Goal: Task Accomplishment & Management: Use online tool/utility

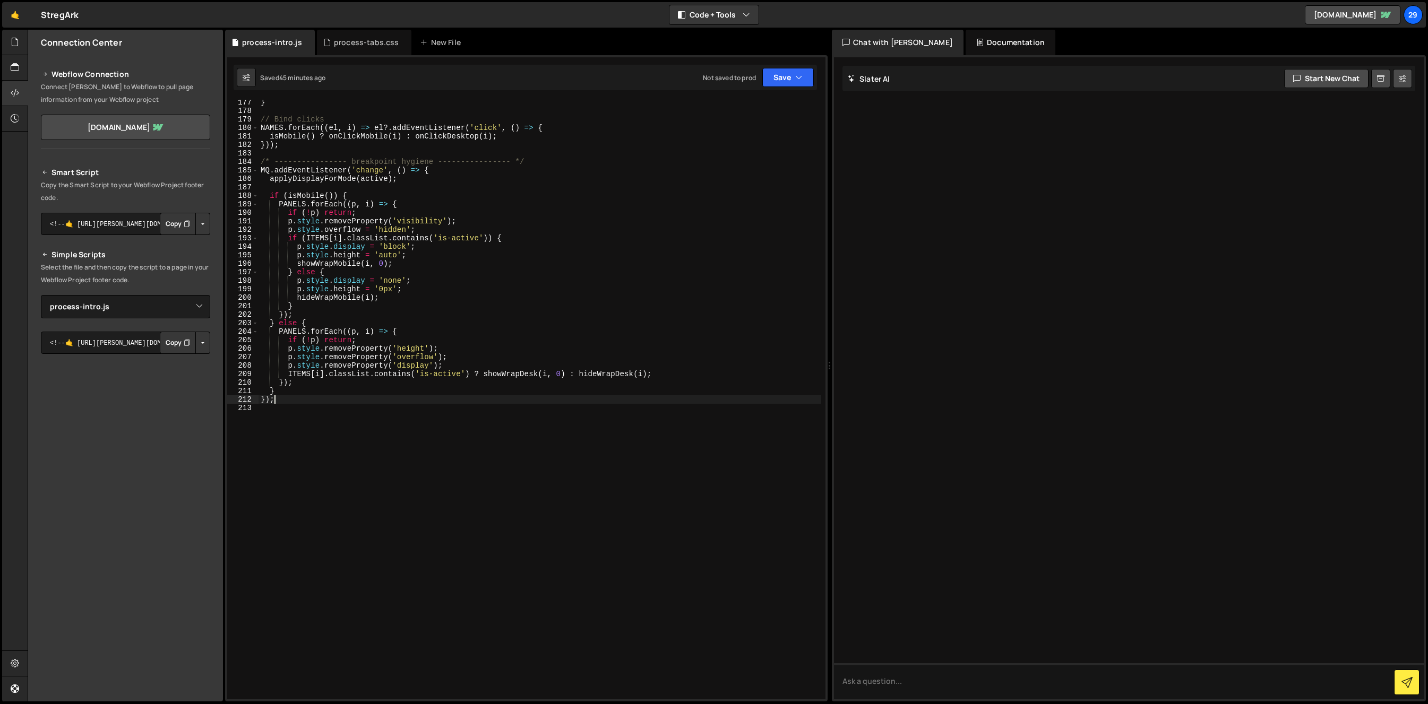
select select "47289"
click at [443, 41] on div "New File" at bounding box center [442, 42] width 45 height 11
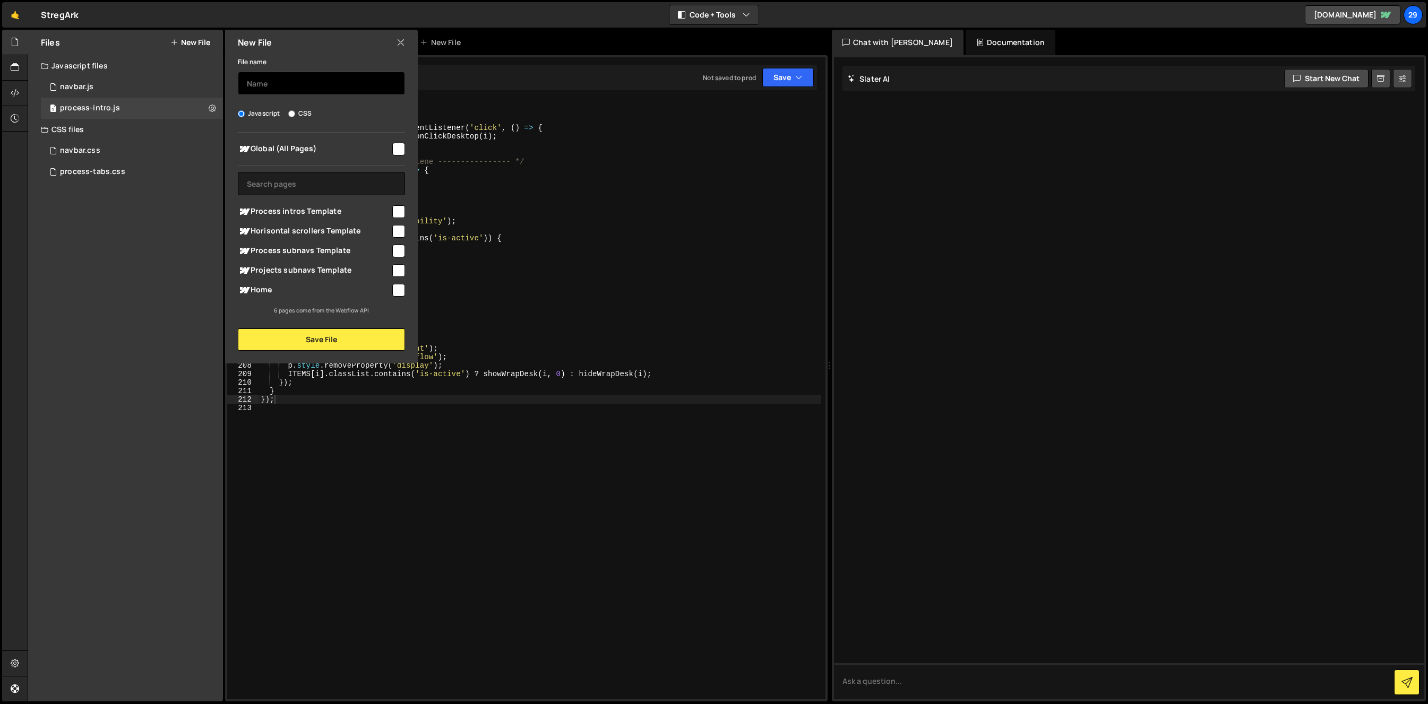
click at [297, 85] on input "text" at bounding box center [321, 83] width 167 height 23
type input "horisontal-scroller"
click at [400, 147] on input "checkbox" at bounding box center [398, 149] width 13 height 13
checkbox input "true"
click at [321, 340] on button "Save File" at bounding box center [321, 339] width 167 height 22
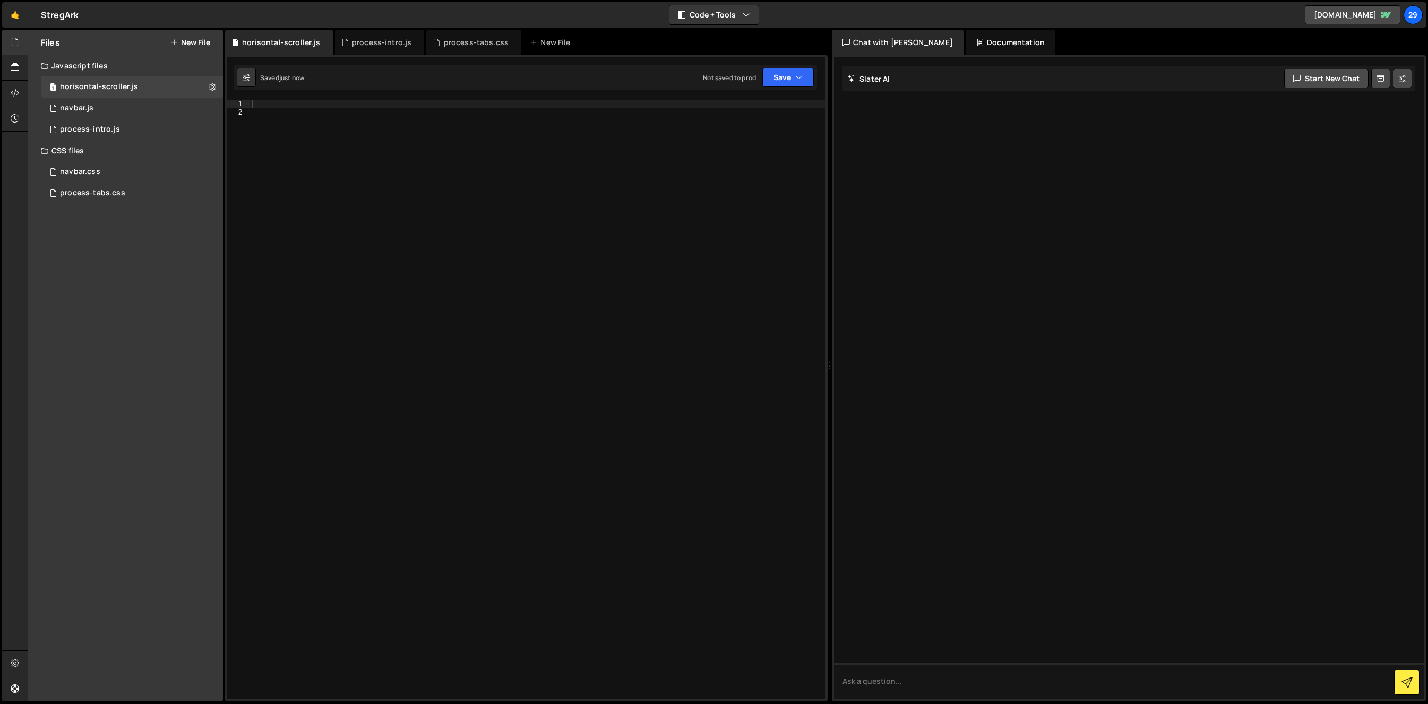
click at [306, 117] on div at bounding box center [537, 408] width 576 height 617
paste textarea "})();"
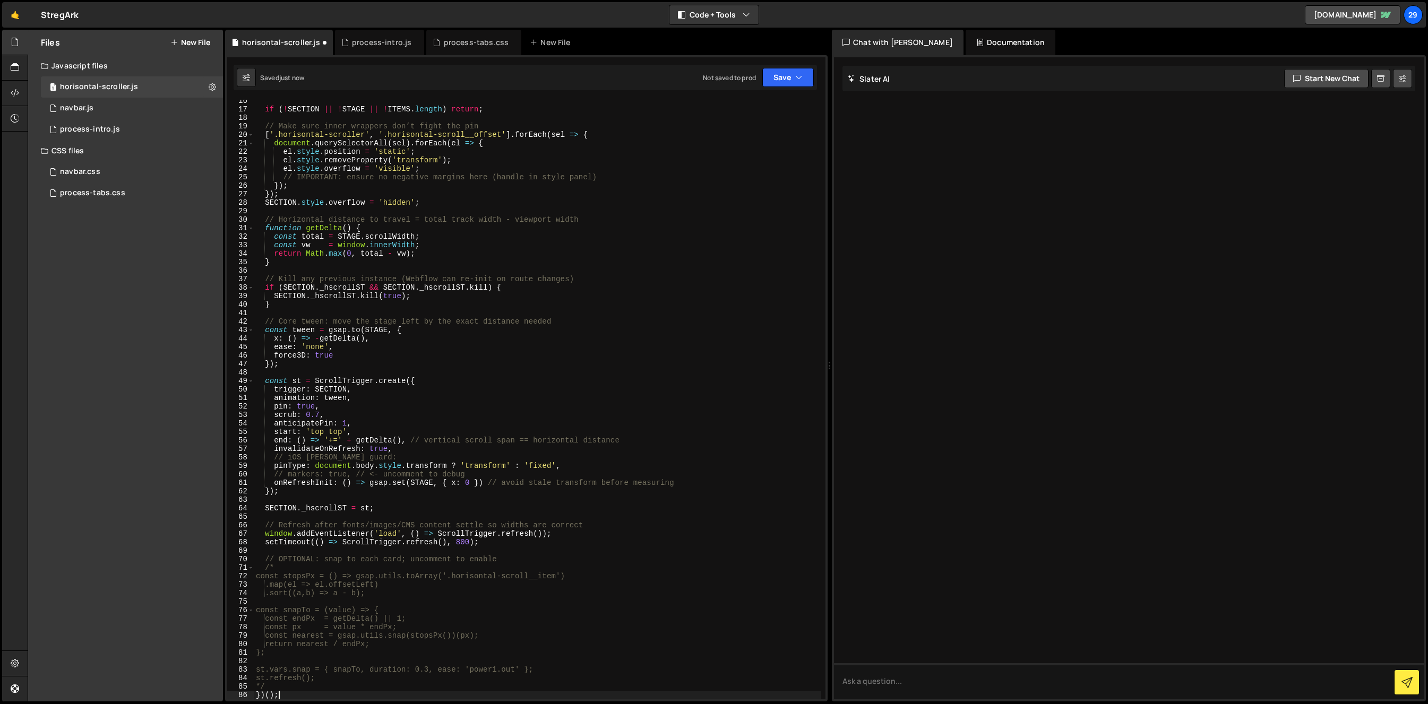
scroll to position [131, 0]
click at [801, 80] on icon "button" at bounding box center [798, 77] width 7 height 11
type textarea "el.style.overflow = 'visible';"
drag, startPoint x: 581, startPoint y: 166, endPoint x: 425, endPoint y: 210, distance: 161.8
click at [581, 166] on div "if ( ! SECTION || ! STAGE || ! ITEMS . length ) return ; // Make sure inner wra…" at bounding box center [537, 405] width 567 height 617
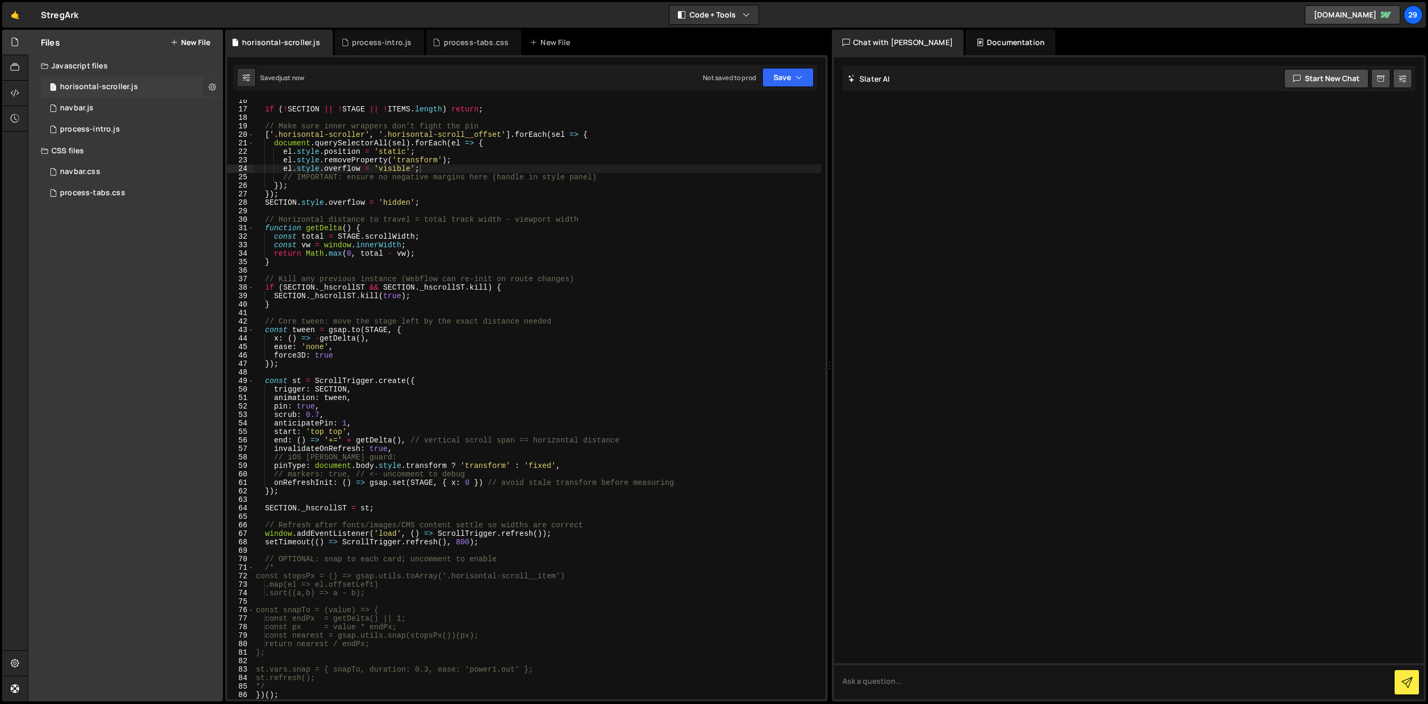
click at [213, 84] on icon at bounding box center [212, 87] width 7 height 10
type input "horisontal-scroller"
radio input "true"
checkbox input "true"
click at [254, 113] on button "Edit File Settings" at bounding box center [277, 109] width 104 height 21
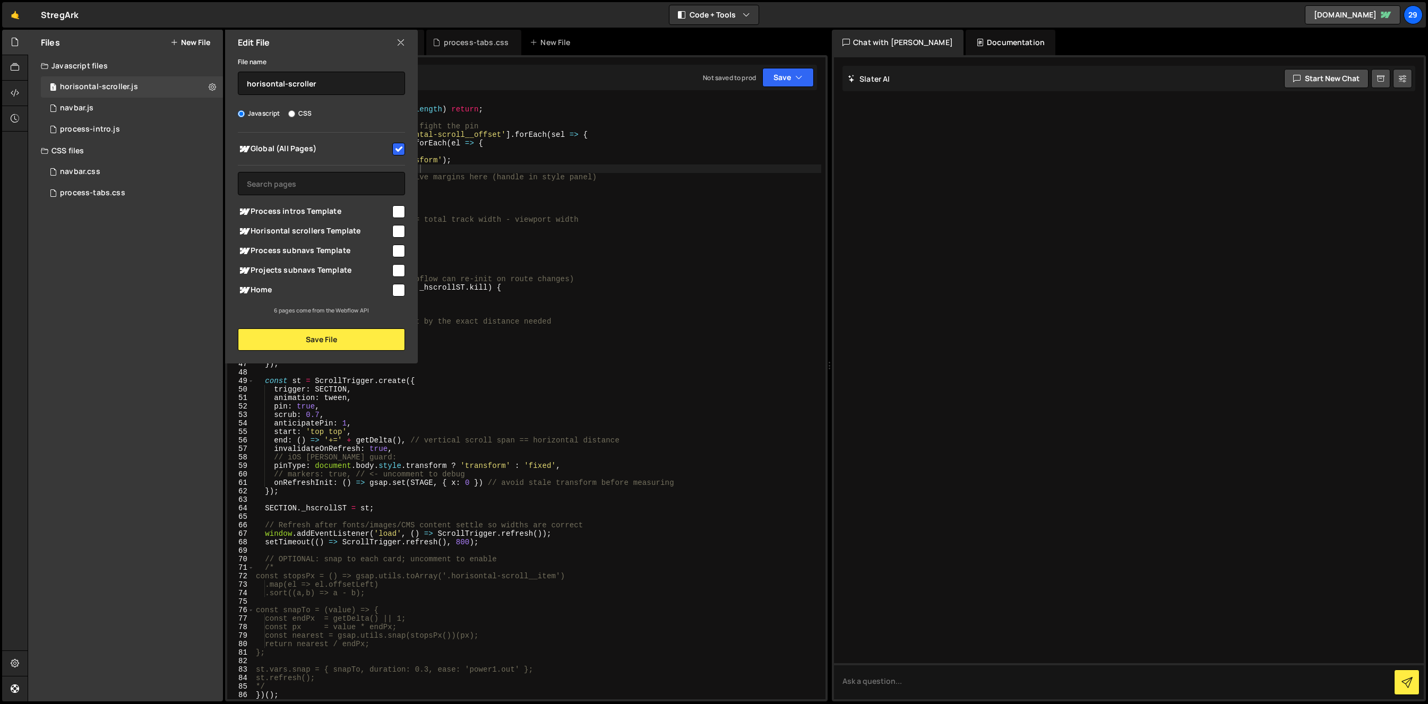
click at [402, 37] on icon at bounding box center [400, 43] width 8 height 12
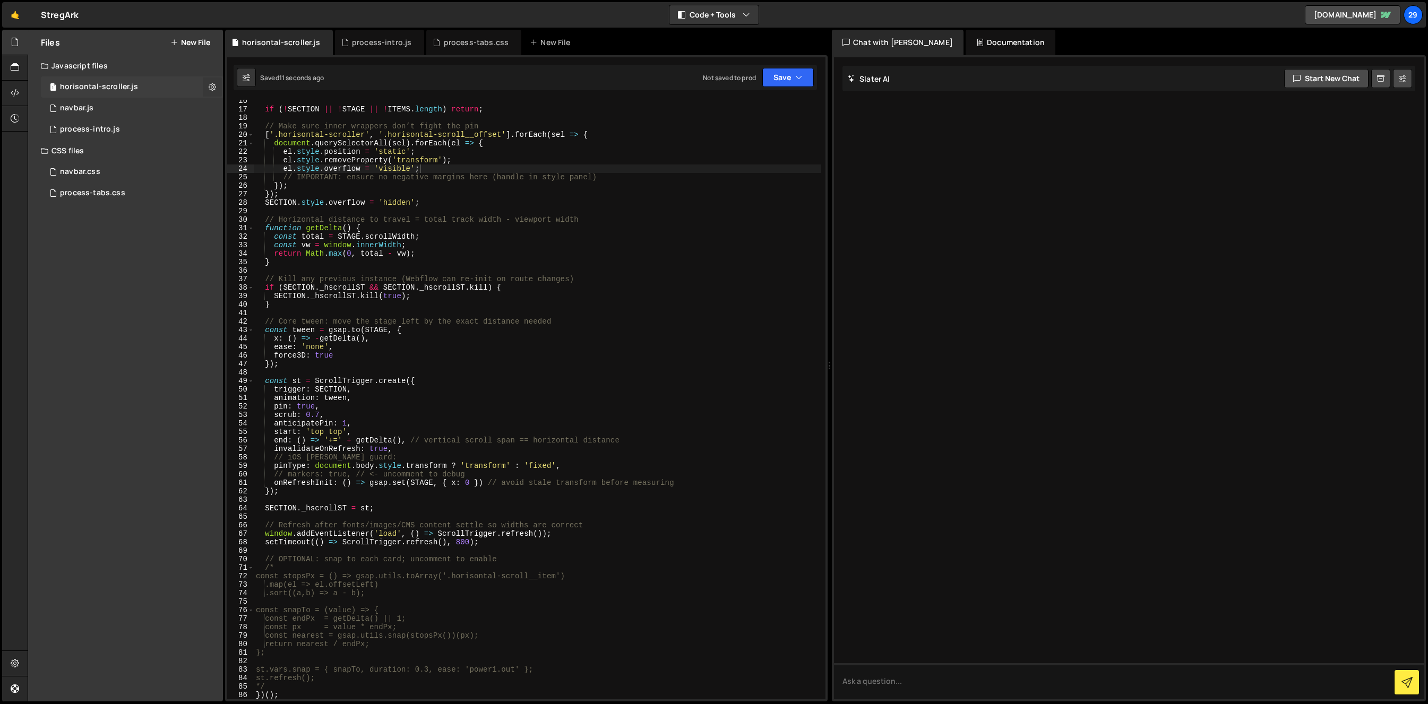
click at [213, 85] on icon at bounding box center [212, 87] width 7 height 10
click at [262, 87] on button "Copy share link" at bounding box center [277, 87] width 104 height 21
click at [207, 250] on div "Files New File Javascript files 1 horisontal-scroller.js 0 1 navbar.js 0 1 proc…" at bounding box center [125, 366] width 195 height 672
click at [7, 93] on div at bounding box center [15, 93] width 26 height 25
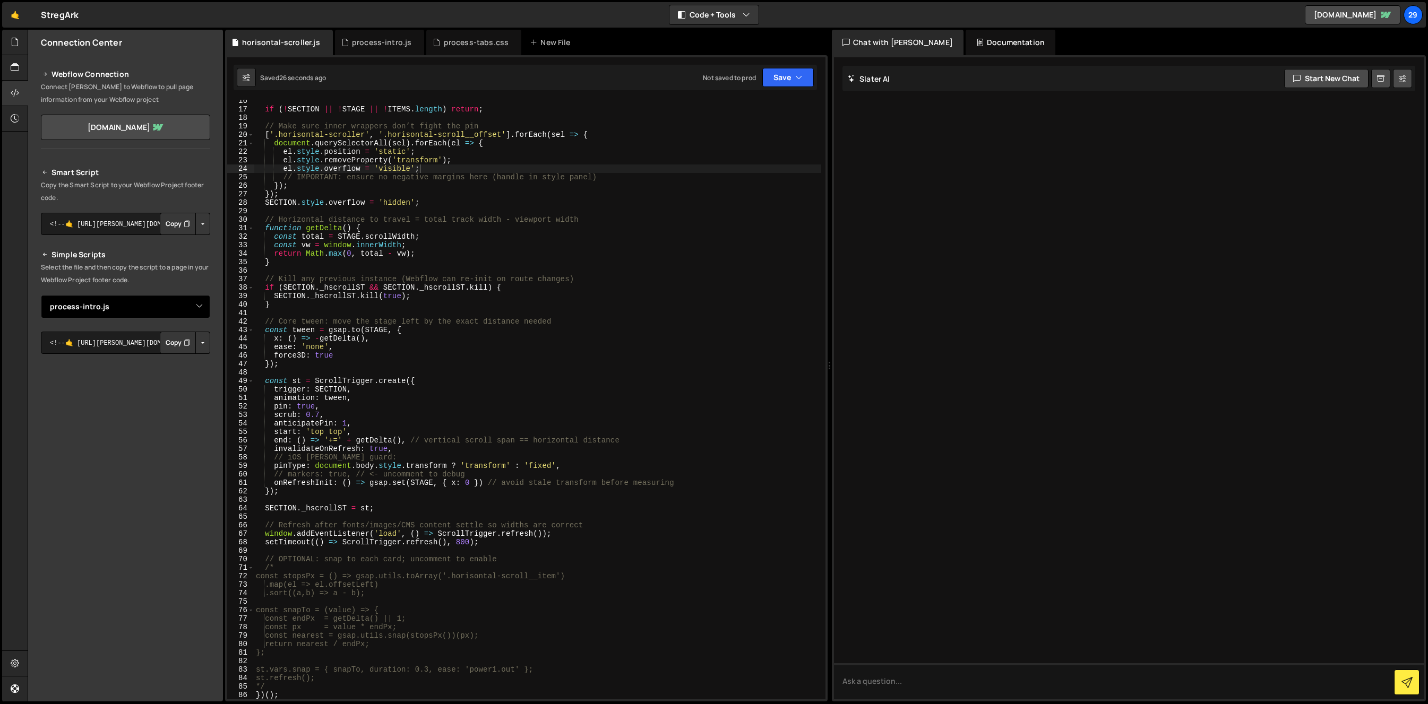
click at [200, 302] on select "Select File navbar.js navbar.css process-tabs.css process-intro.js horisontal-s…" at bounding box center [125, 306] width 169 height 23
select select "47560"
click at [41, 295] on select "Select File navbar.js navbar.css process-tabs.css process-intro.js horisontal-s…" at bounding box center [125, 306] width 169 height 23
click at [173, 345] on button "Copy" at bounding box center [178, 343] width 36 height 22
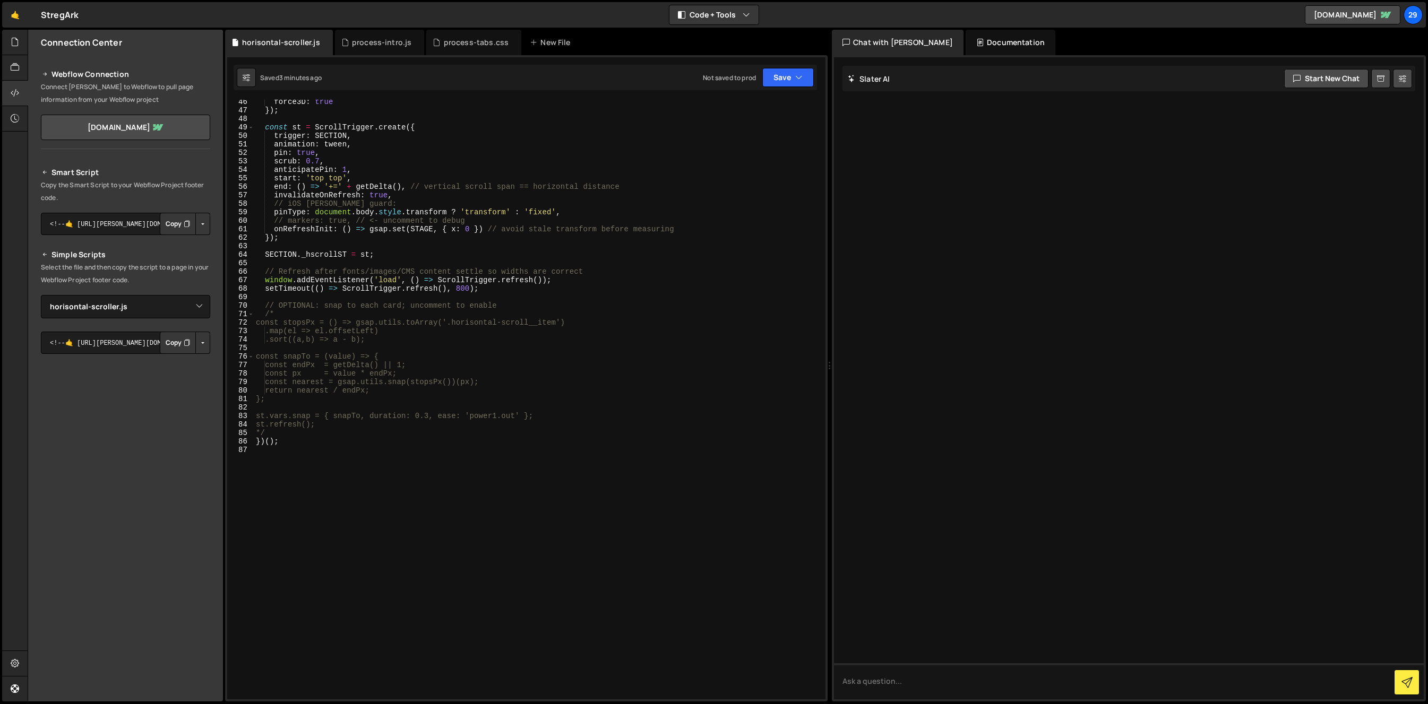
scroll to position [384, 0]
click at [282, 459] on div "force3D : true }) ; const st = ScrollTrigger . create ({ trigger : SECTION , an…" at bounding box center [537, 406] width 567 height 617
type textarea "console.log('scroller');"
click at [795, 82] on icon "button" at bounding box center [798, 77] width 7 height 11
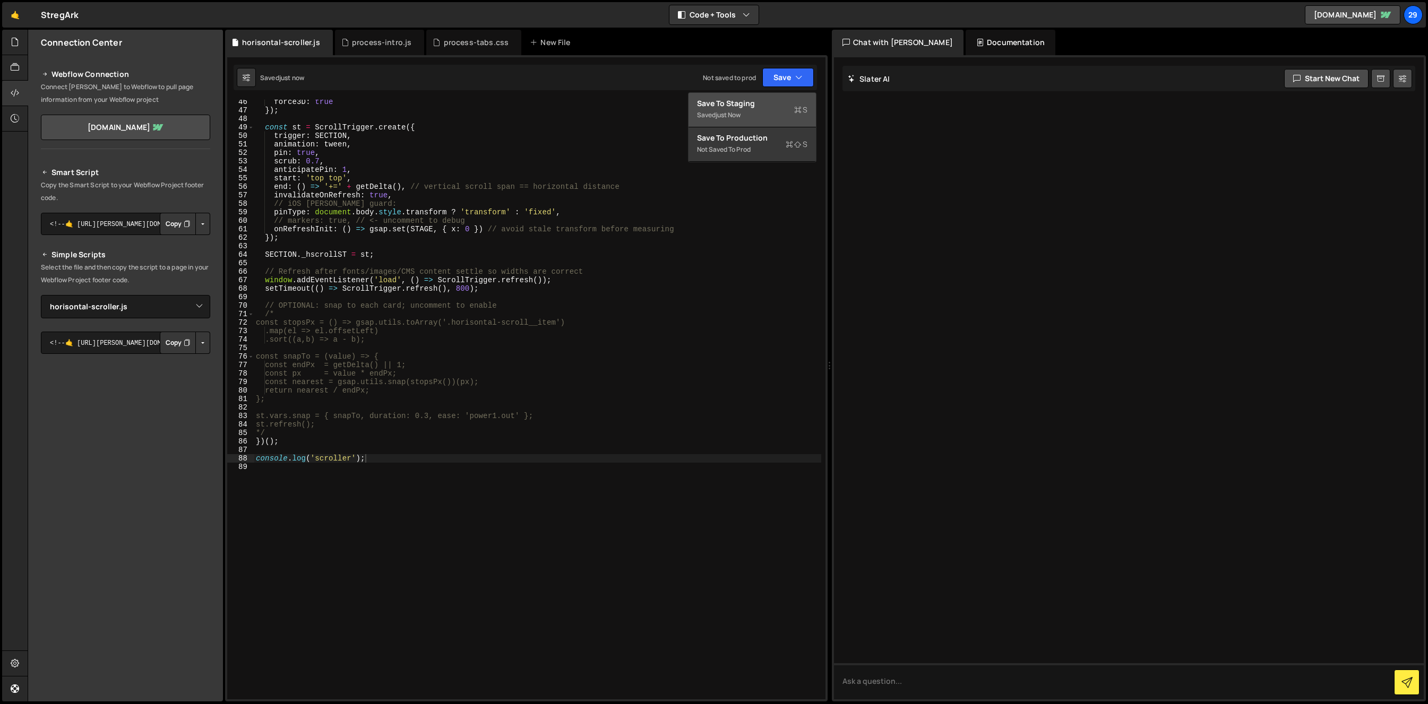
click at [777, 110] on div "Saved just now" at bounding box center [752, 115] width 110 height 13
click at [384, 454] on div "force3D : true }) ; const st = ScrollTrigger . create ({ trigger : SECTION , an…" at bounding box center [537, 406] width 567 height 617
type textarea "})();"
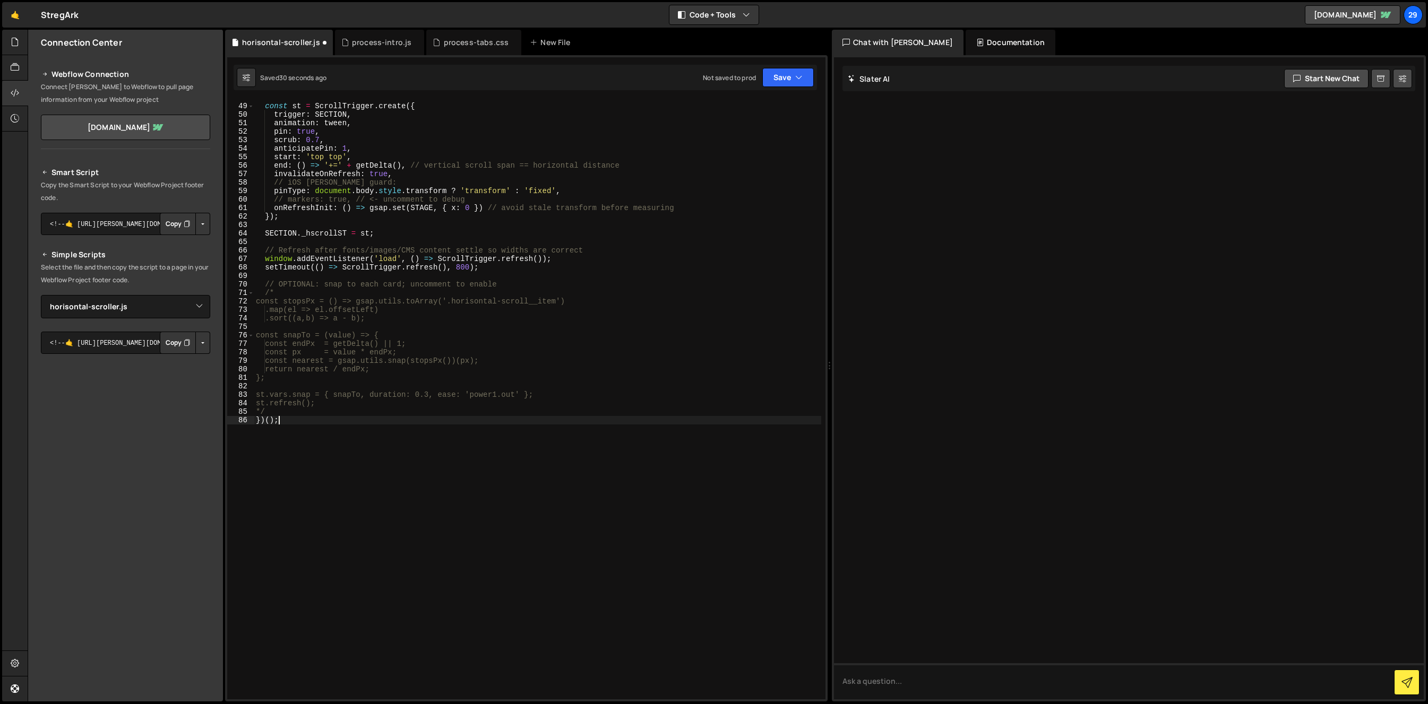
scroll to position [406, 0]
click at [275, 291] on div "const st = ScrollTrigger . create ({ trigger : SECTION , animation : tween , pi…" at bounding box center [537, 401] width 567 height 617
type textarea "/"
click at [280, 410] on div "const st = ScrollTrigger . create ({ trigger : SECTION , animation : tween , pi…" at bounding box center [537, 401] width 567 height 617
type textarea "*"
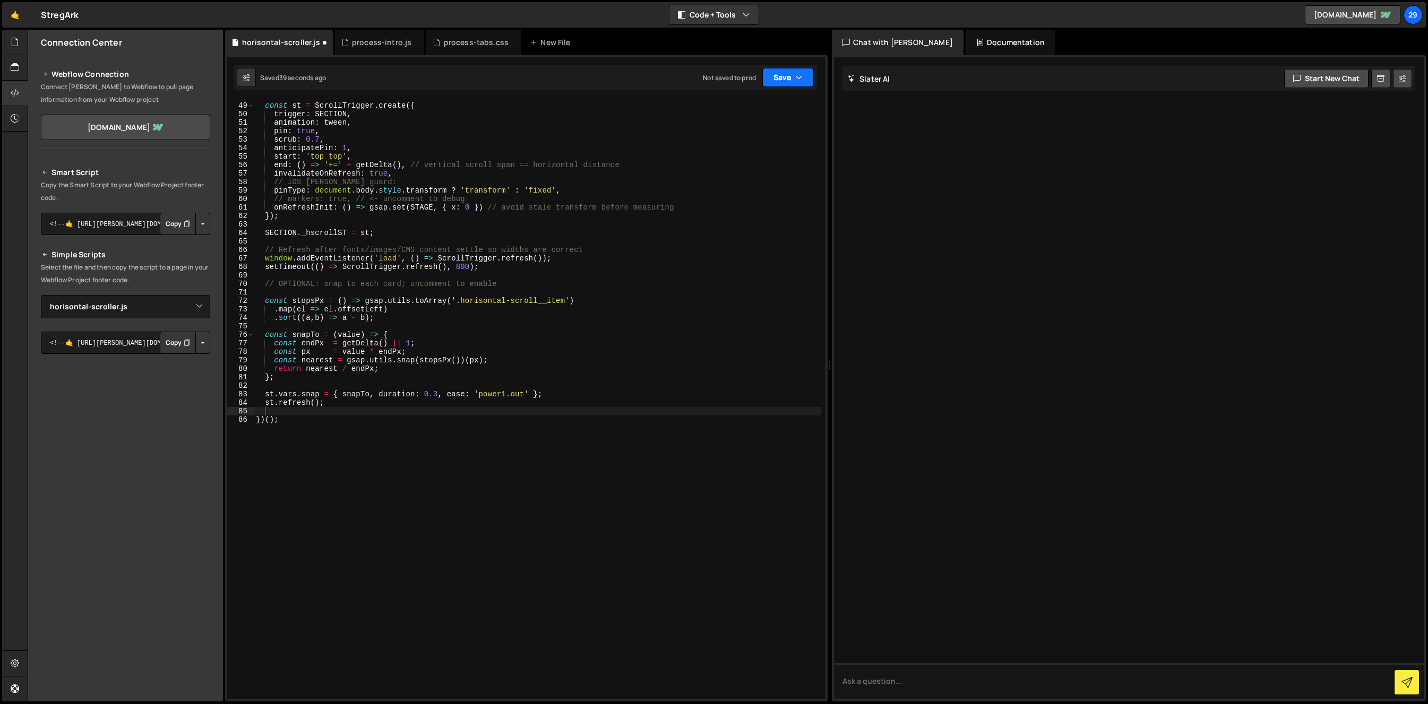
click at [781, 76] on button "Save" at bounding box center [787, 77] width 51 height 19
click at [743, 109] on div "Saved 39 seconds ago" at bounding box center [752, 115] width 110 height 13
click at [134, 222] on textarea "<!--🤙 [URL][PERSON_NAME][DOMAIN_NAME]> <script>document.addEventListener("DOMCo…" at bounding box center [125, 224] width 169 height 22
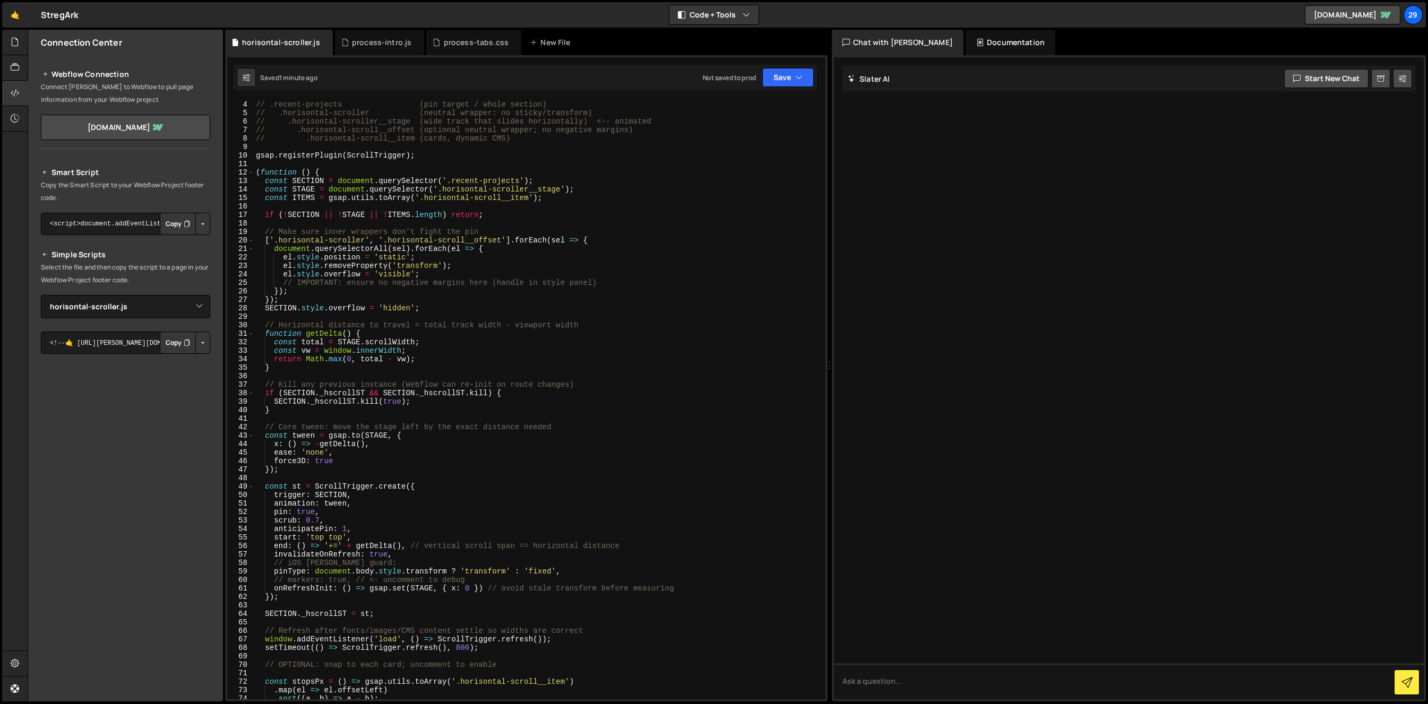
scroll to position [0, 0]
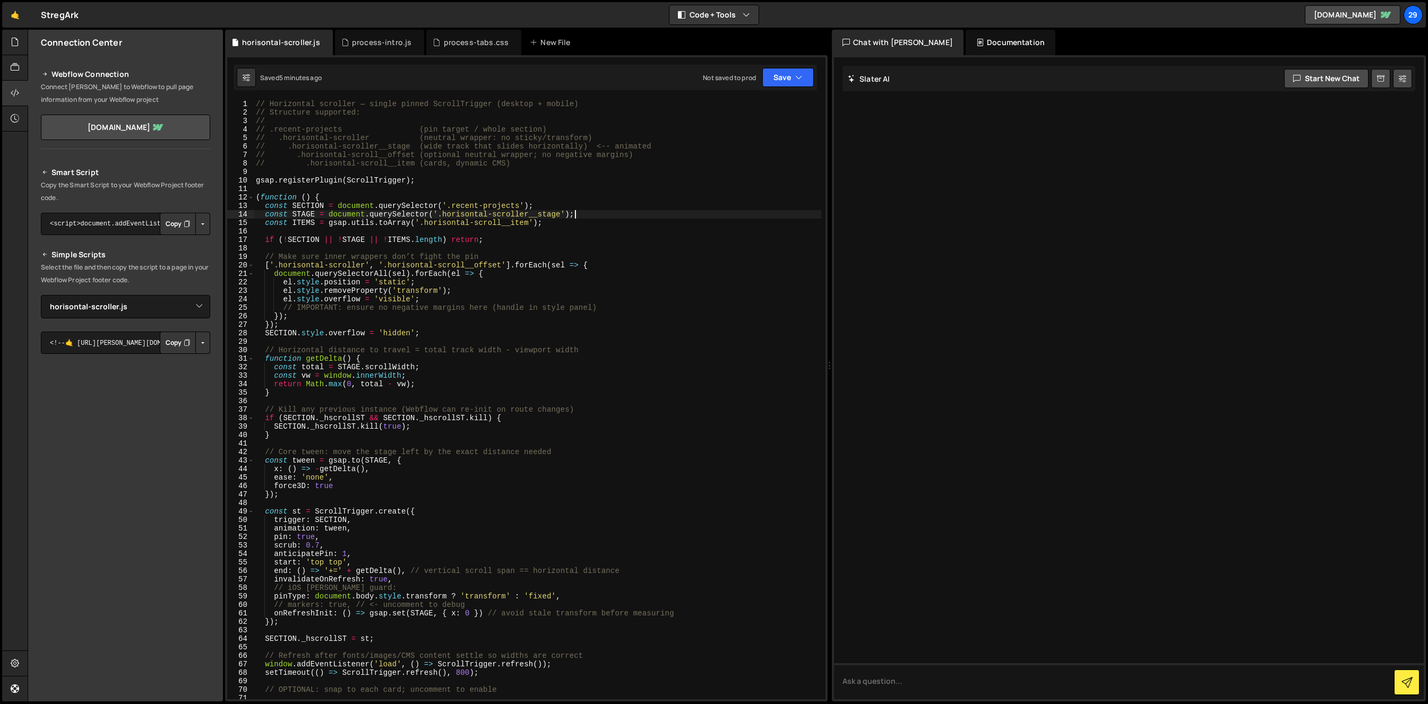
click at [647, 214] on div "// Horizontal scroller — single pinned ScrollTrigger (desktop + mobile) // Stru…" at bounding box center [537, 408] width 567 height 617
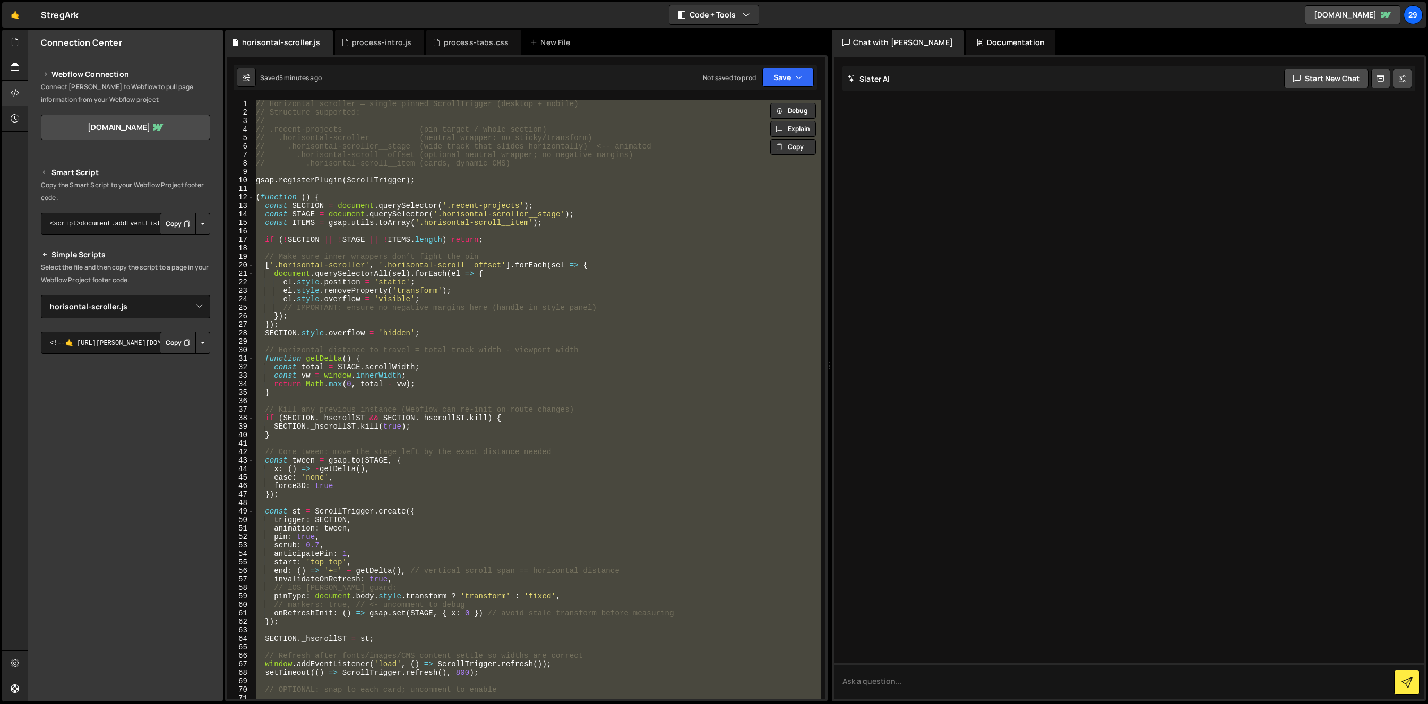
paste textarea
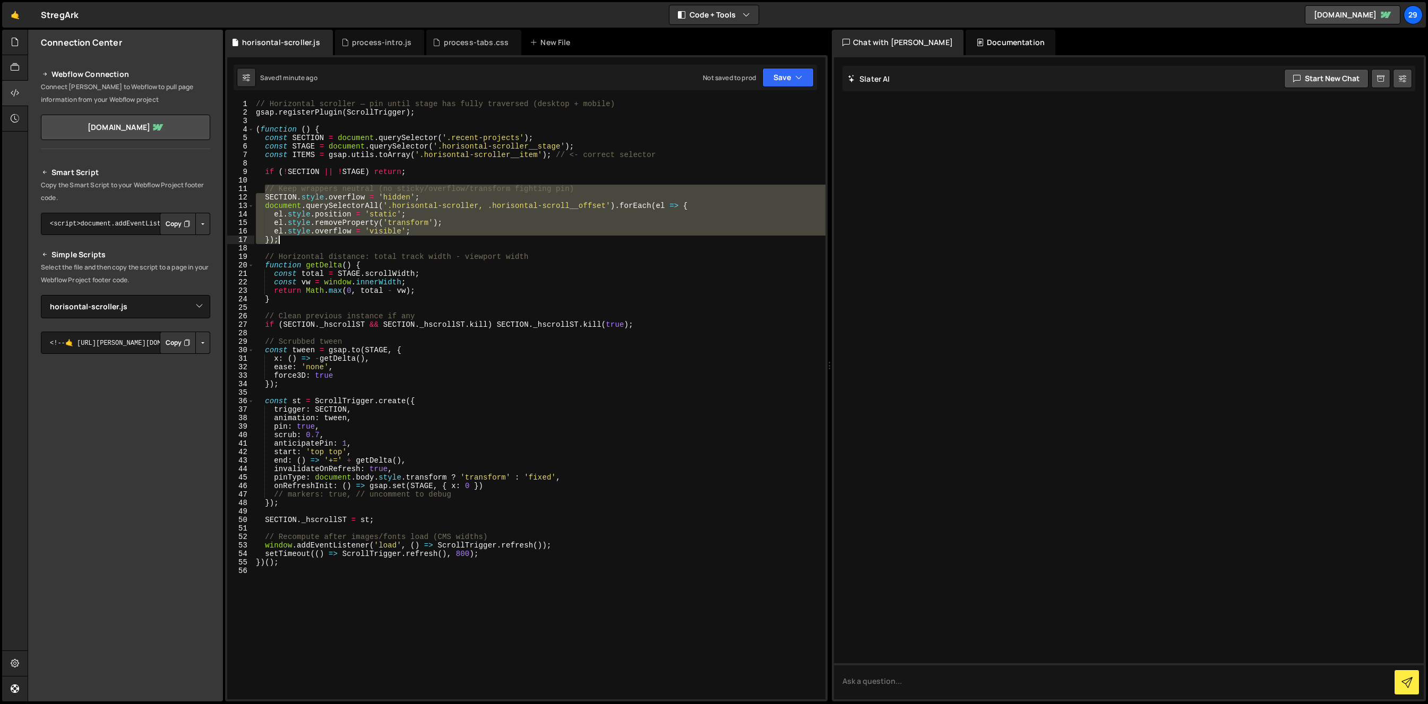
drag, startPoint x: 263, startPoint y: 189, endPoint x: 318, endPoint y: 240, distance: 75.5
click at [318, 240] on div "// Horizontal scroller — pin until stage has fully traversed (desktop + mobile)…" at bounding box center [540, 408] width 572 height 617
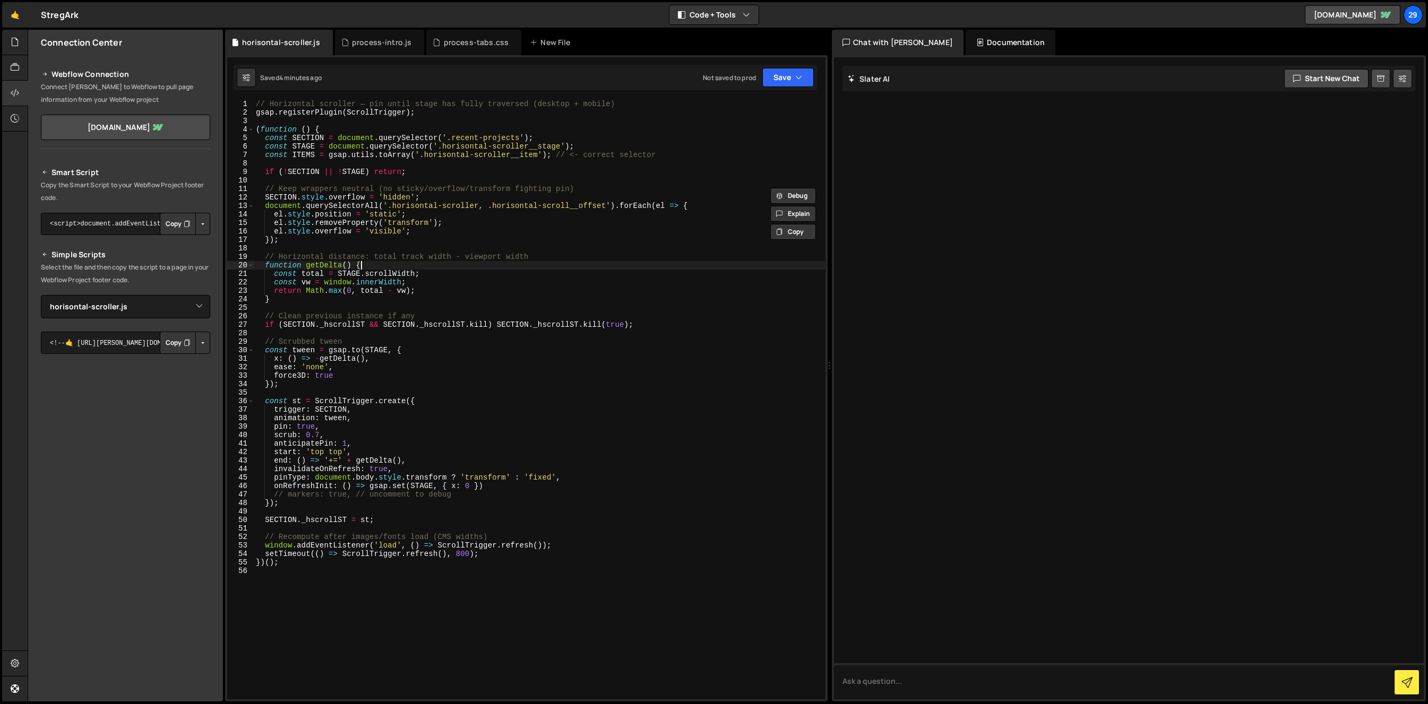
click at [482, 269] on div "// Horizontal scroller — pin until stage has fully traversed (desktop + mobile)…" at bounding box center [540, 408] width 572 height 617
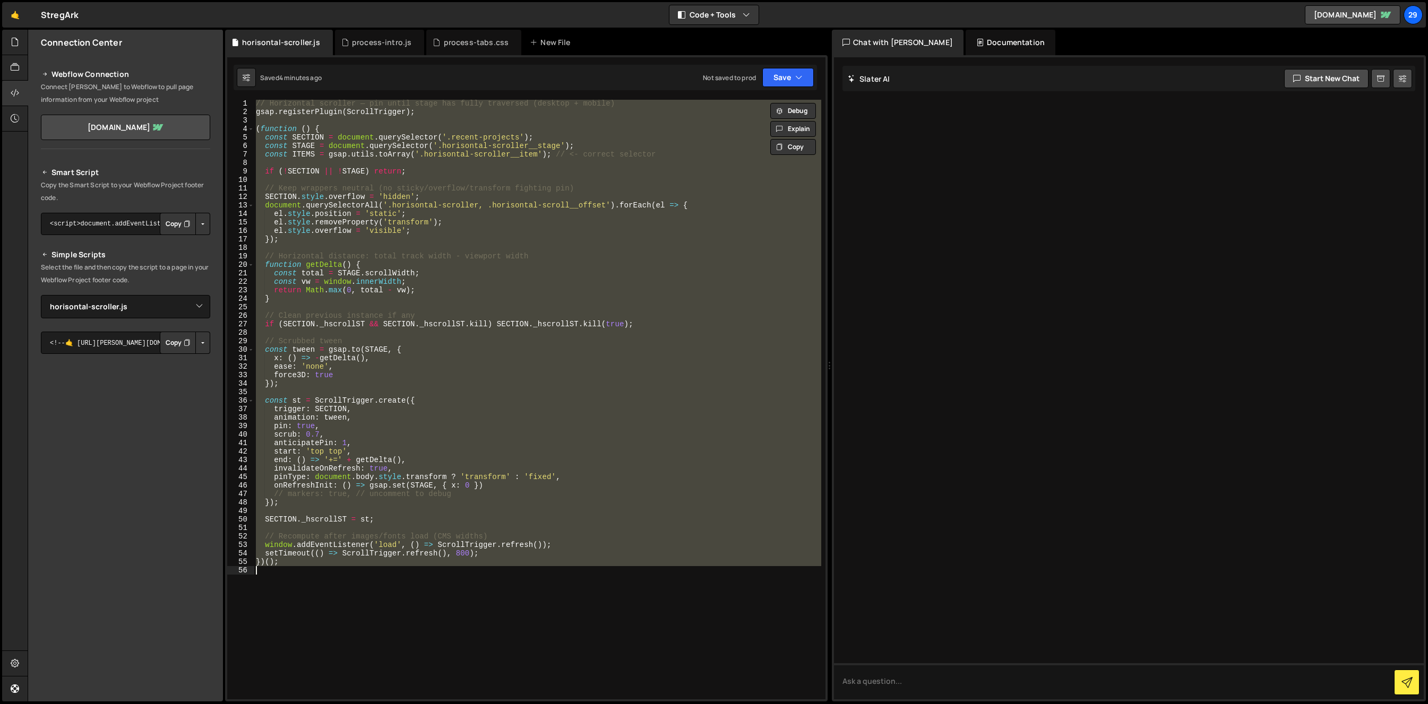
scroll to position [1, 0]
paste textarea
type textarea "})();"
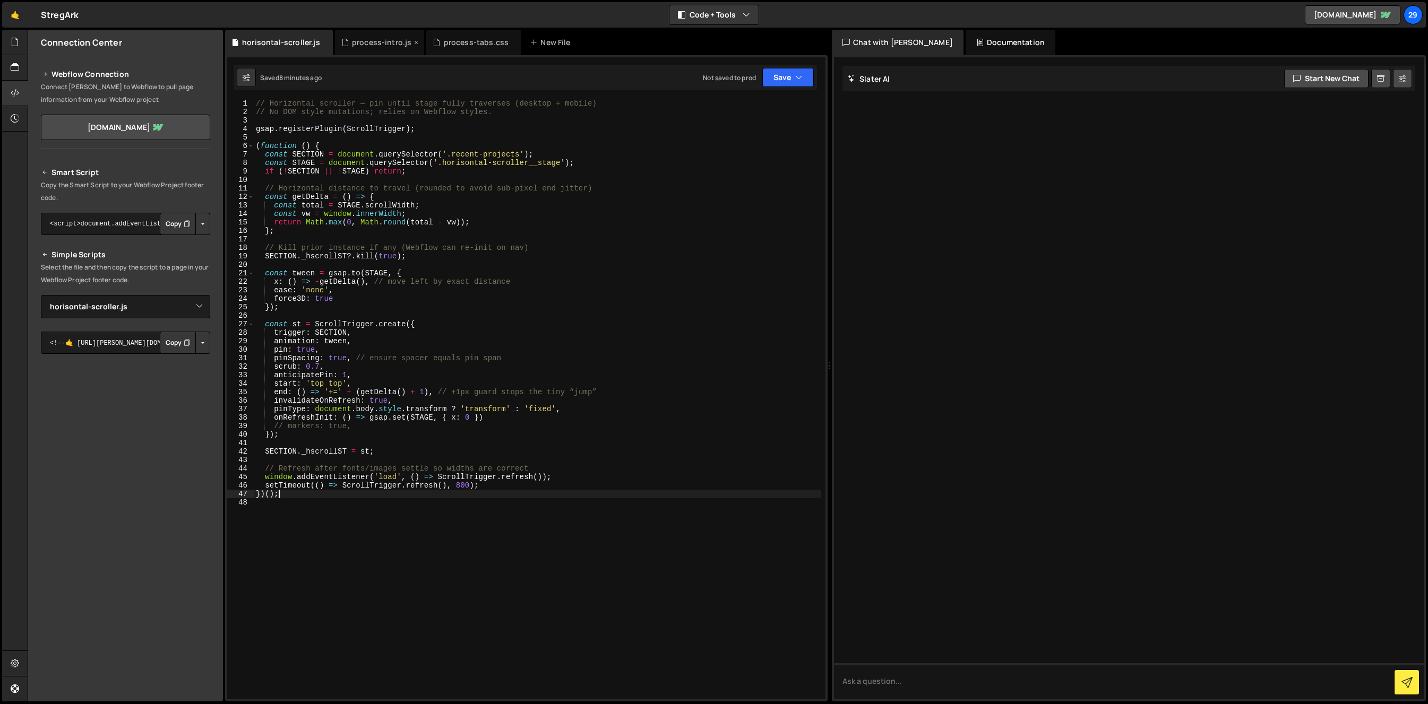
click at [371, 46] on div "process-intro.js" at bounding box center [382, 42] width 60 height 11
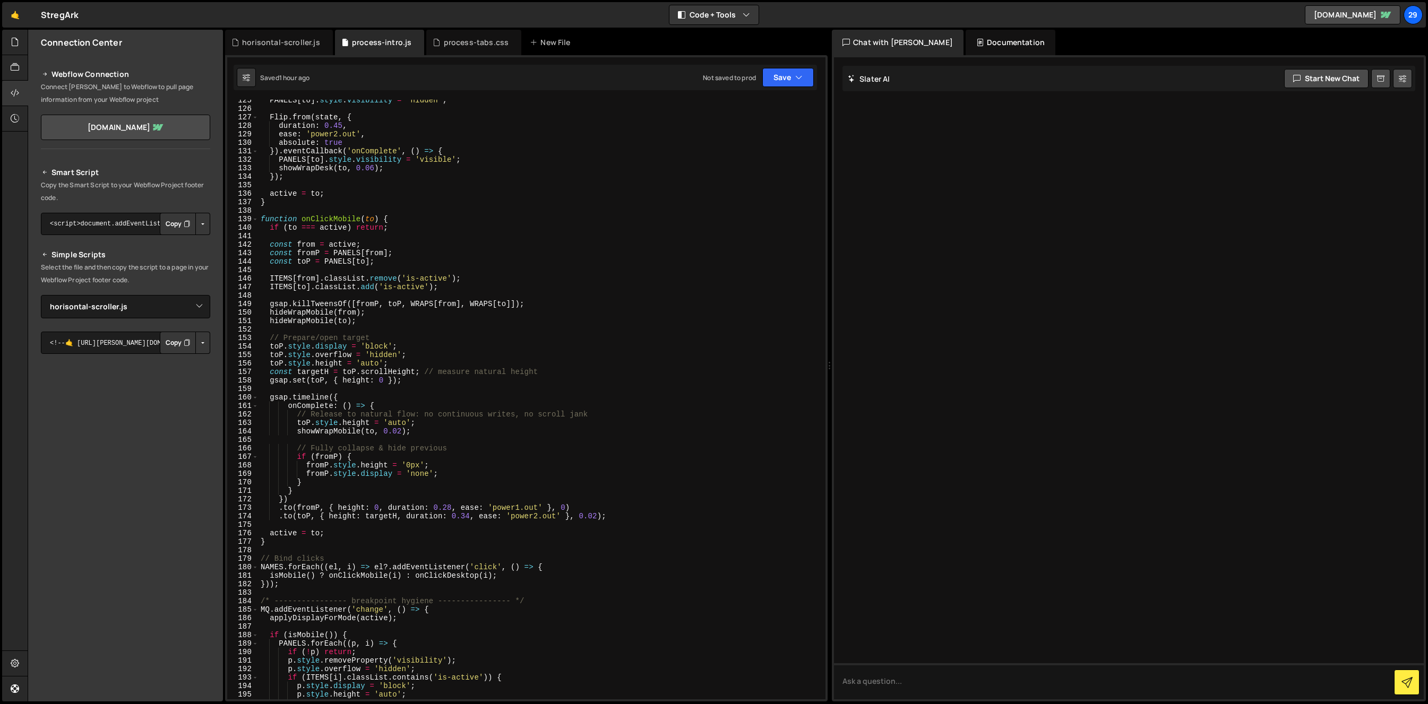
scroll to position [1065, 0]
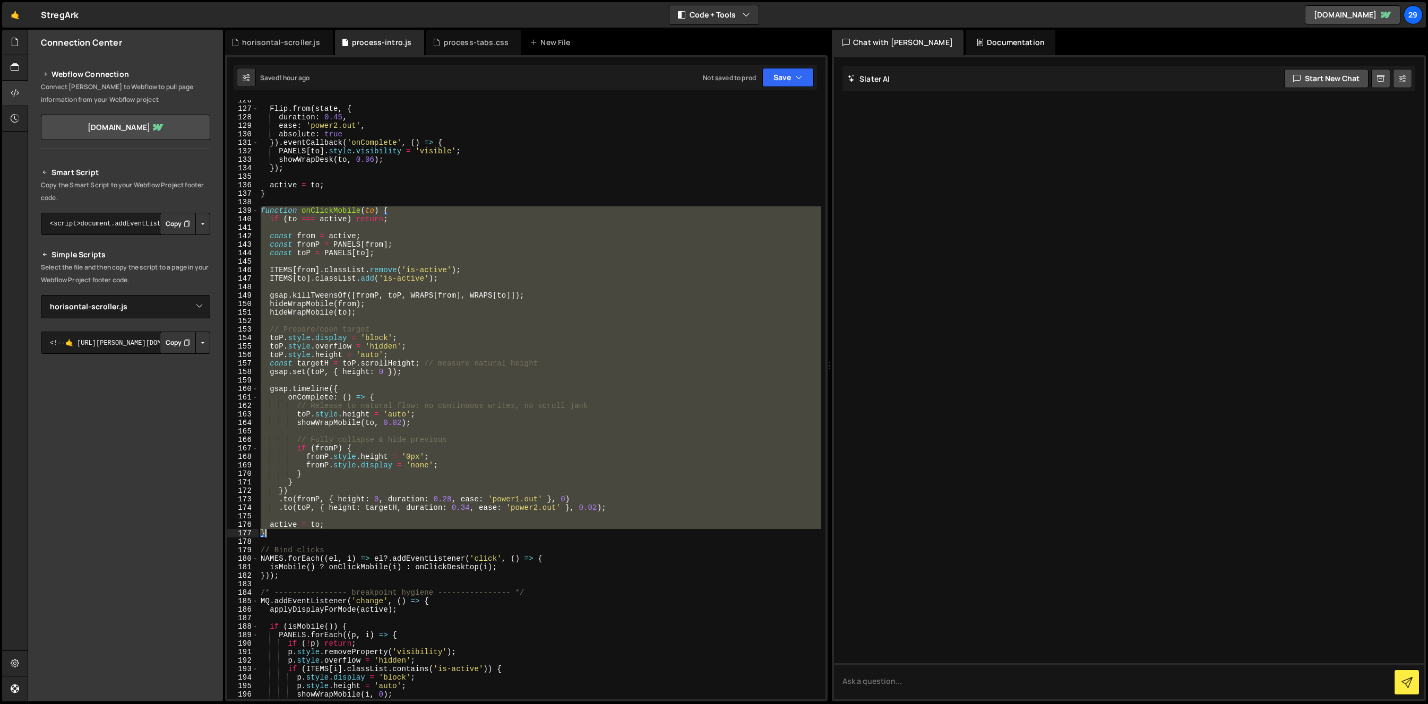
drag, startPoint x: 262, startPoint y: 212, endPoint x: 422, endPoint y: 534, distance: 359.8
click at [422, 534] on div "Flip . from ( state , { duration : 0.45 , ease : 'power2.out' , absolute : true…" at bounding box center [539, 404] width 563 height 617
type textarea "active = to; }"
click at [279, 41] on div "horisontal-scroller.js" at bounding box center [281, 42] width 78 height 11
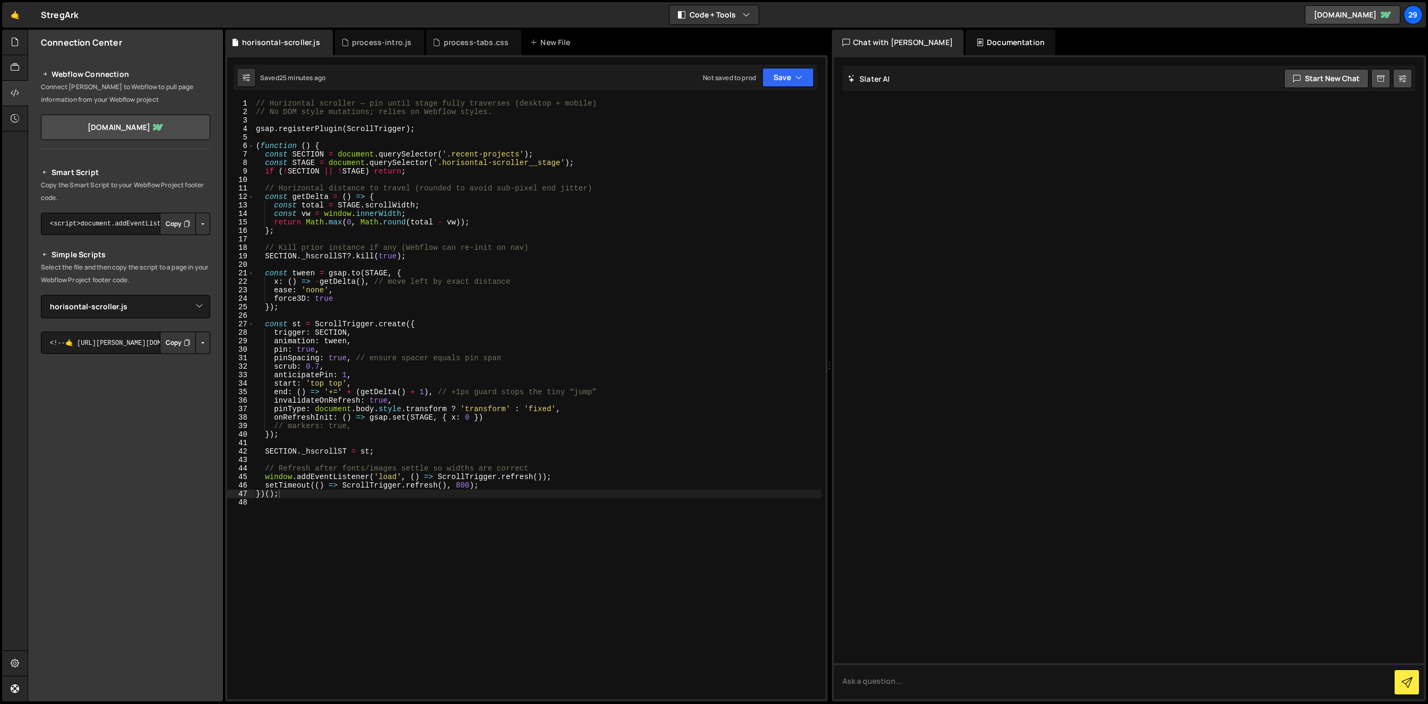
click at [416, 271] on div "// Horizontal scroller — pin until stage fully traverses (desktop + mobile) // …" at bounding box center [537, 407] width 567 height 617
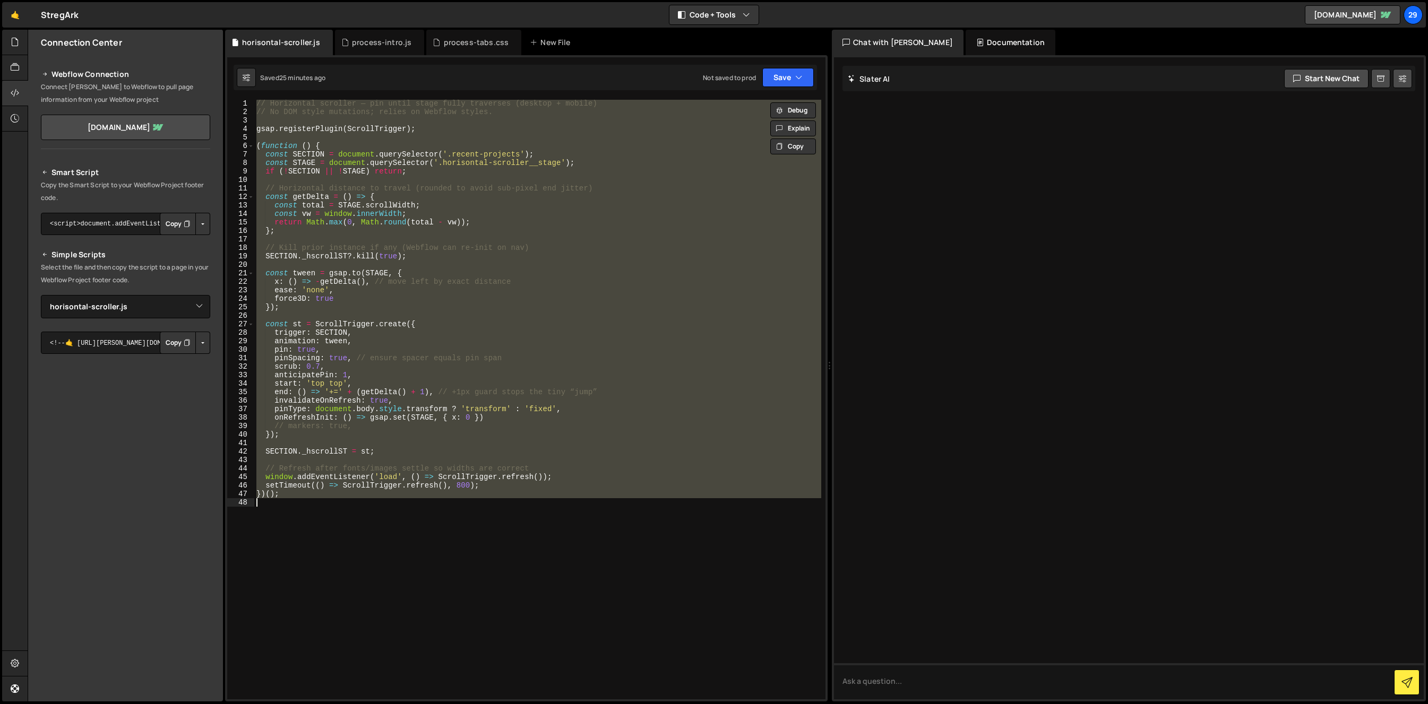
paste textarea
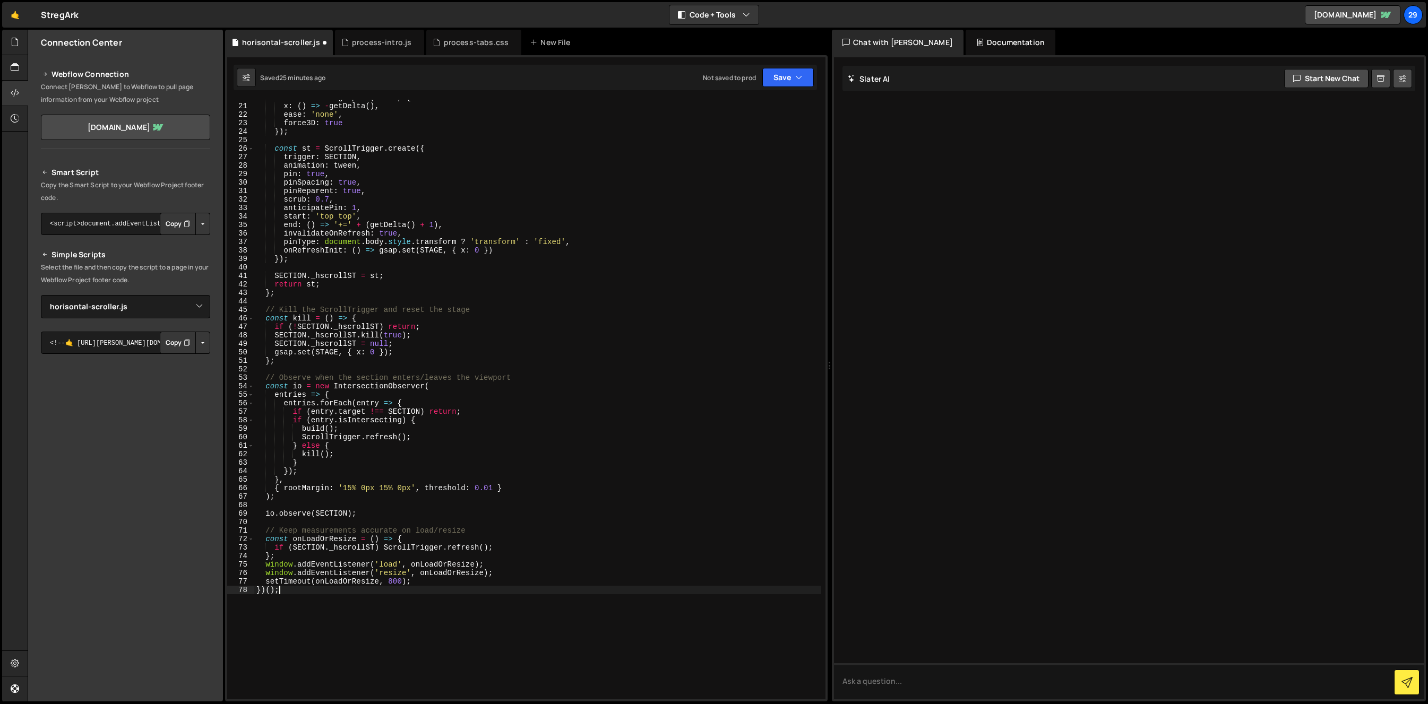
scroll to position [164, 0]
click at [783, 82] on button "Save" at bounding box center [787, 77] width 51 height 19
click at [743, 110] on div "25 minutes ago" at bounding box center [737, 114] width 45 height 9
click at [478, 189] on div "const tween = gsap . to ( STAGE , { x : ( ) => - getDelta ( ) , ease : 'none' ,…" at bounding box center [537, 405] width 567 height 617
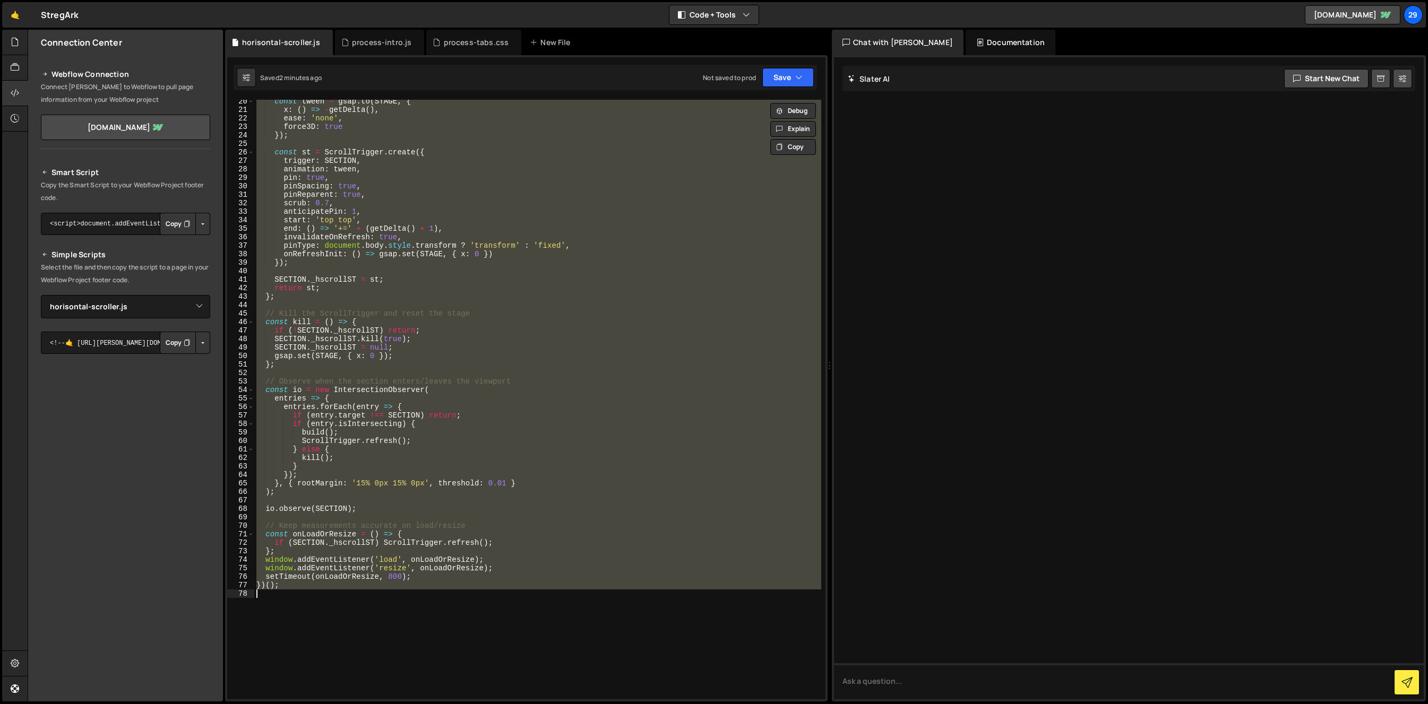
paste textarea
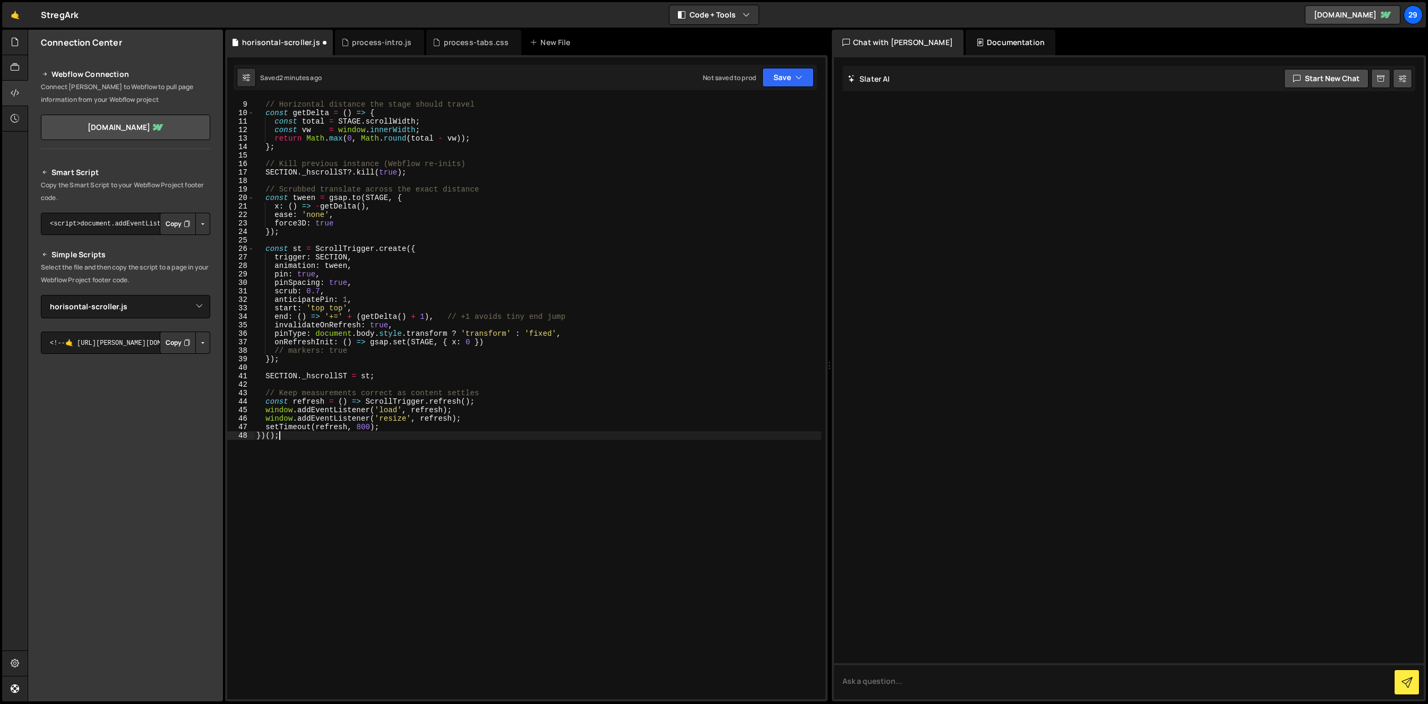
scroll to position [0, 0]
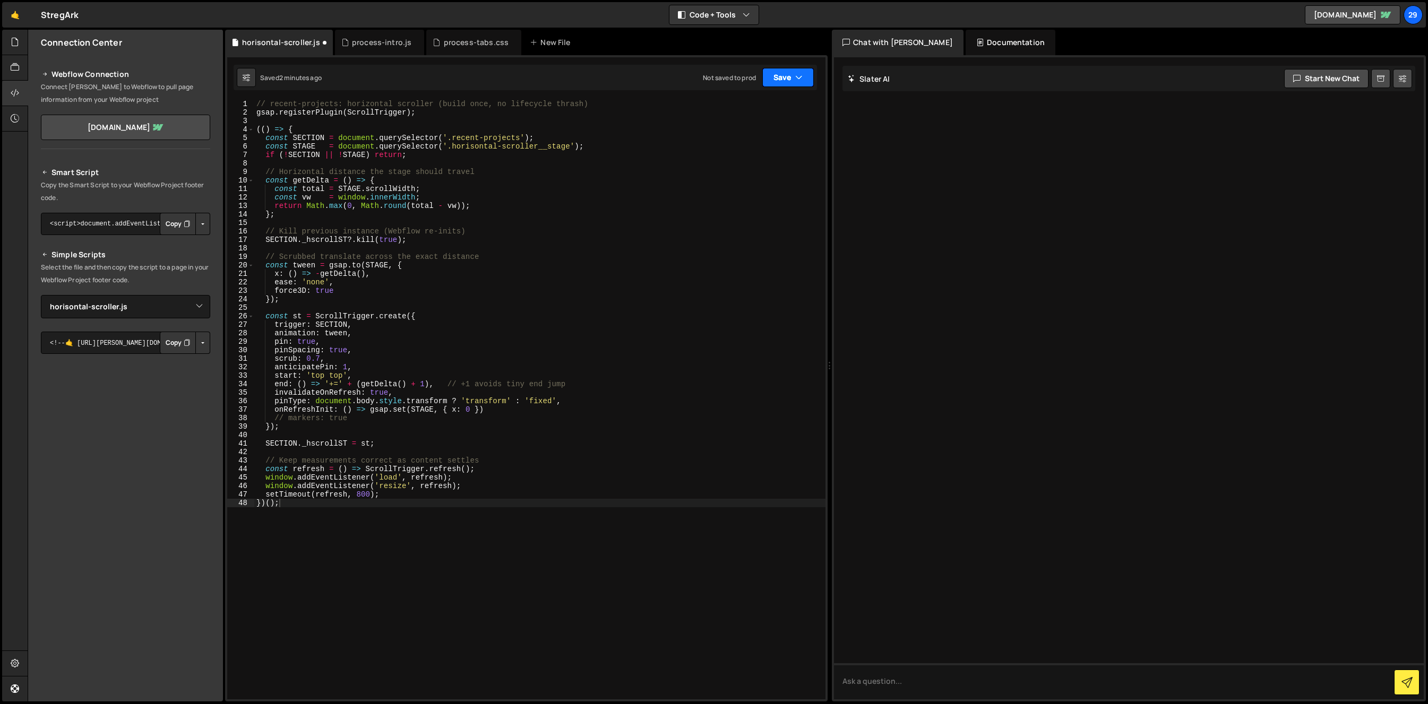
click at [785, 76] on button "Save" at bounding box center [787, 77] width 51 height 19
click at [583, 360] on div "// recent-projects: horizontal scroller (build once, no lifecycle thrash) gsap …" at bounding box center [539, 408] width 571 height 617
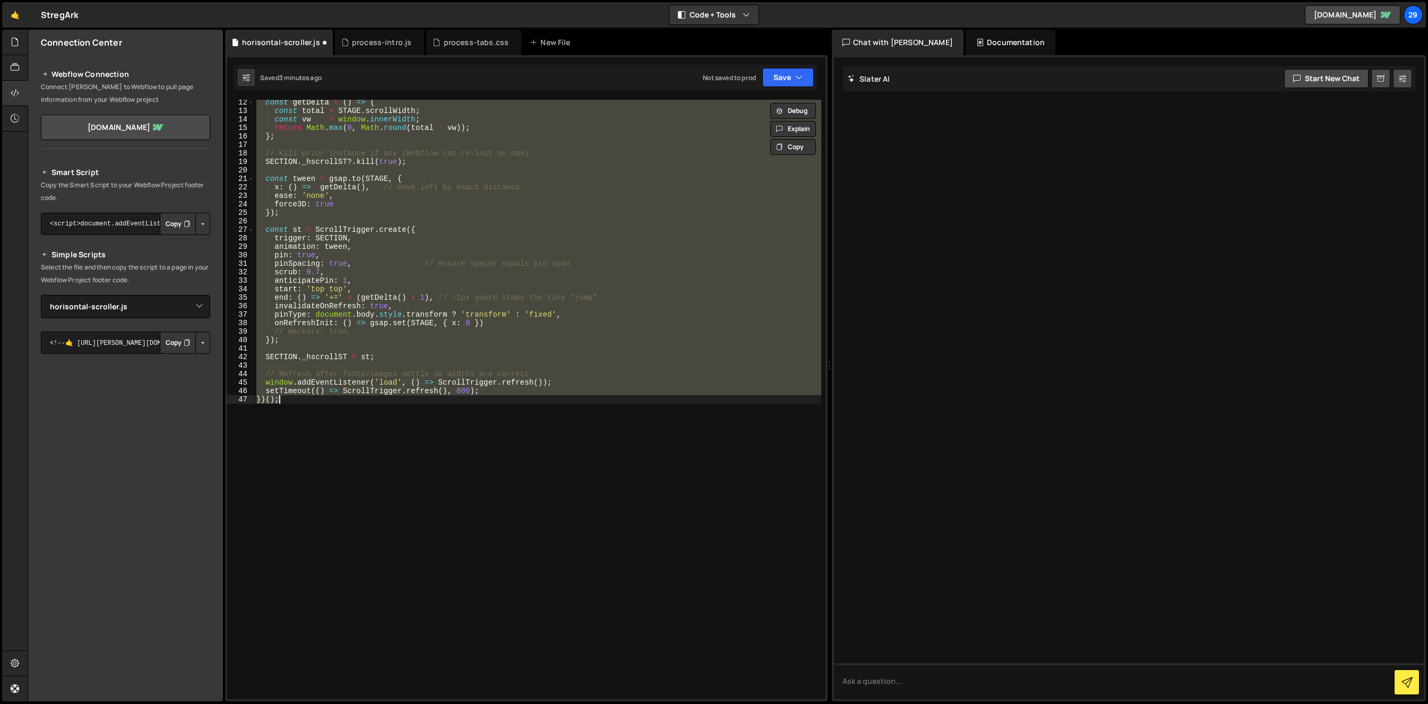
scroll to position [95, 0]
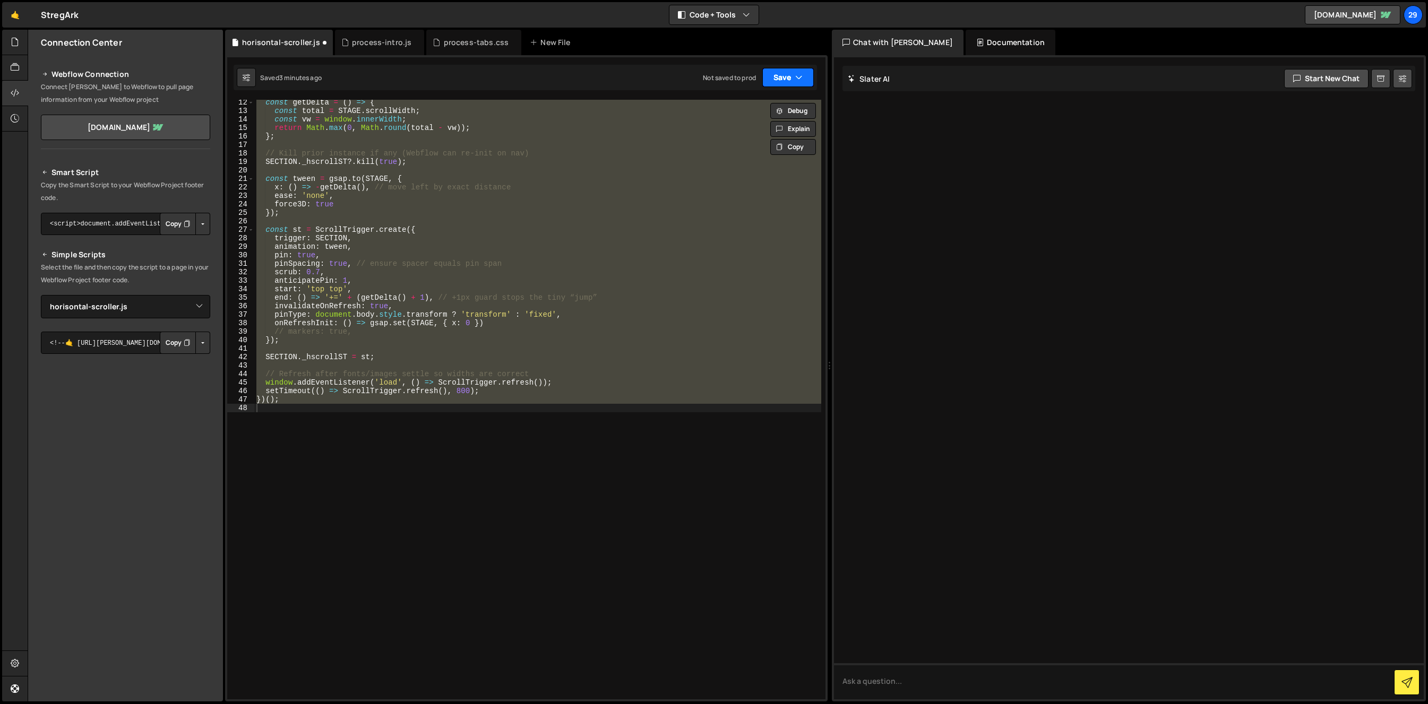
click at [790, 76] on button "Save" at bounding box center [787, 77] width 51 height 19
click at [740, 109] on div "Saved 3 minutes ago" at bounding box center [752, 115] width 110 height 13
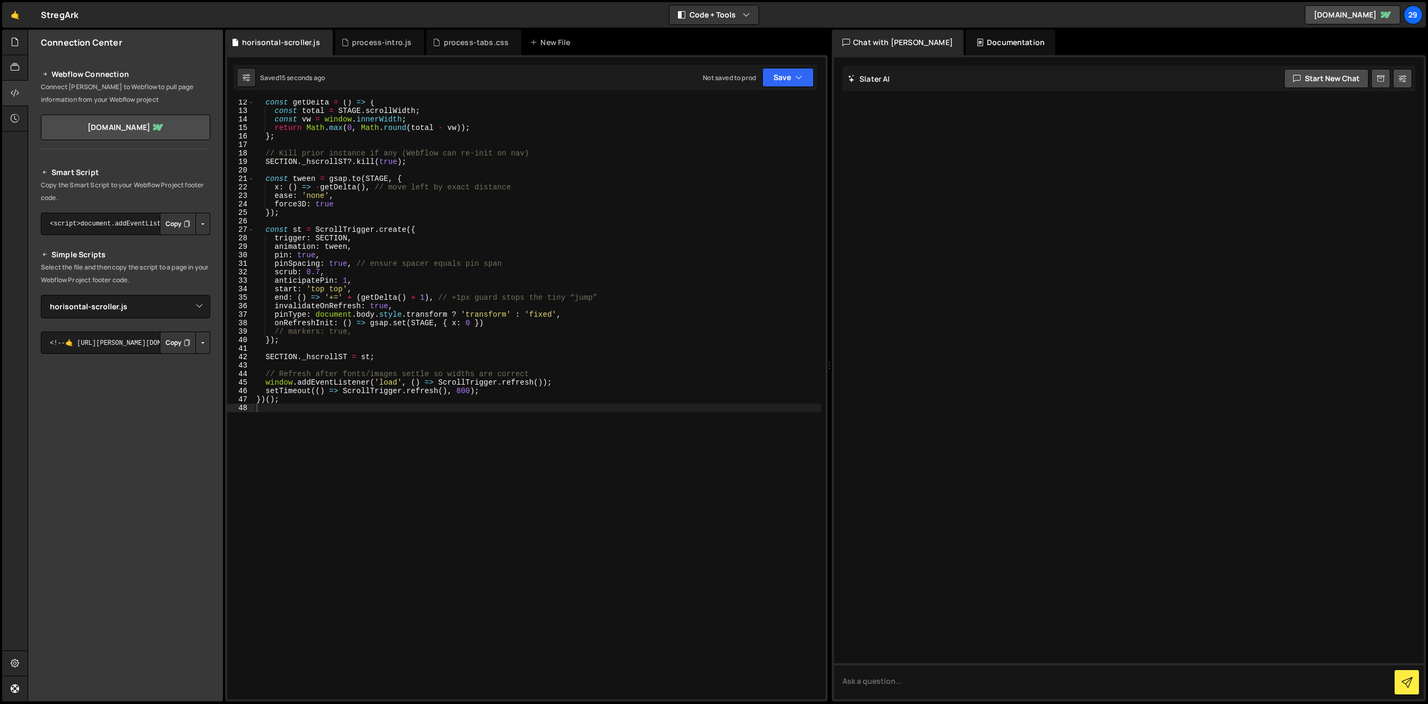
click at [547, 391] on div "const getDelta = ( ) => { const total = STAGE . scrollWidth ; const vw = window…" at bounding box center [537, 406] width 567 height 617
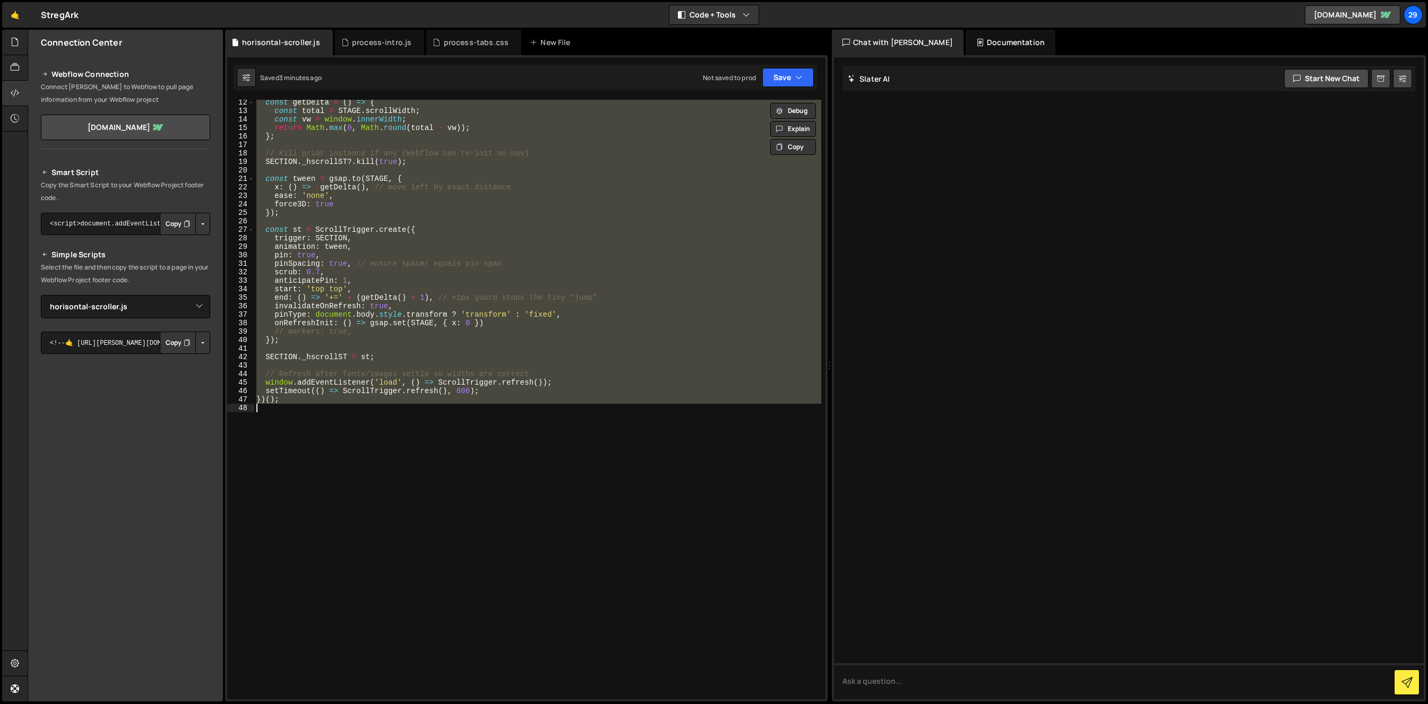
click at [561, 307] on div "const getDelta = ( ) => { const total = STAGE . scrollWidth ; const vw = window…" at bounding box center [537, 400] width 567 height 600
paste textarea
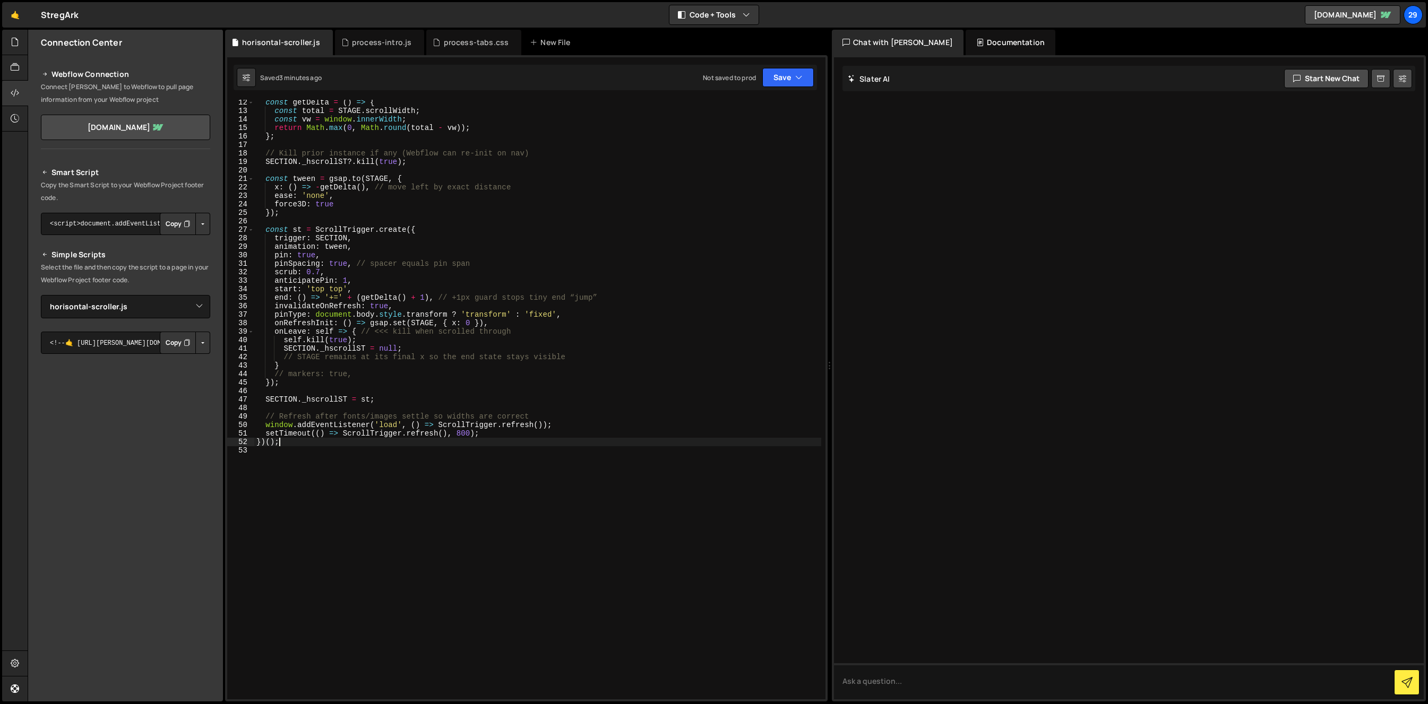
click at [627, 291] on div "const getDelta = ( ) => { const total = STAGE . scrollWidth ; const vw = window…" at bounding box center [537, 406] width 567 height 617
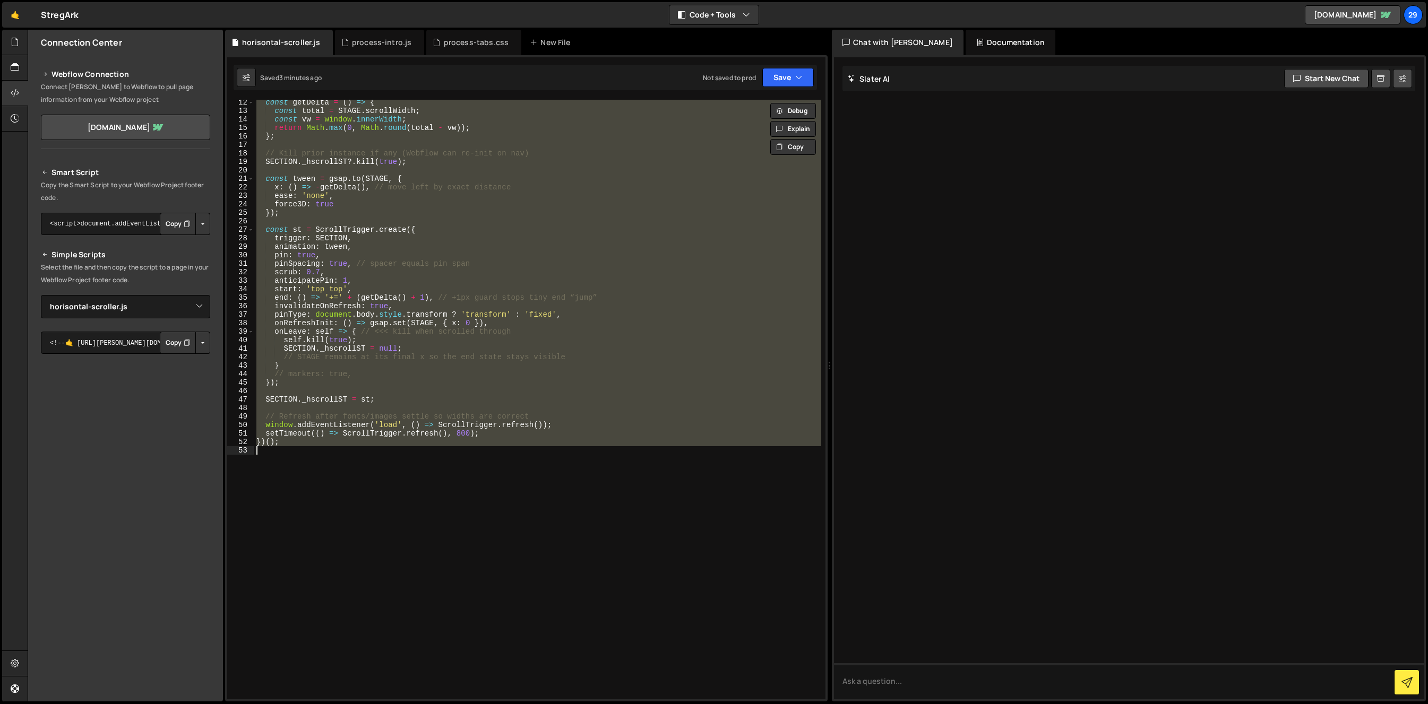
paste textarea
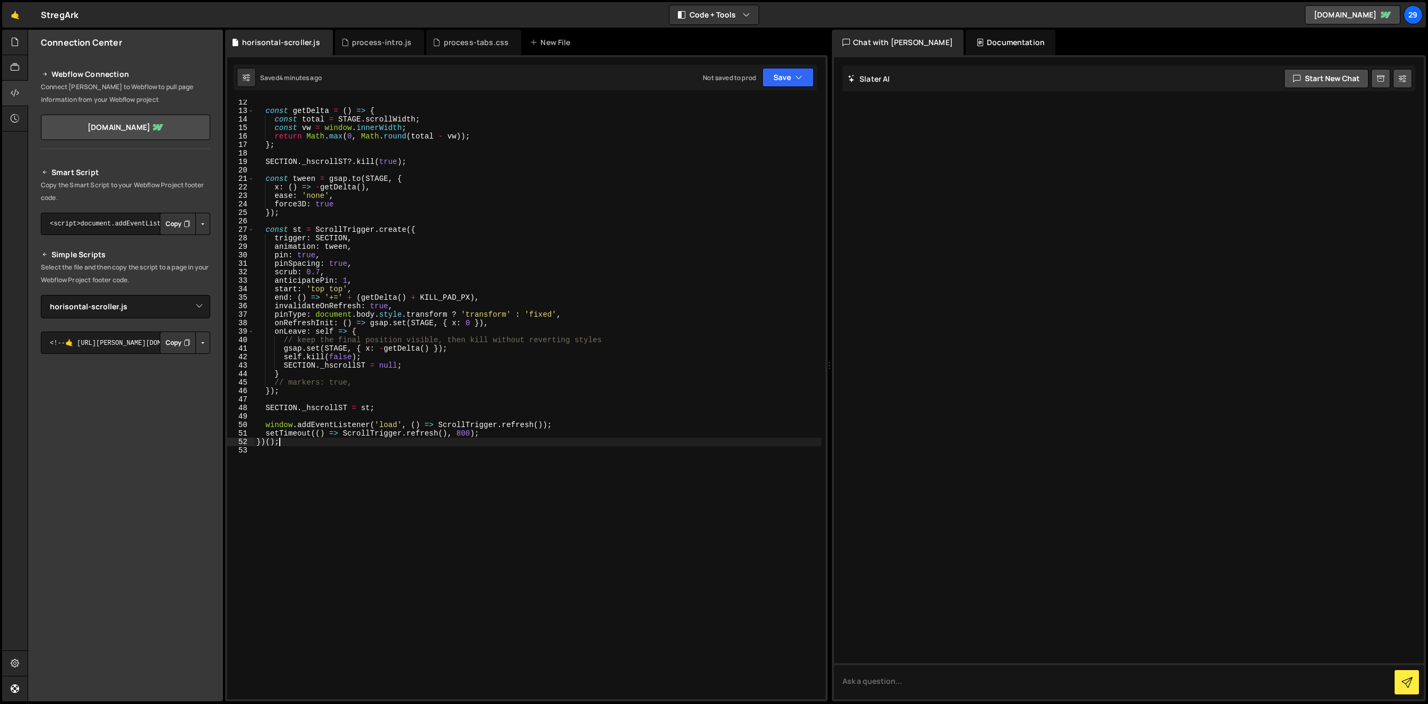
click at [534, 255] on div "const getDelta = ( ) => { const total = STAGE . scrollWidth ; const vw = window…" at bounding box center [537, 406] width 567 height 617
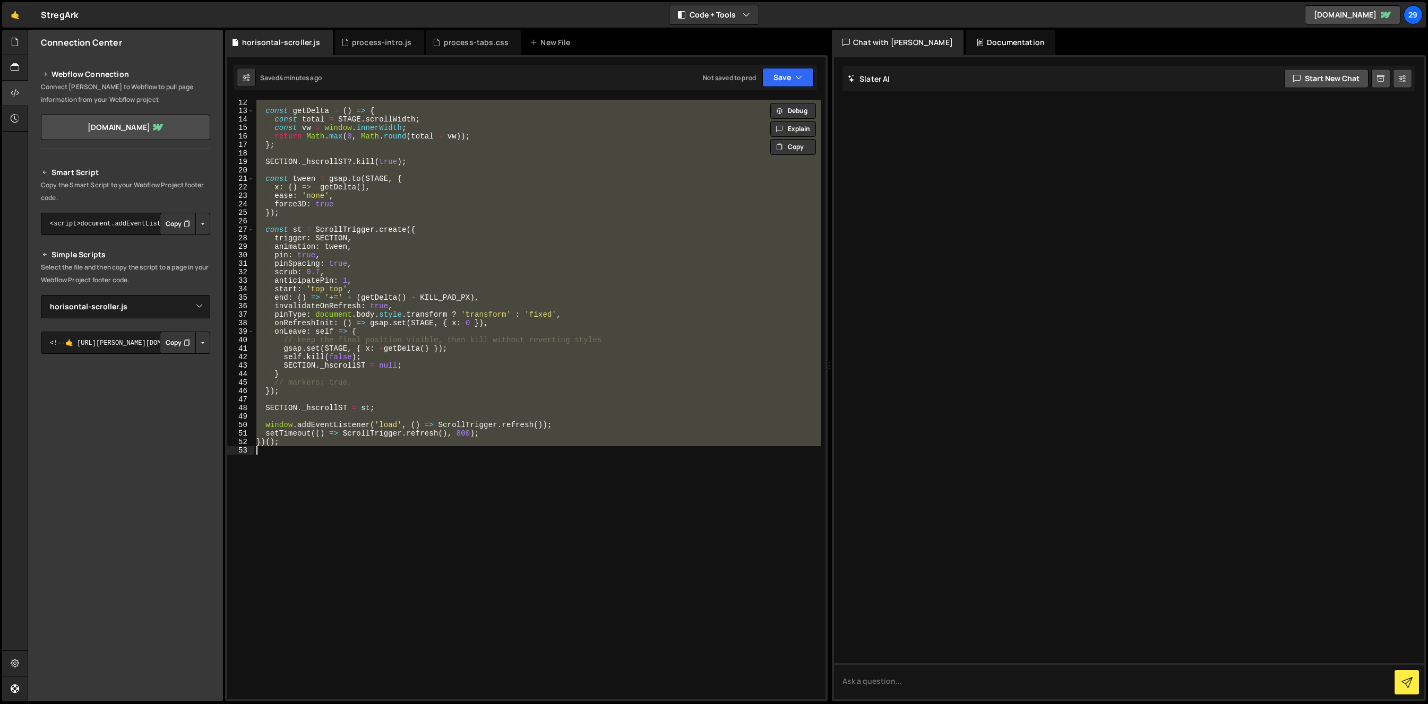
paste textarea
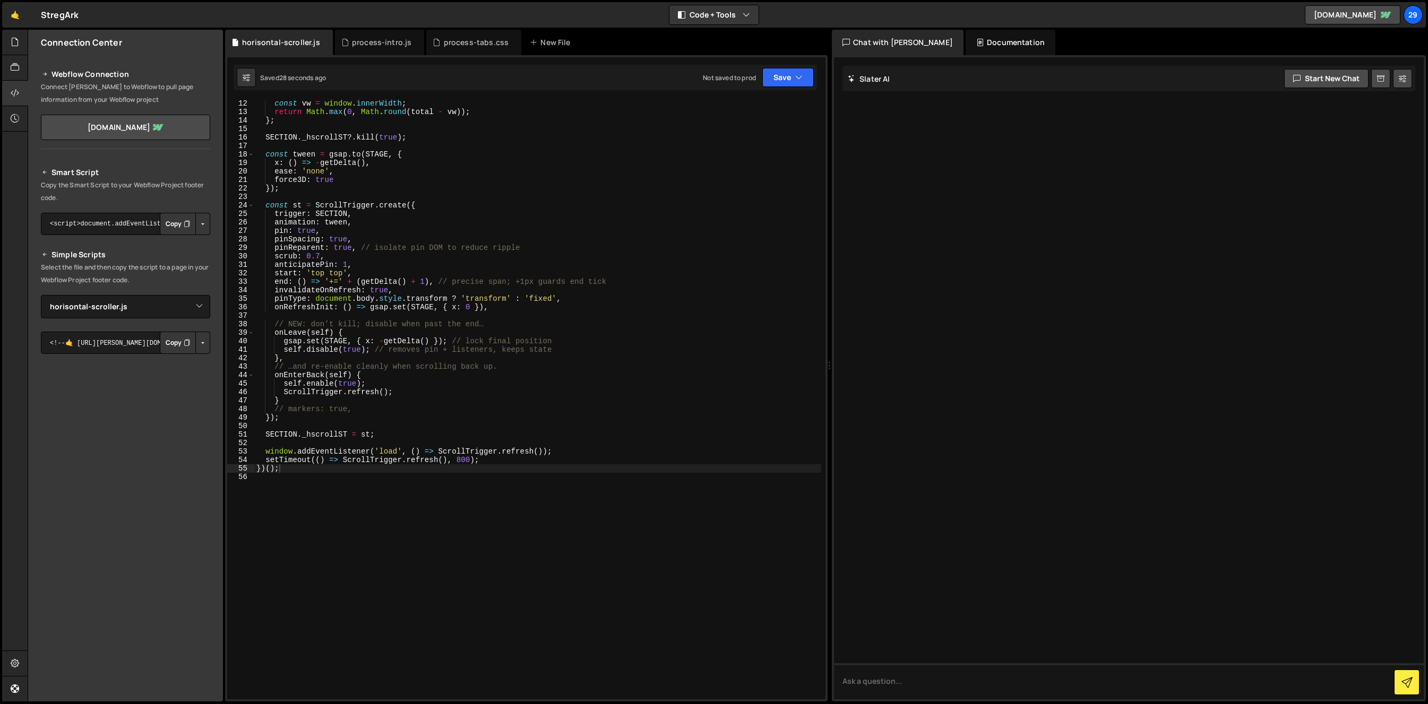
scroll to position [0, 0]
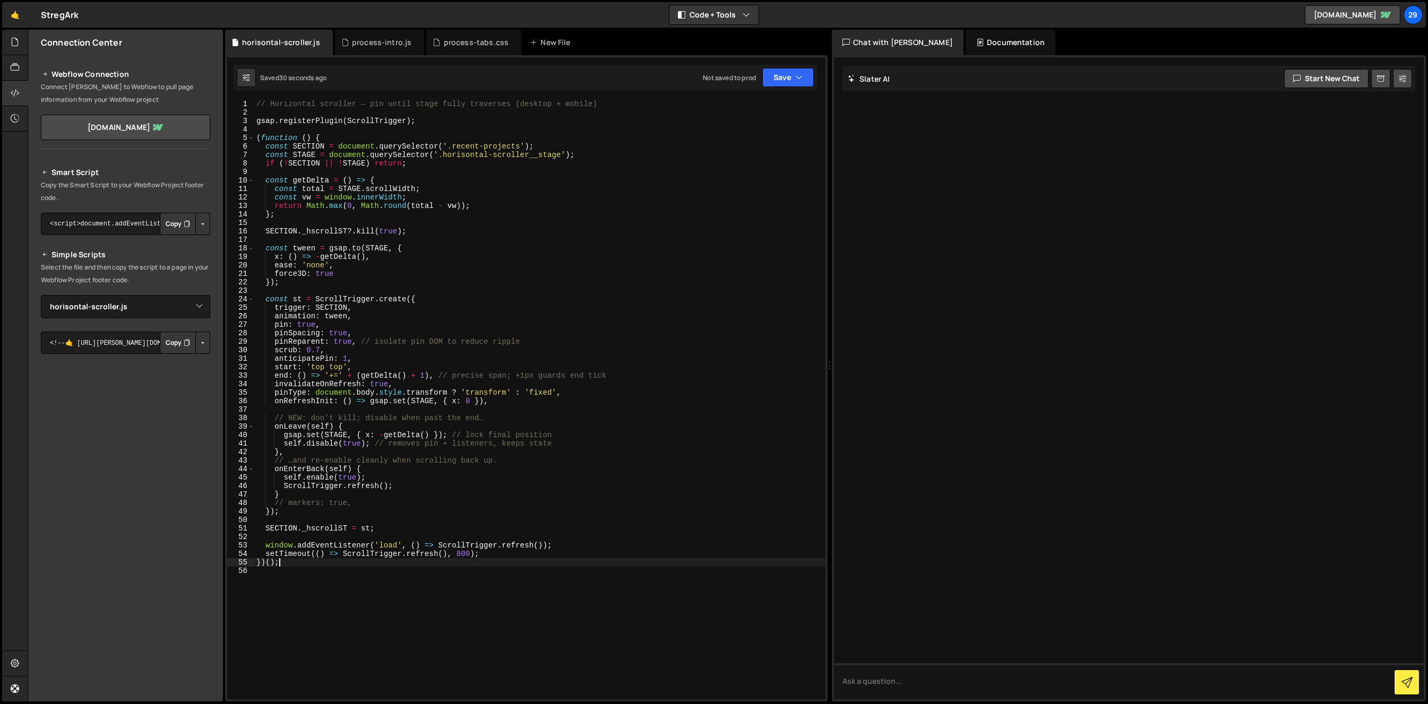
click at [432, 124] on div "// Horizontal scroller — pin until stage fully traverses (desktop + mobile) gsa…" at bounding box center [539, 408] width 571 height 617
type textarea "gsap.registerPlugin(ScrollTrigger);"
type textarea "// Horizontal scroller — pin until stage fully traverses (desktop + mobile)"
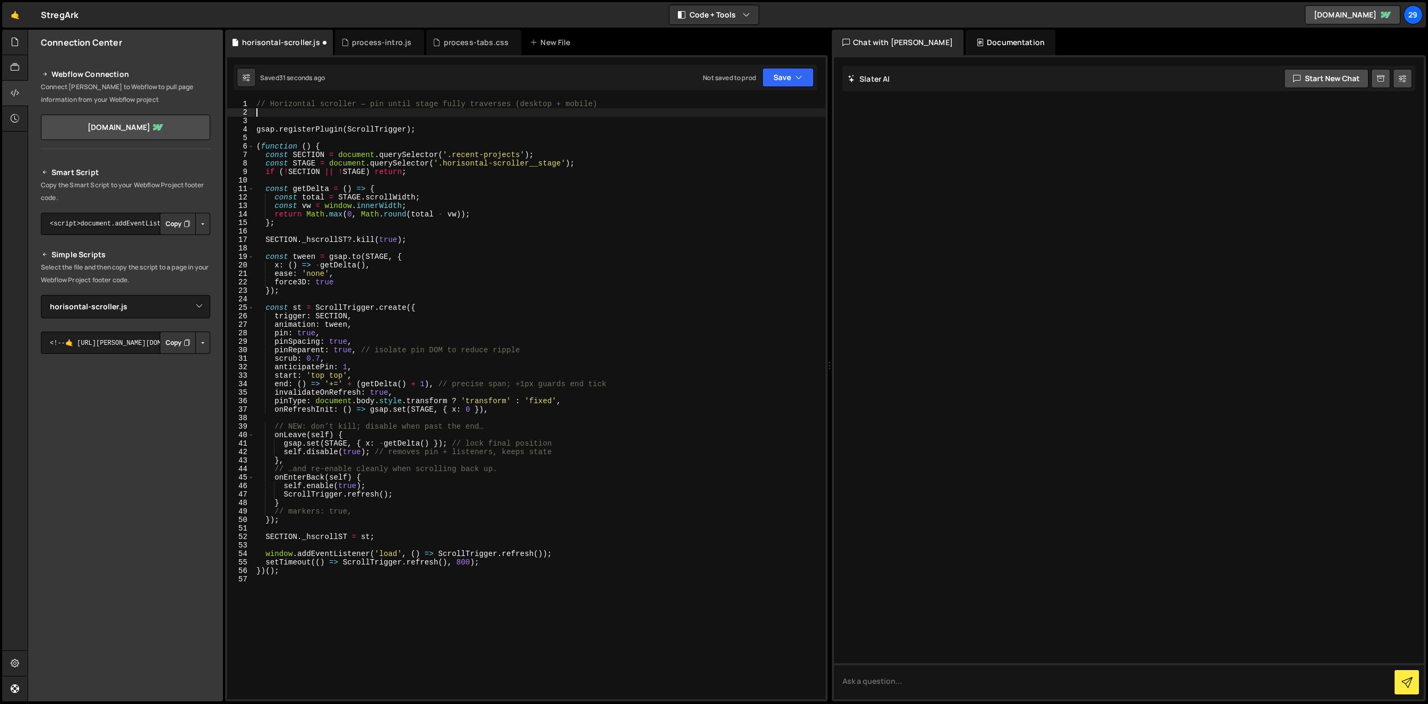
paste textarea "ScrollTrigger.normalizeScroll(true);"
type textarea "ScrollTrigger.normalizeScroll(true);"
type textarea "// Horizontal scroller — pin until stage fully traverses (desktop + mobile)"
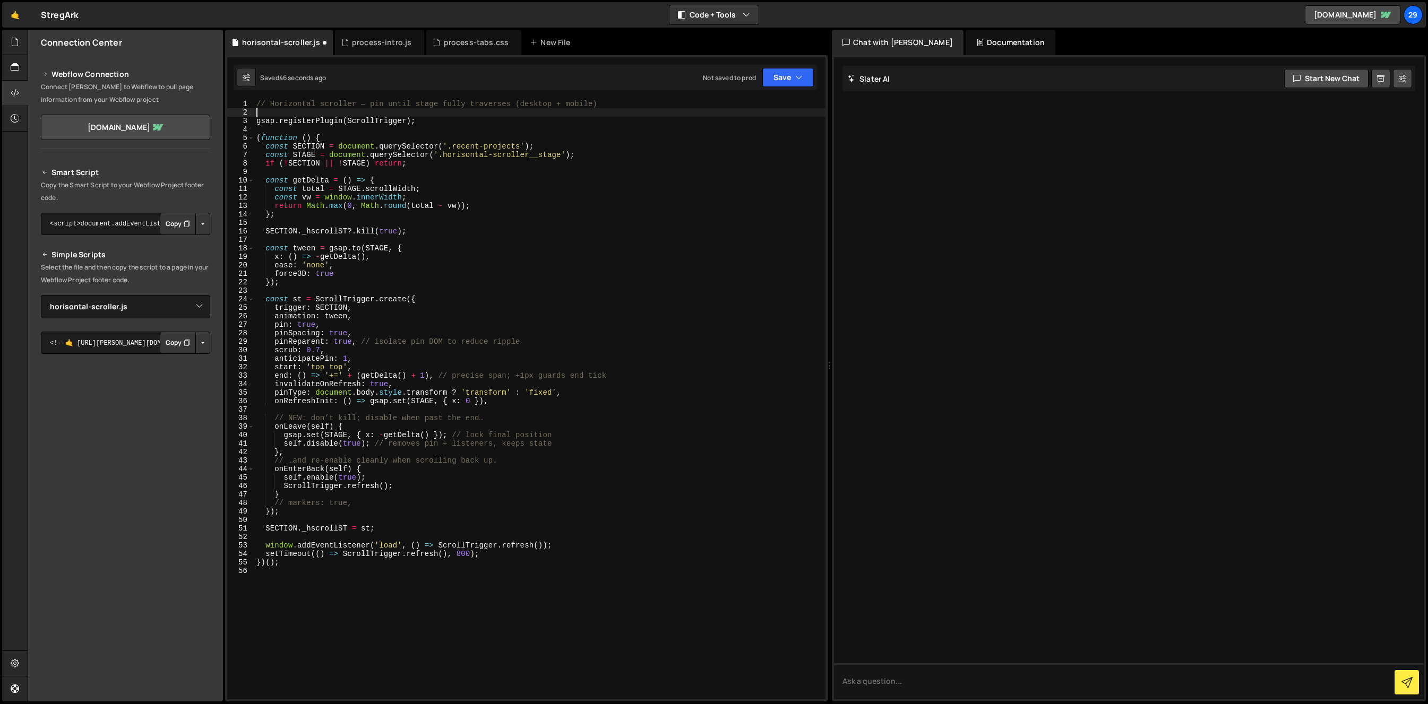
type textarea "gsap.registerPlugin(ScrollTrigger);"
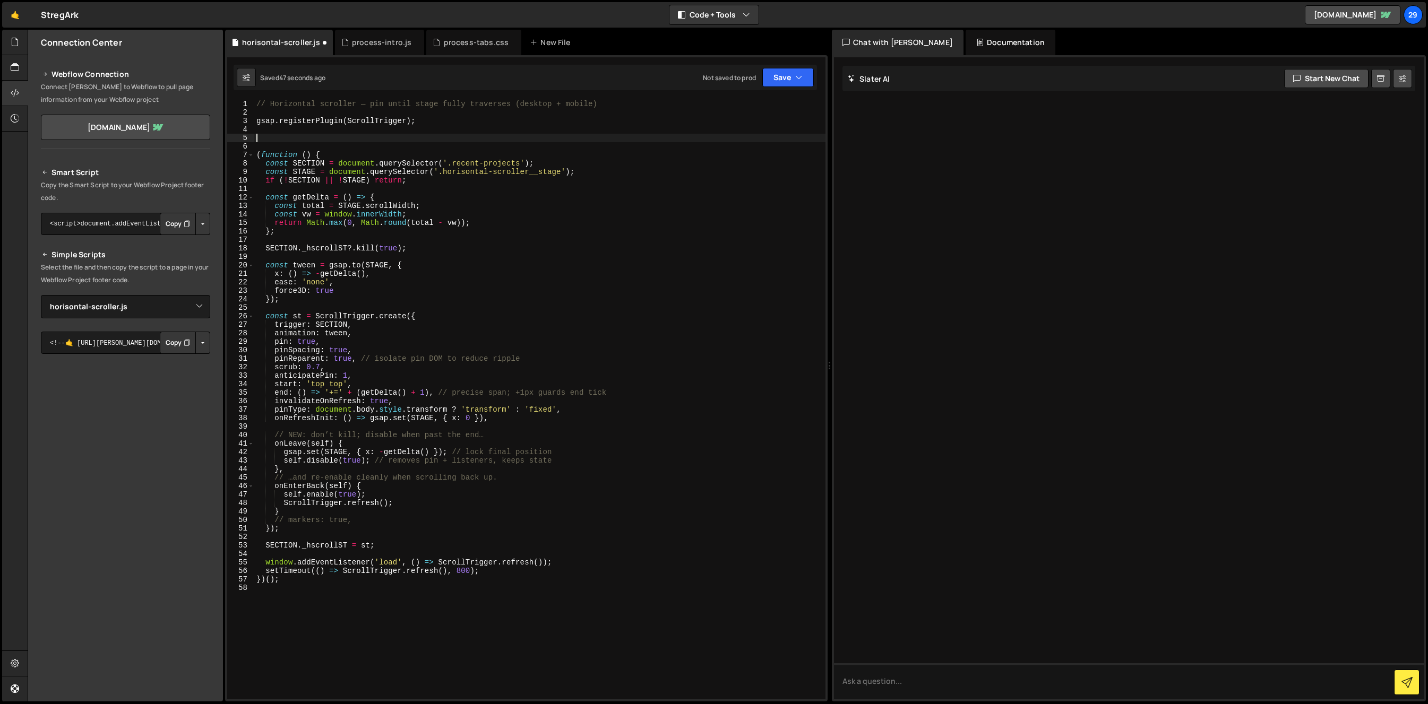
paste textarea "ScrollTrigger.normalizeScroll(true);"
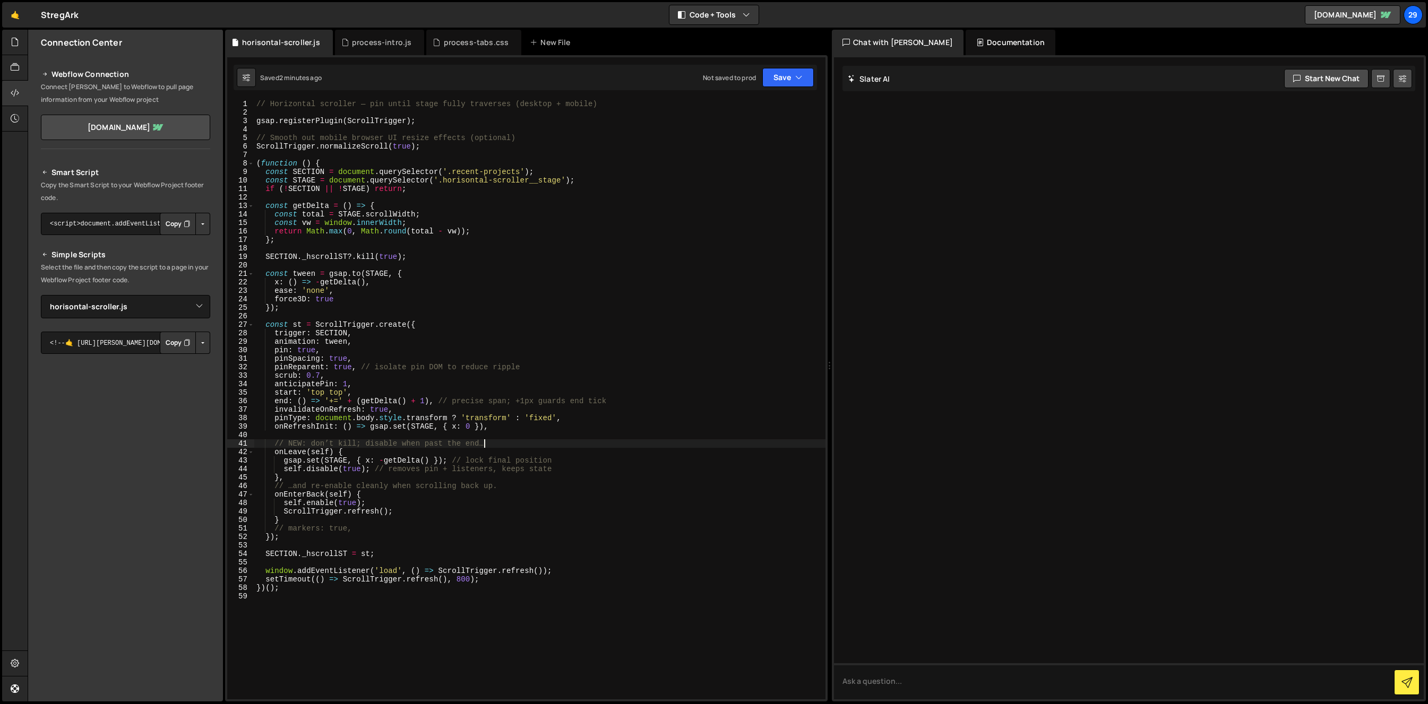
click at [547, 444] on div "// Horizontal scroller — pin until stage fully traverses (desktop + mobile) gsa…" at bounding box center [539, 408] width 571 height 617
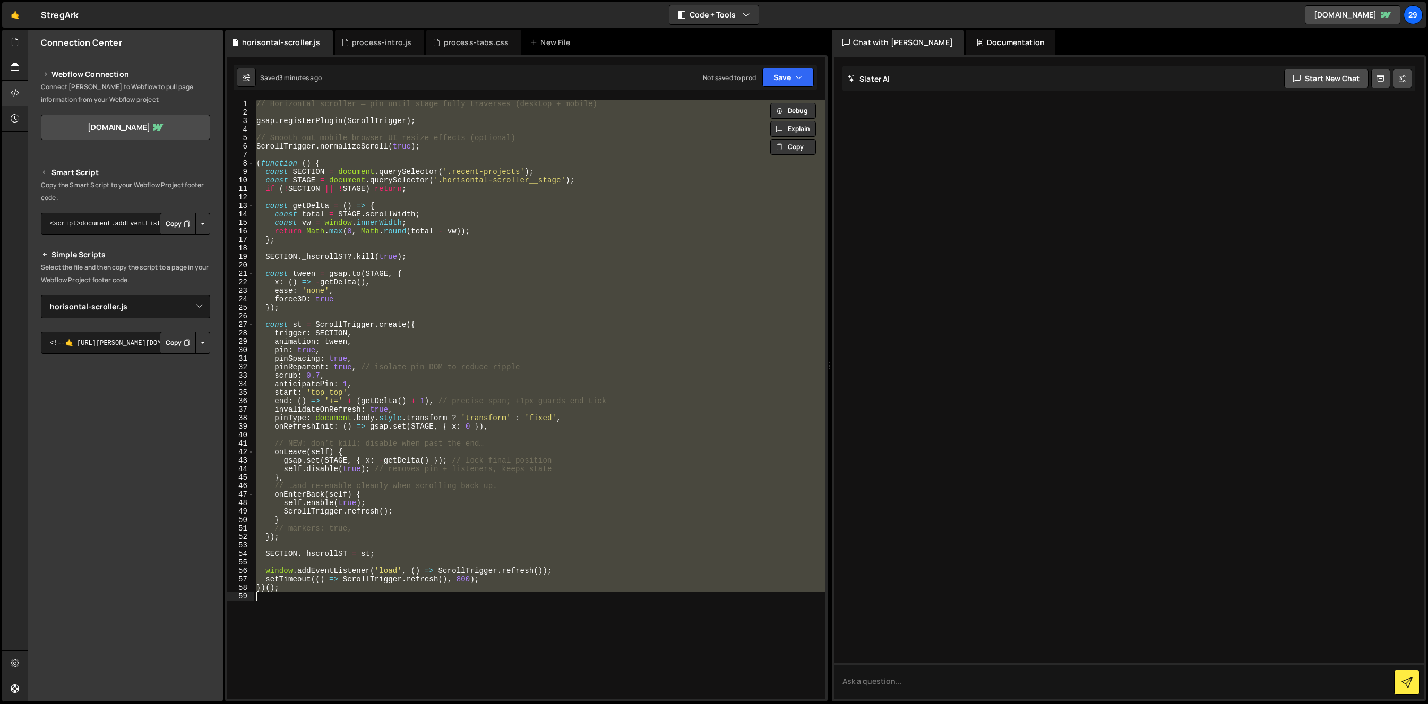
paste textarea
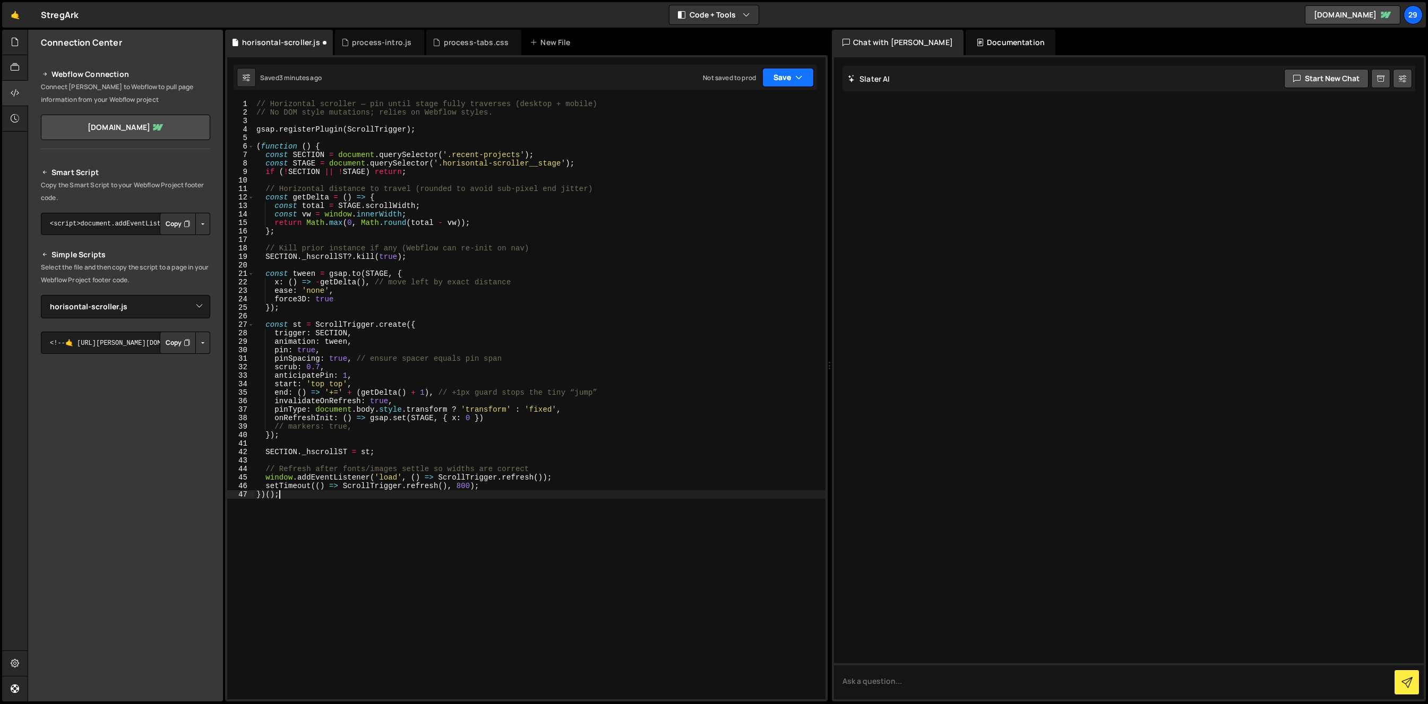
click at [787, 75] on button "Save" at bounding box center [787, 77] width 51 height 19
click at [646, 235] on div "// Horizontal scroller — pin until stage fully traverses (desktop + mobile) // …" at bounding box center [539, 408] width 571 height 617
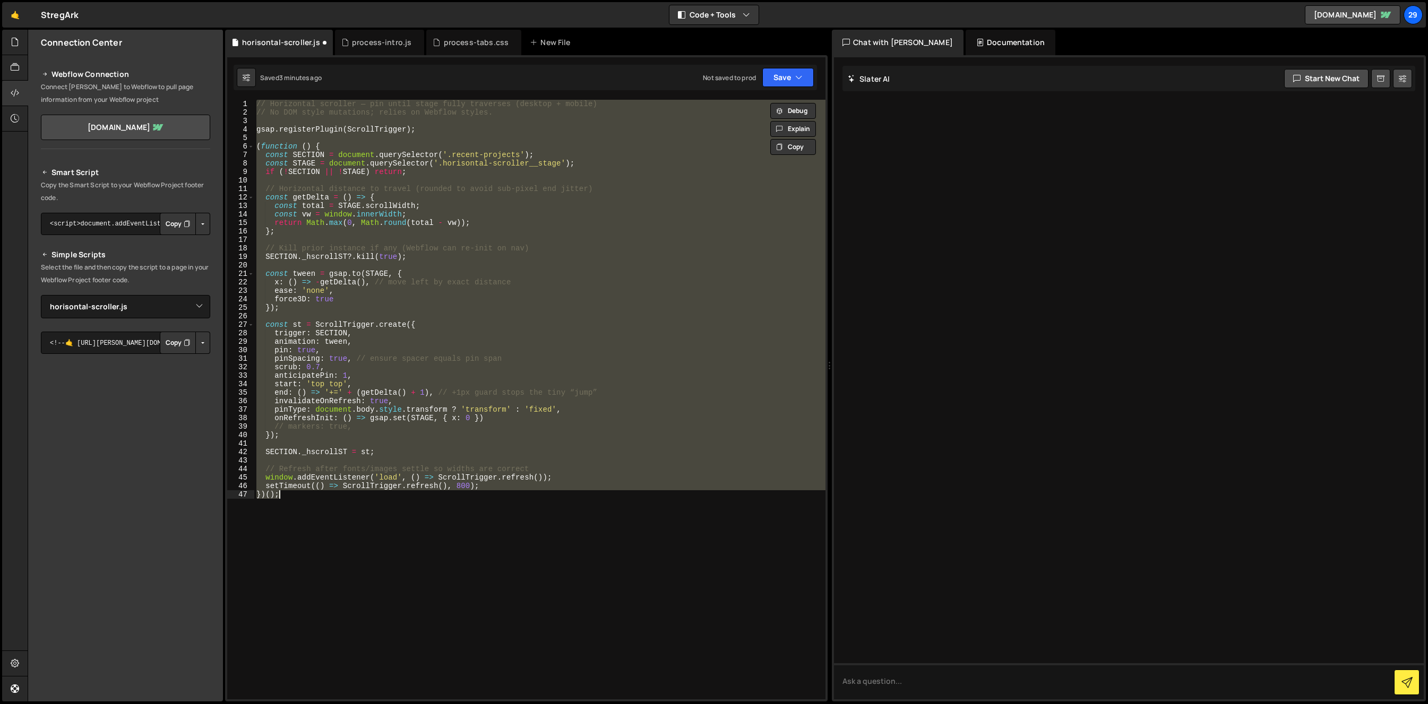
paste textarea
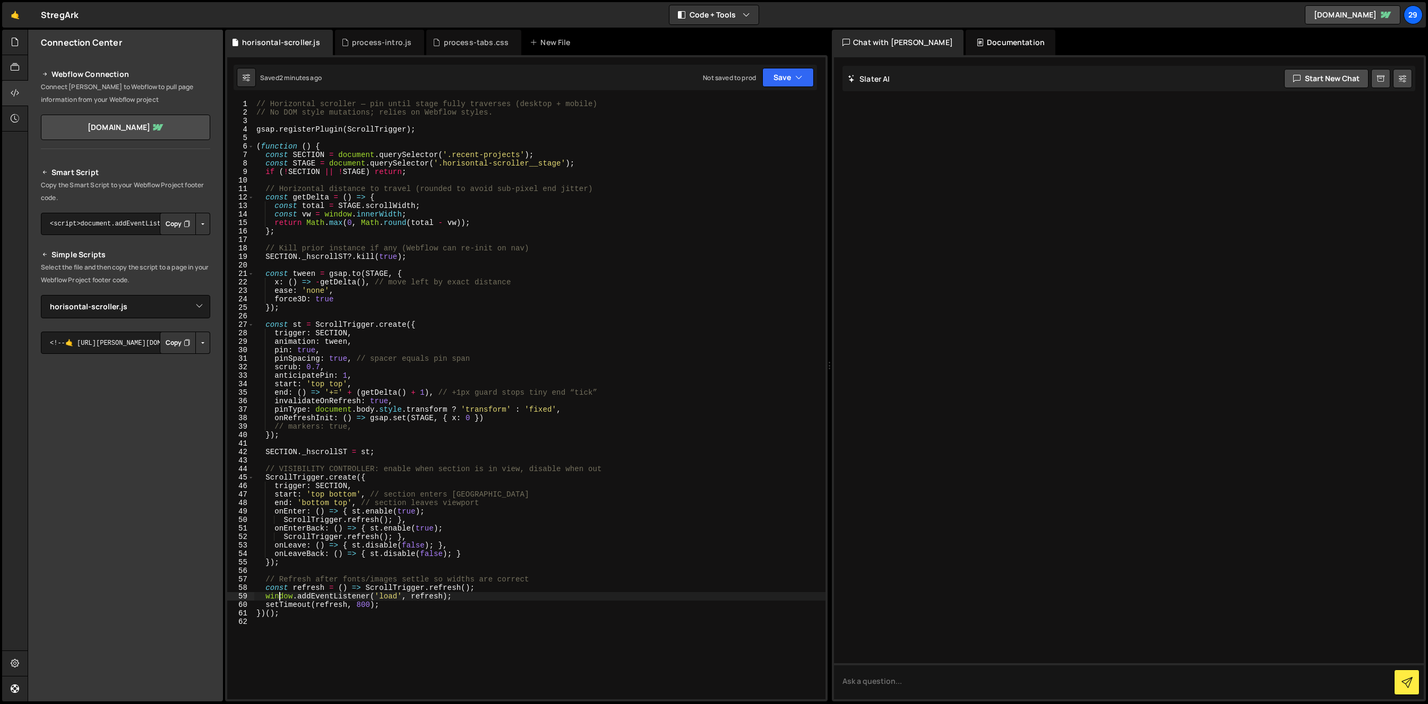
click at [535, 343] on div "// Horizontal scroller — pin until stage fully traverses (desktop + mobile) // …" at bounding box center [539, 408] width 571 height 617
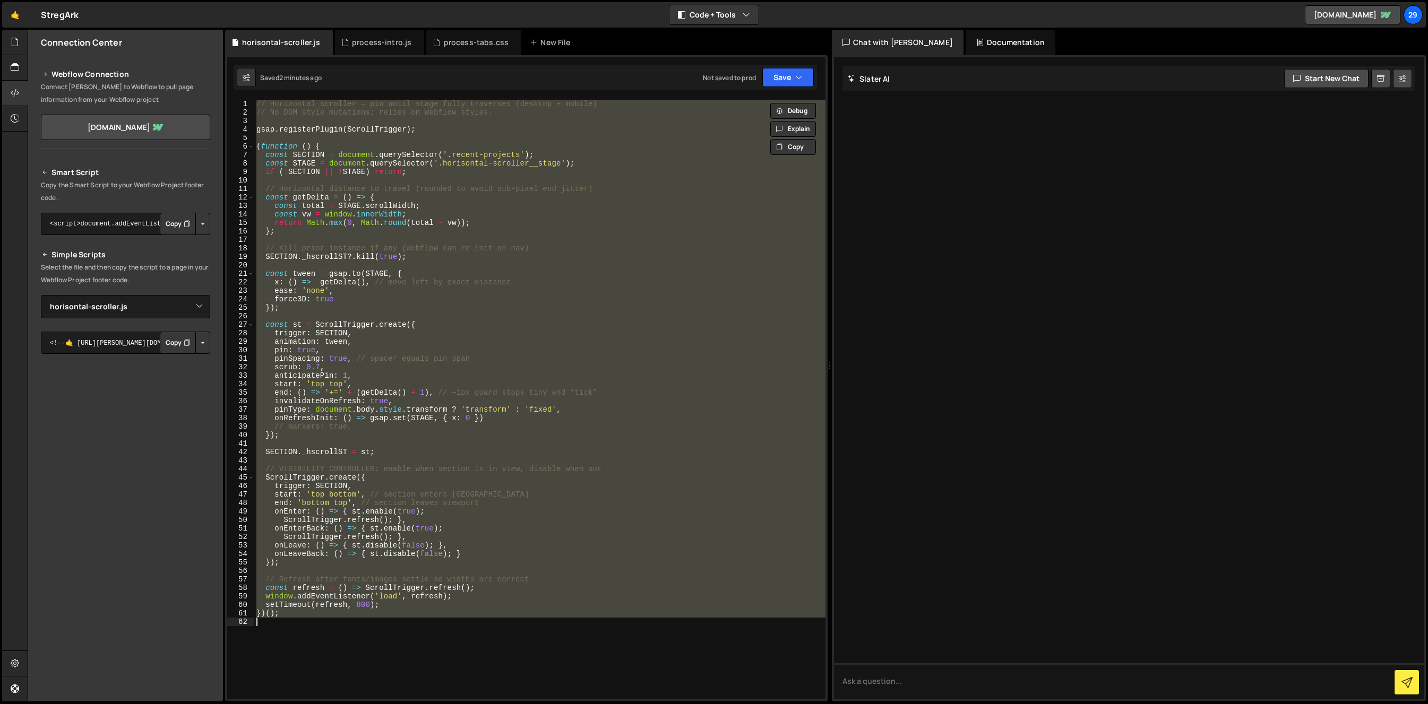
paste textarea
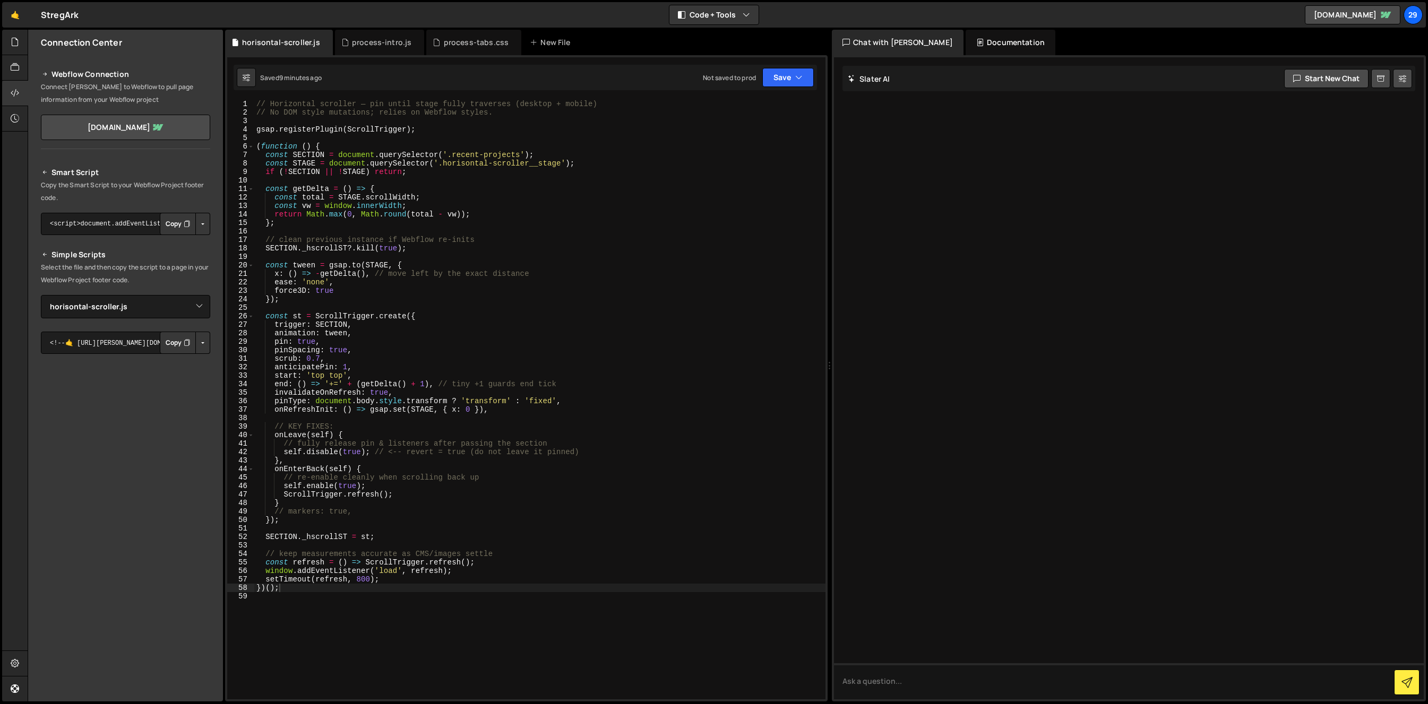
click at [610, 283] on div "// Horizontal scroller — pin until stage fully traverses (desktop + mobile) // …" at bounding box center [539, 408] width 571 height 617
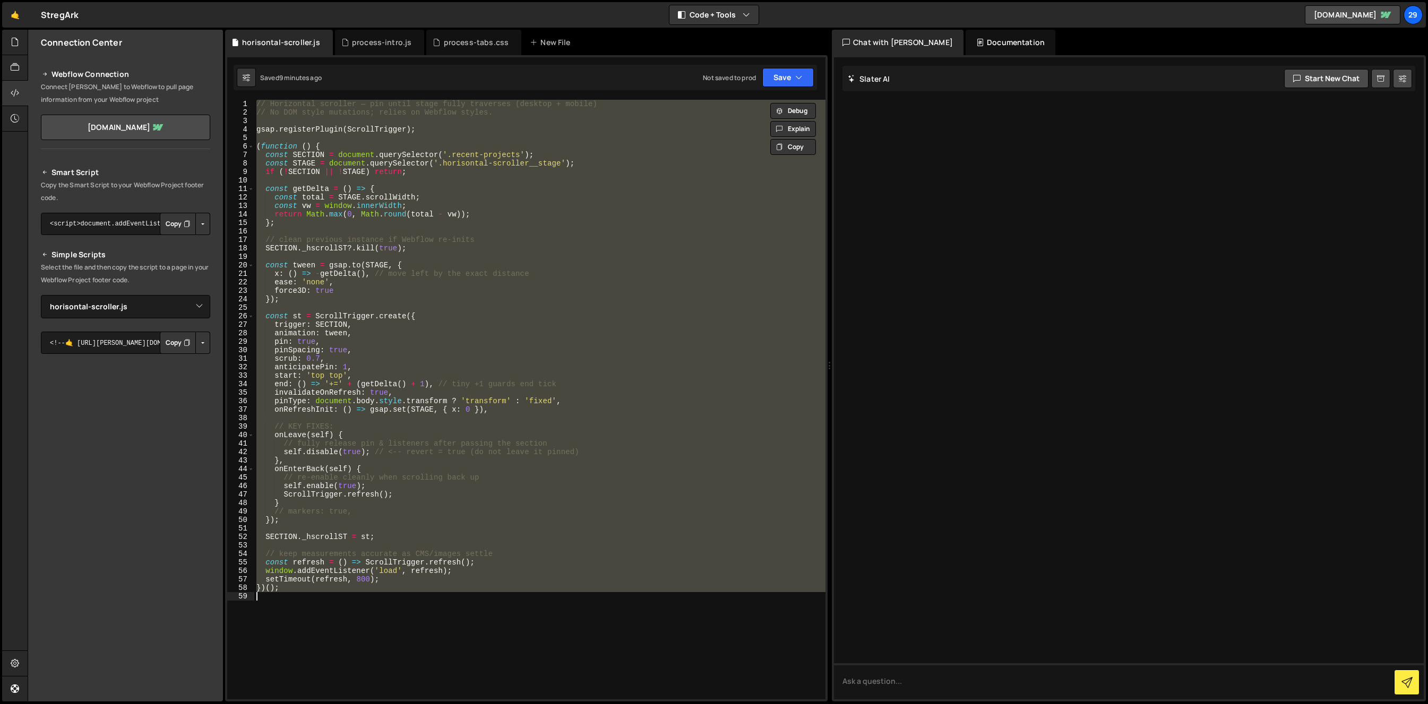
paste textarea
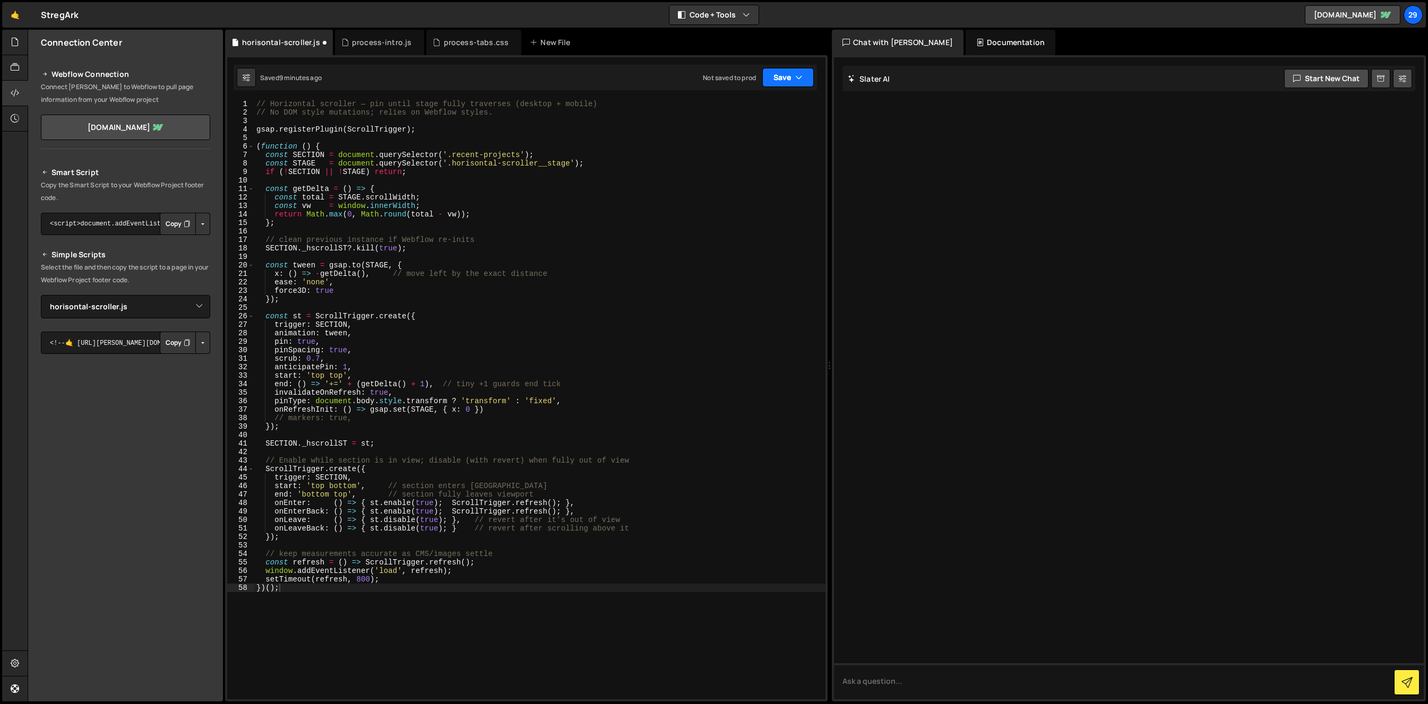
click at [784, 76] on button "Save" at bounding box center [787, 77] width 51 height 19
click at [741, 110] on div "9 minutes ago" at bounding box center [735, 114] width 41 height 9
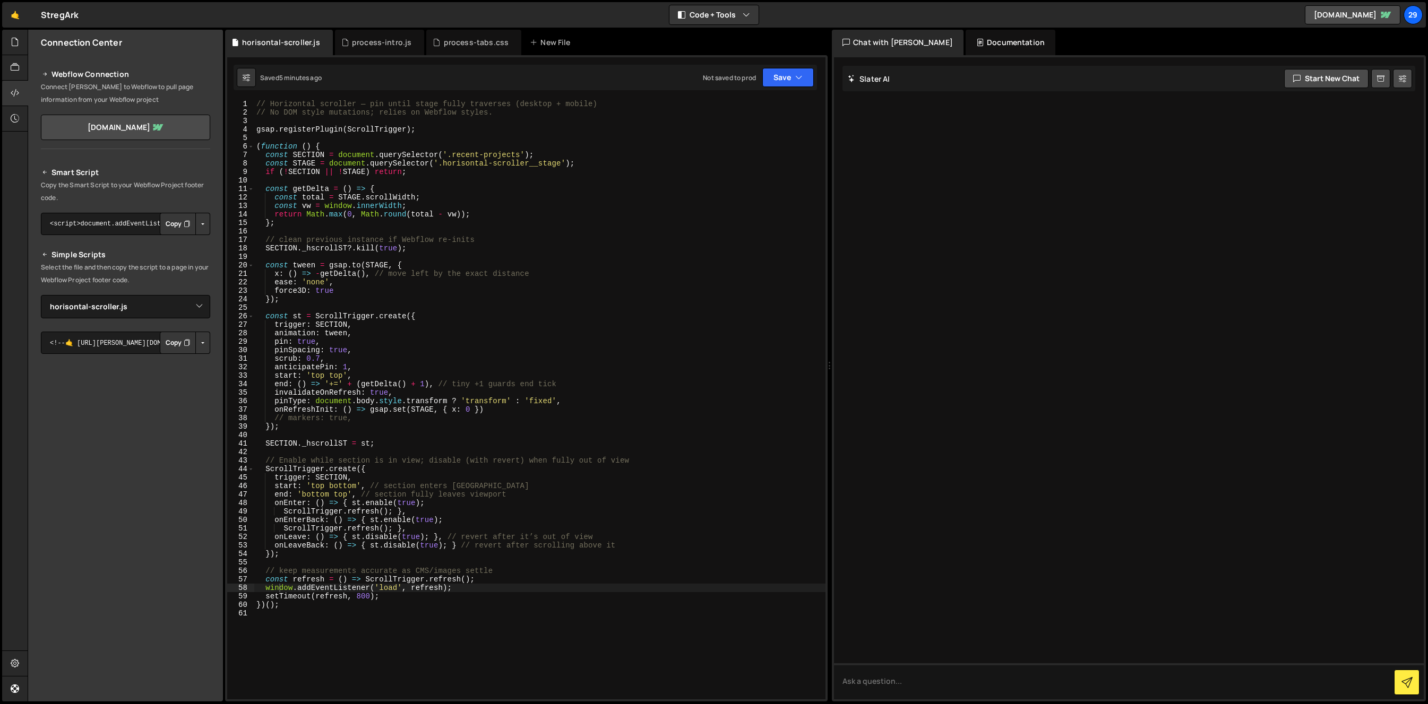
scroll to position [14, 0]
click at [527, 275] on div "// Horizontal scroller — pin until stage fully traverses (desktop + mobile) // …" at bounding box center [539, 408] width 571 height 617
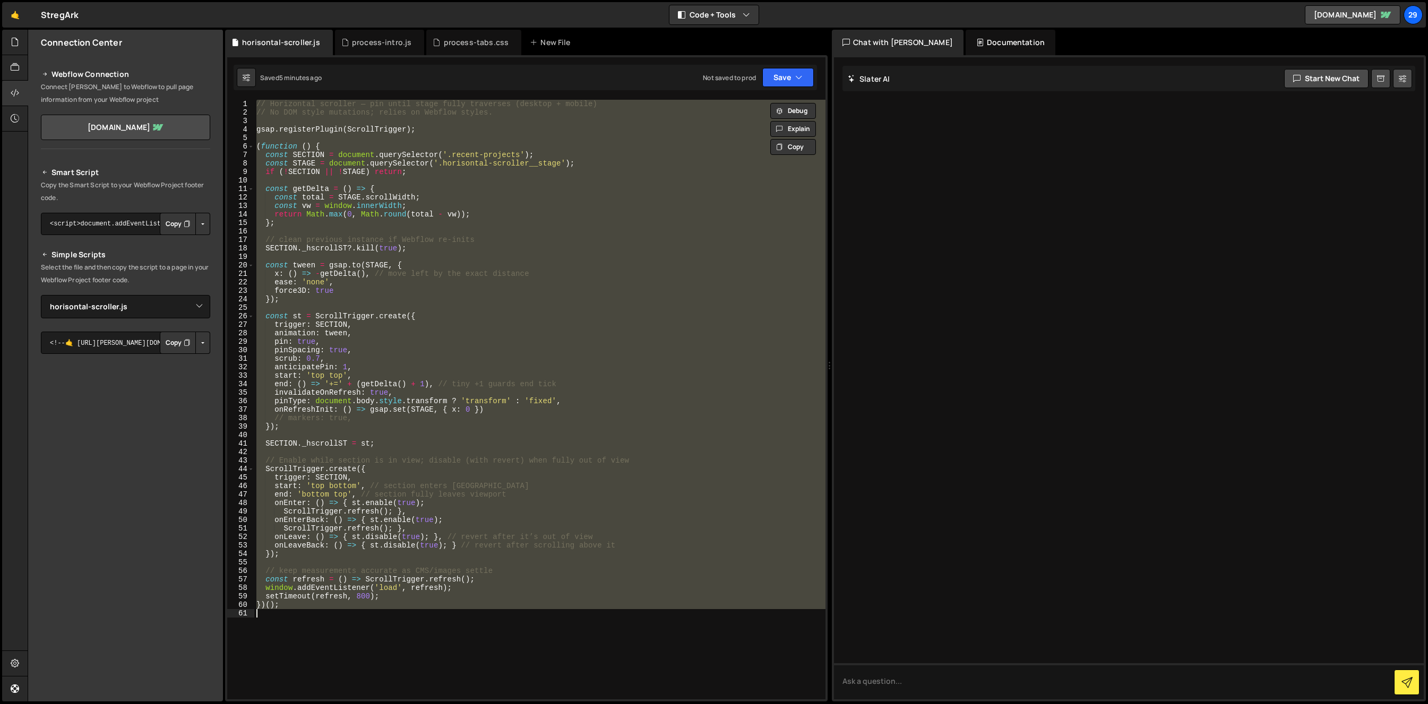
paste textarea
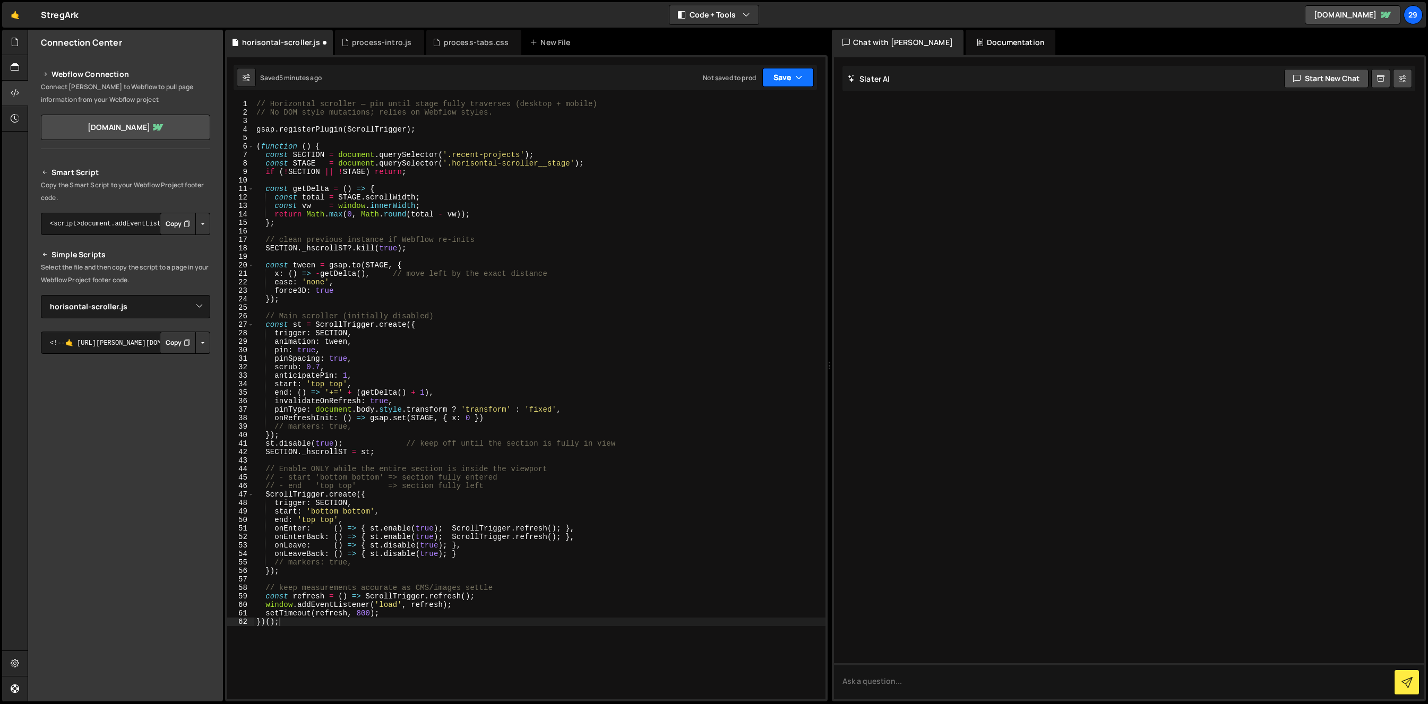
click at [788, 77] on button "Save" at bounding box center [787, 77] width 51 height 19
click at [749, 107] on div "Save to Staging S" at bounding box center [752, 103] width 110 height 11
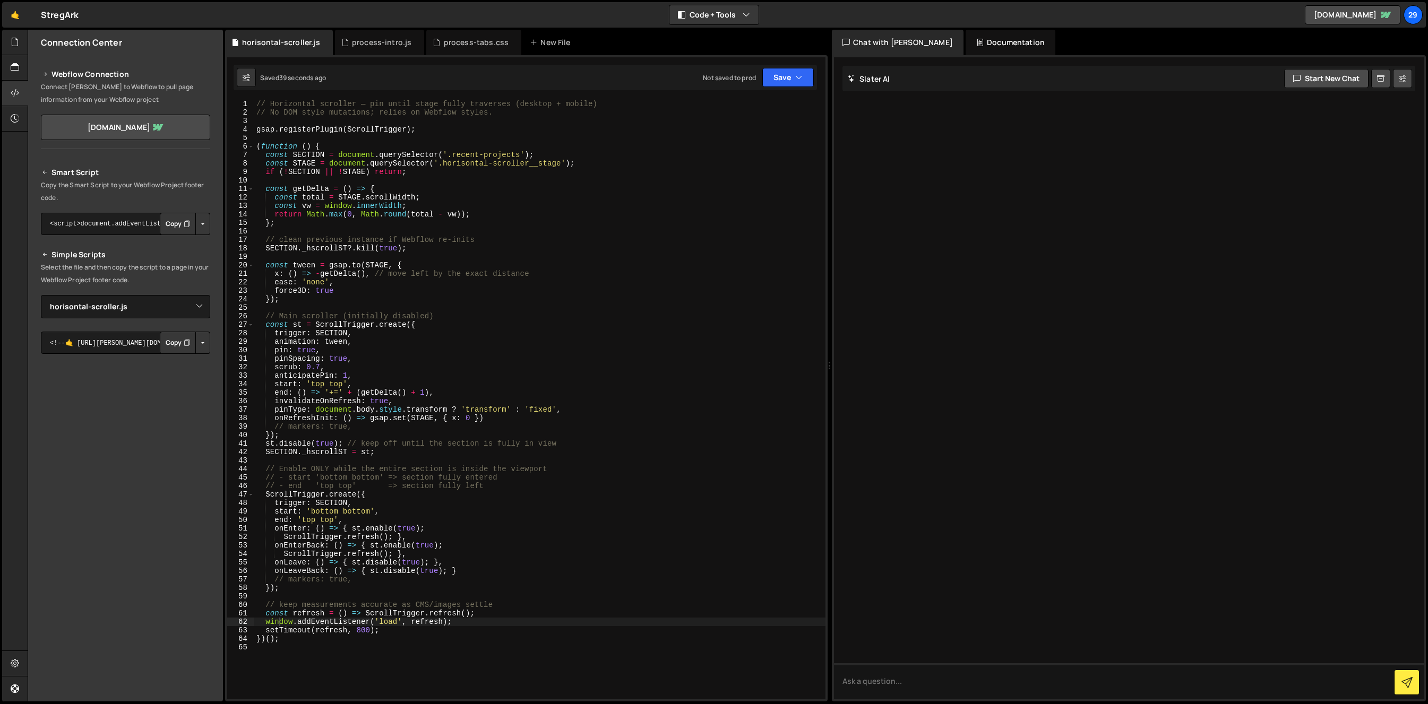
click at [383, 251] on div "// Horizontal scroller — pin until stage fully traverses (desktop + mobile) // …" at bounding box center [539, 408] width 571 height 617
type textarea "})();"
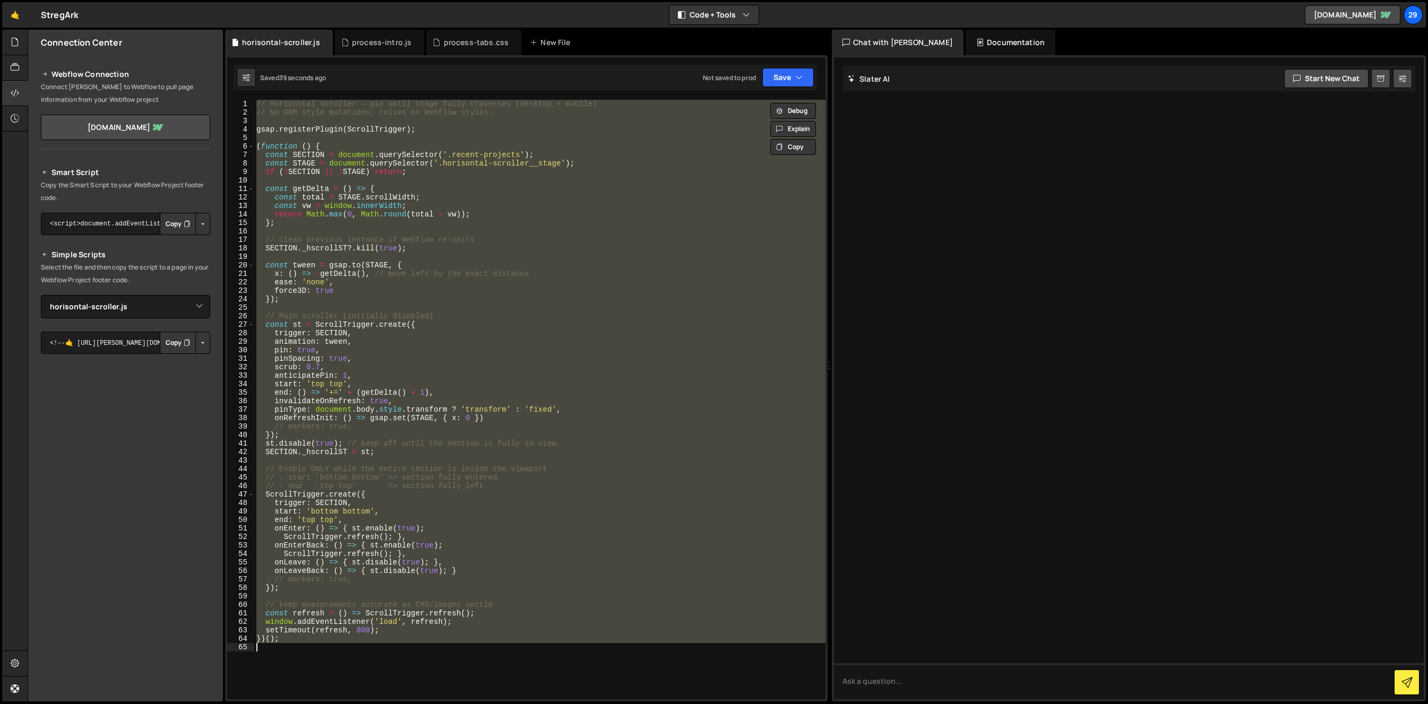
paste textarea
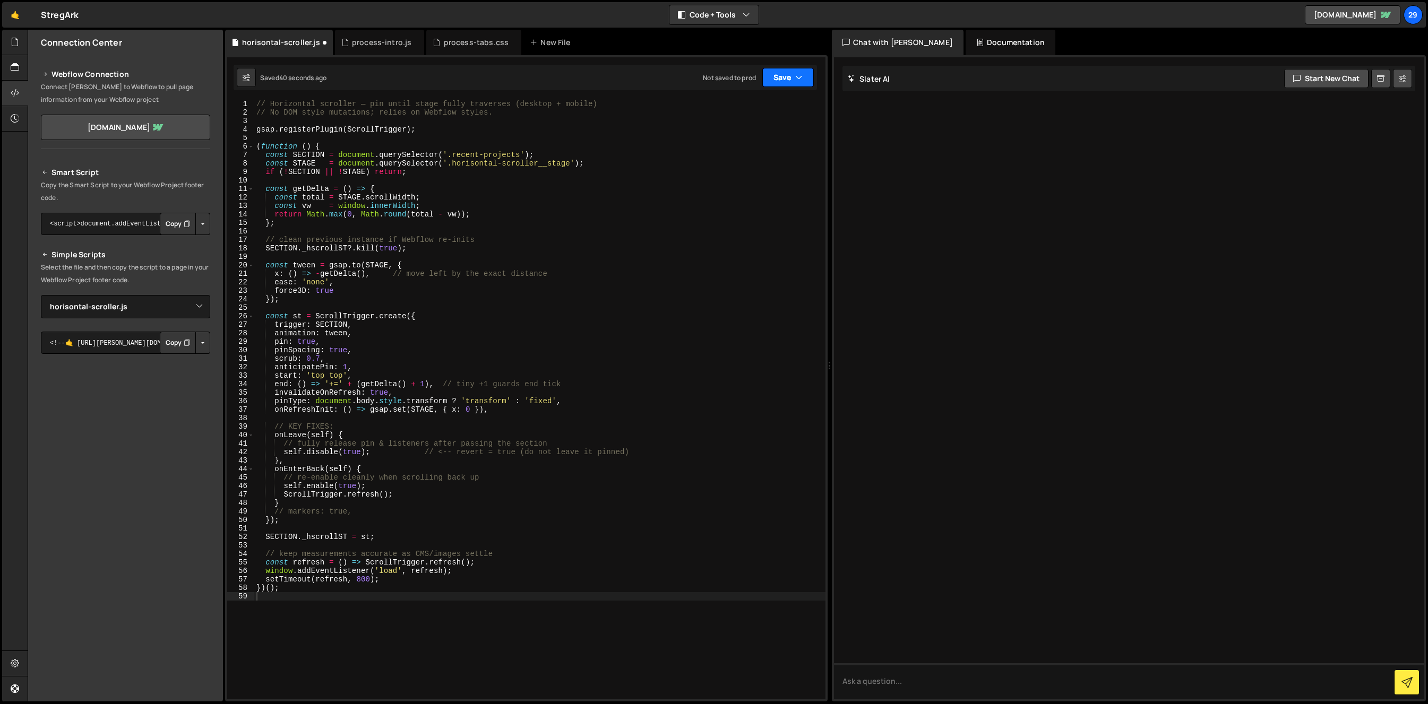
click at [780, 77] on button "Save" at bounding box center [787, 77] width 51 height 19
click at [740, 114] on div "41 seconds ago" at bounding box center [738, 114] width 46 height 9
click at [539, 344] on div "// Horizontal scroller — pin until stage fully traverses (desktop + mobile) // …" at bounding box center [539, 408] width 571 height 617
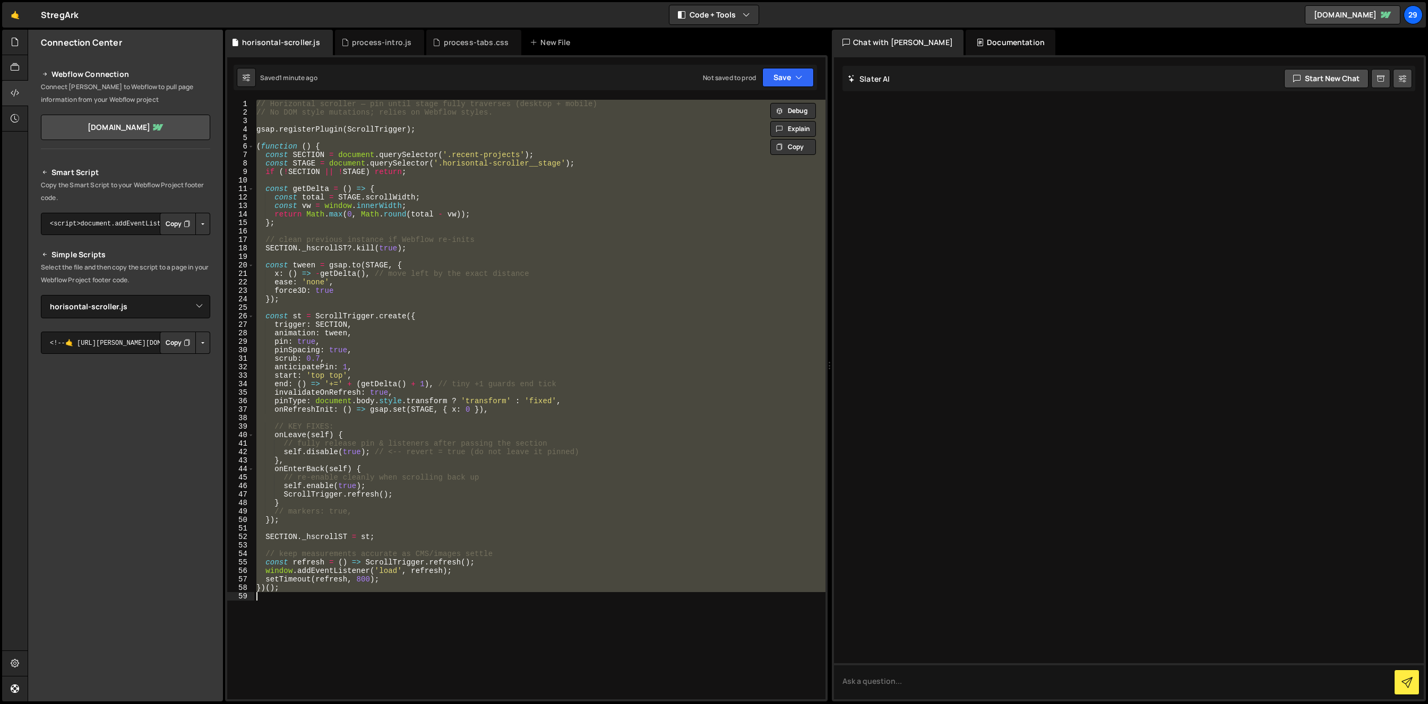
paste textarea
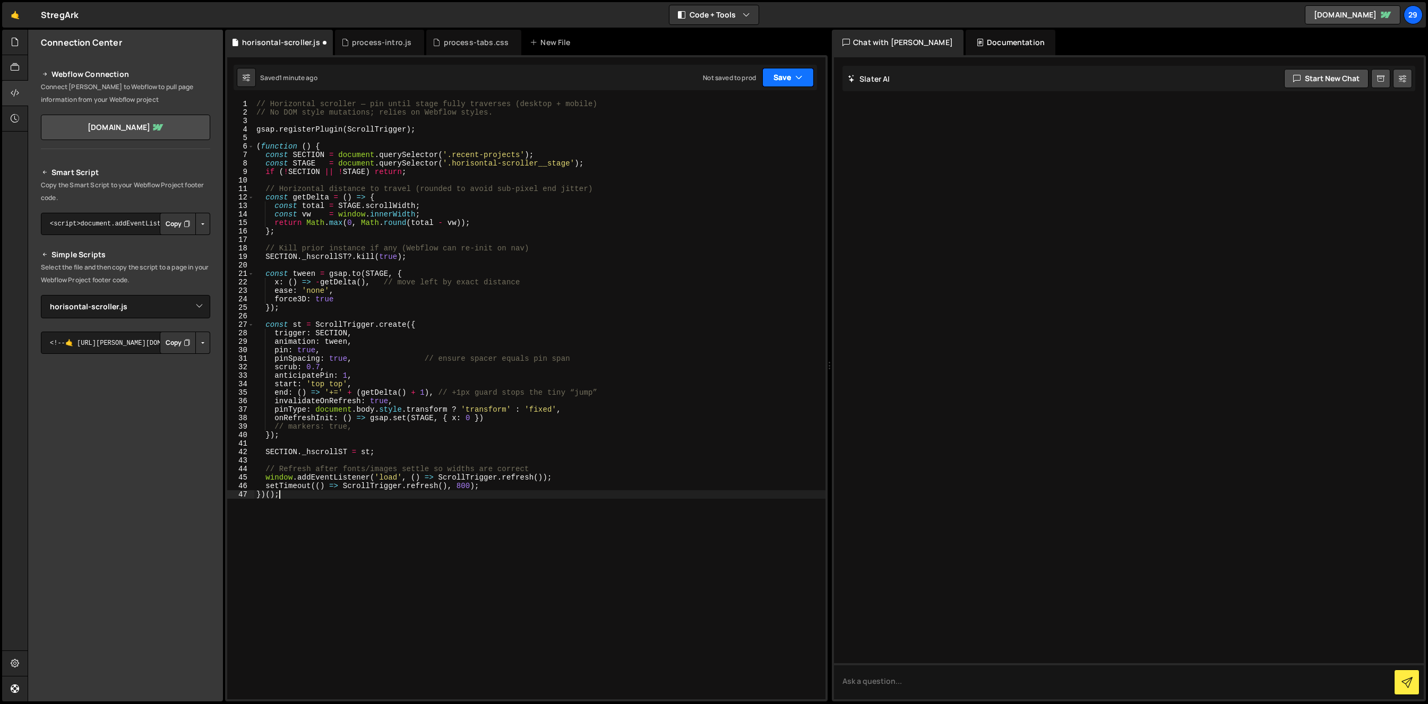
click at [782, 73] on button "Save" at bounding box center [787, 77] width 51 height 19
click at [725, 110] on div "1 minute ago" at bounding box center [733, 114] width 37 height 9
click at [796, 76] on icon "button" at bounding box center [798, 77] width 7 height 11
click at [468, 260] on div "// Horizontal scroller — pin until stage fully traverses (desktop + mobile) // …" at bounding box center [539, 408] width 571 height 617
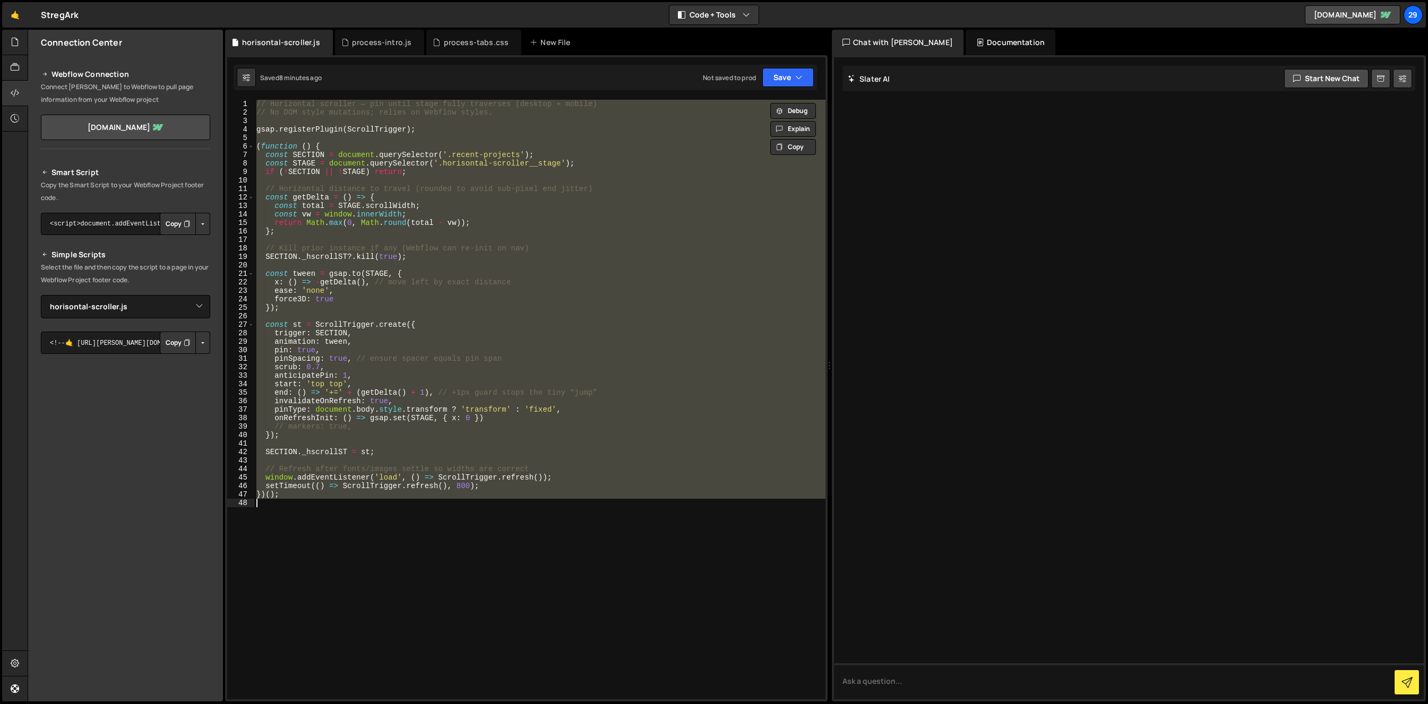
paste textarea
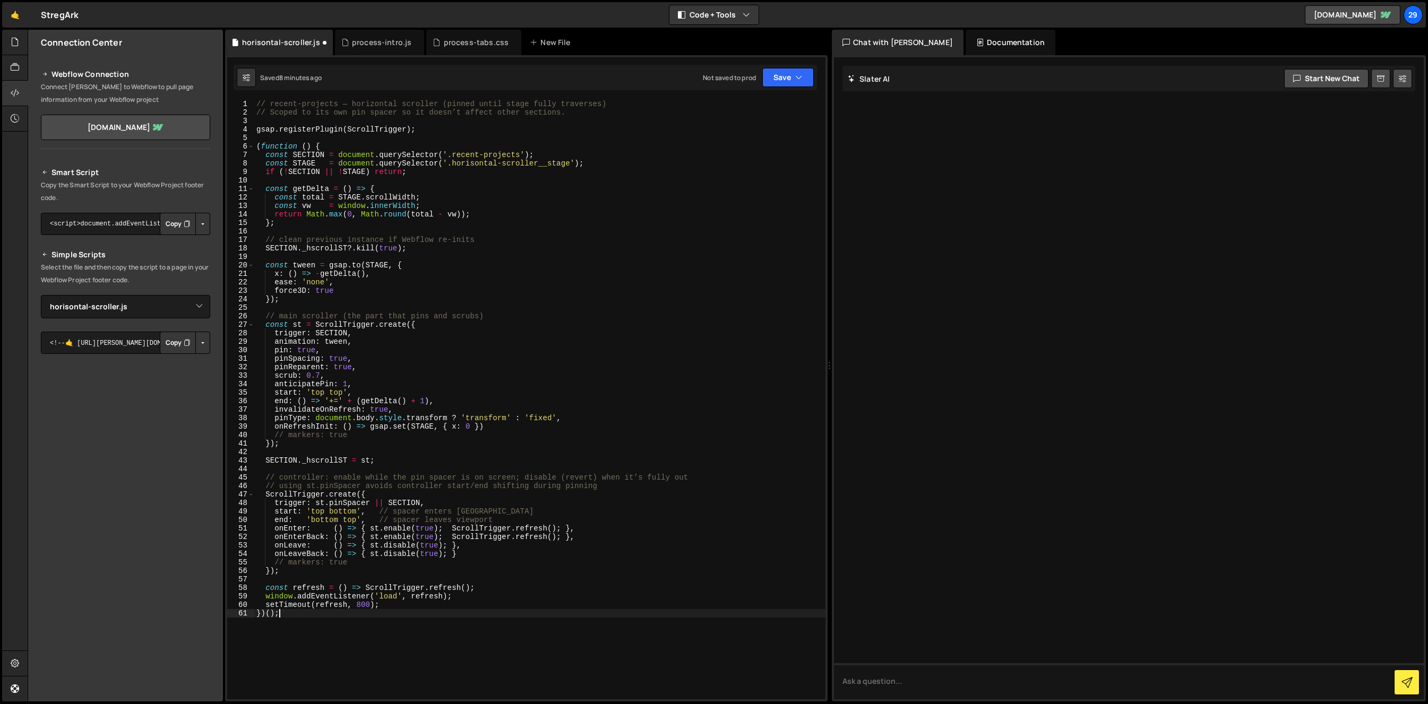
type textarea "window.addEventListener('load', refresh);"
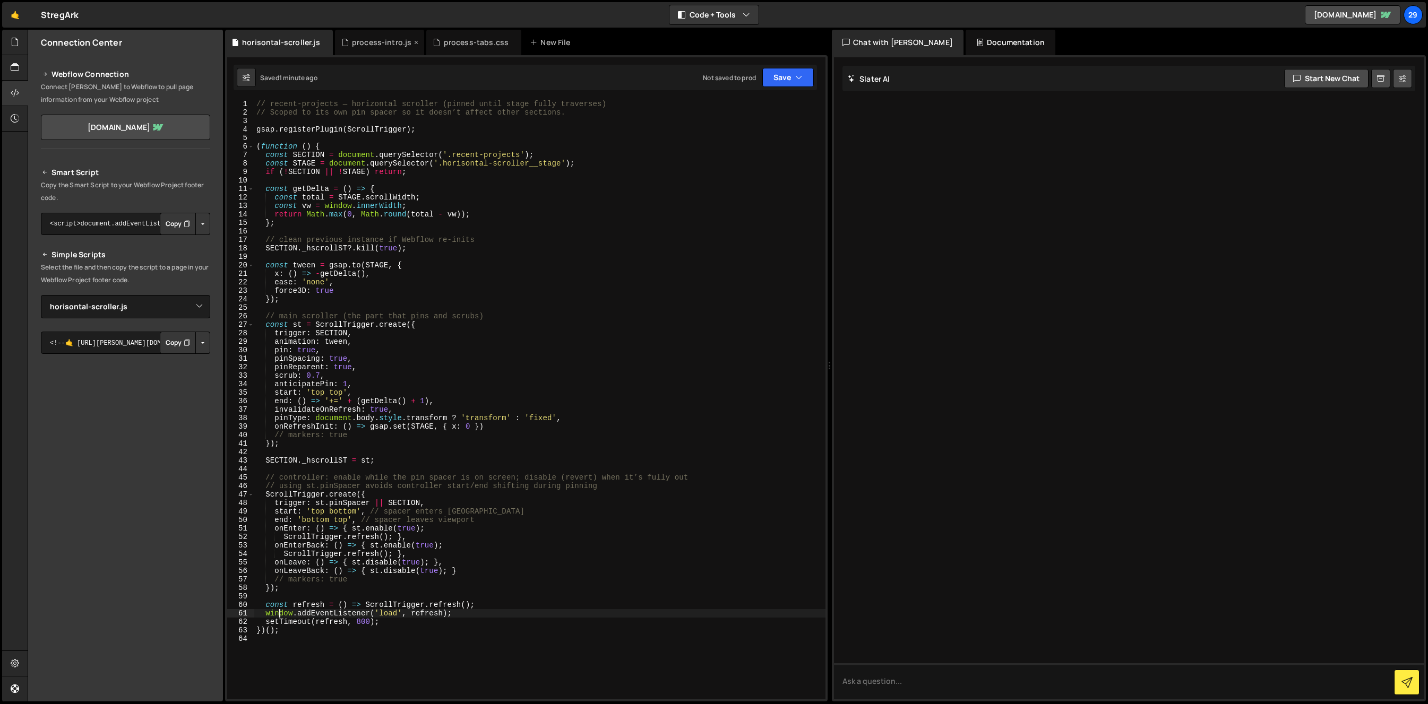
click at [370, 36] on div "process-intro.js" at bounding box center [380, 42] width 90 height 25
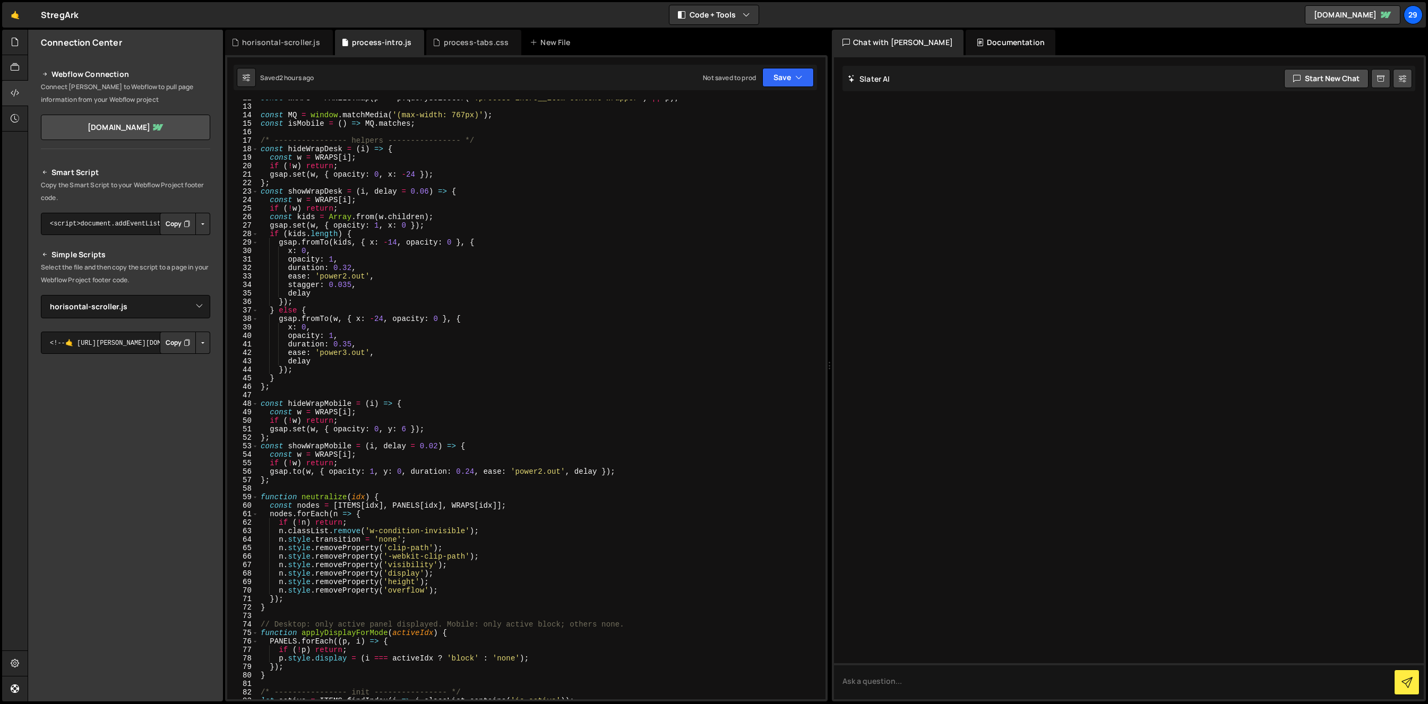
scroll to position [0, 0]
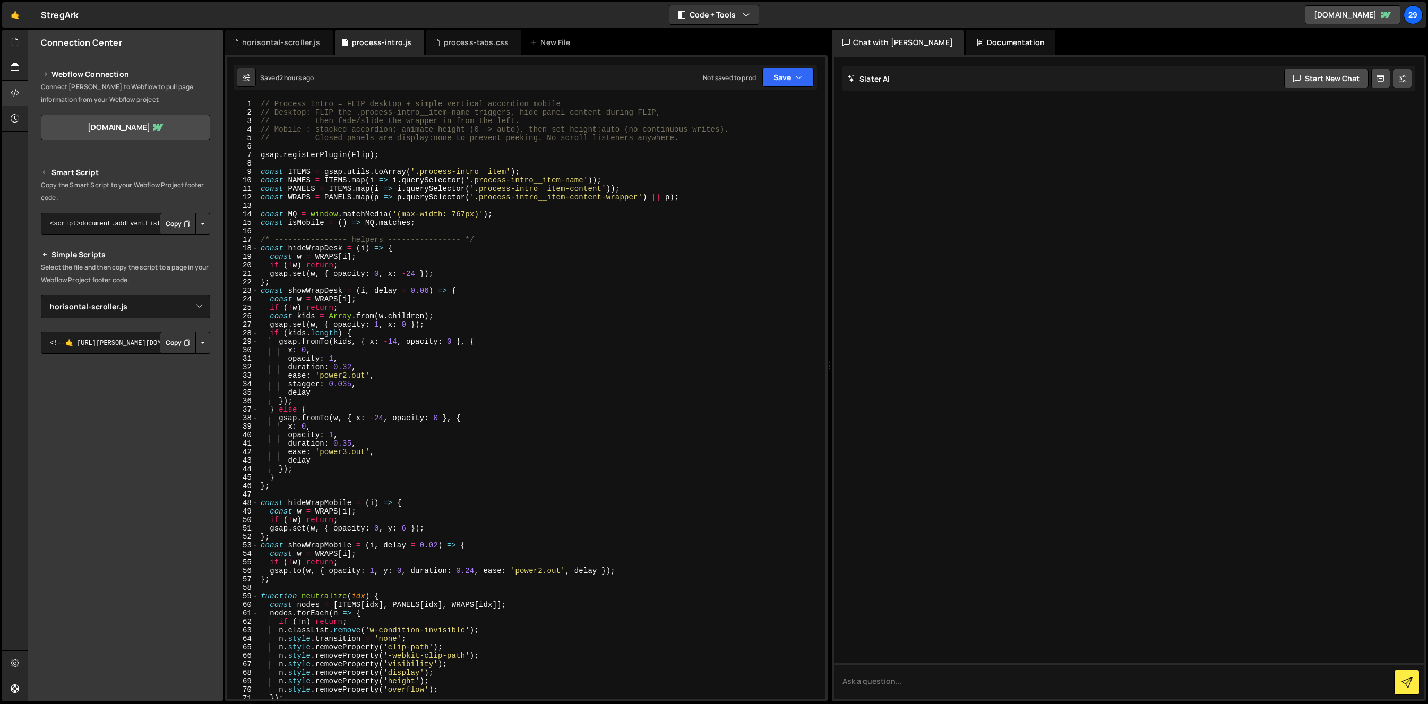
type textarea "const PANELS = [DOMAIN_NAME](i => i.querySelector('.process-intro__item-content…"
click at [419, 186] on div "// Process Intro – FLIP desktop + simple vertical accordion mobile // Desktop: …" at bounding box center [539, 408] width 563 height 617
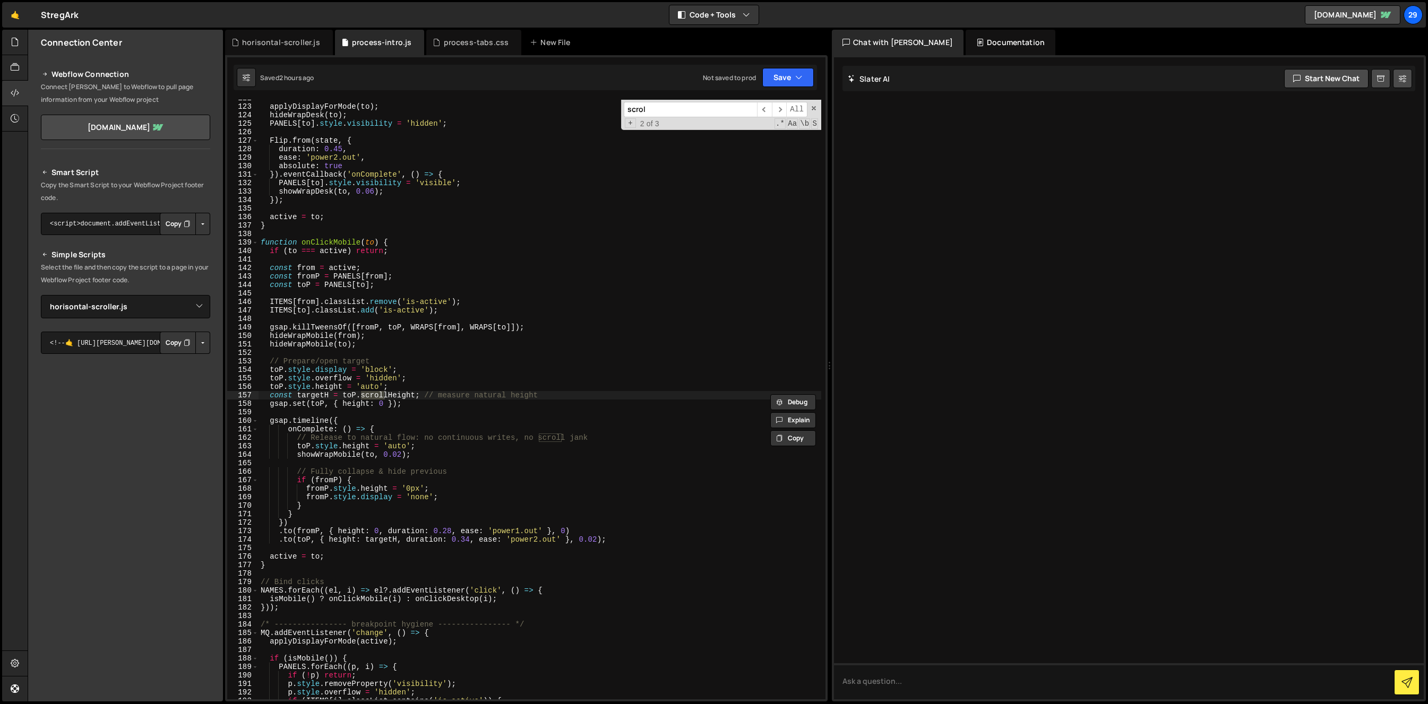
type input "scroll"
type textarea "const targetH = toP.scrollHeight; // measure natural height"
click at [279, 37] on div "horisontal-scroller.js" at bounding box center [281, 42] width 78 height 11
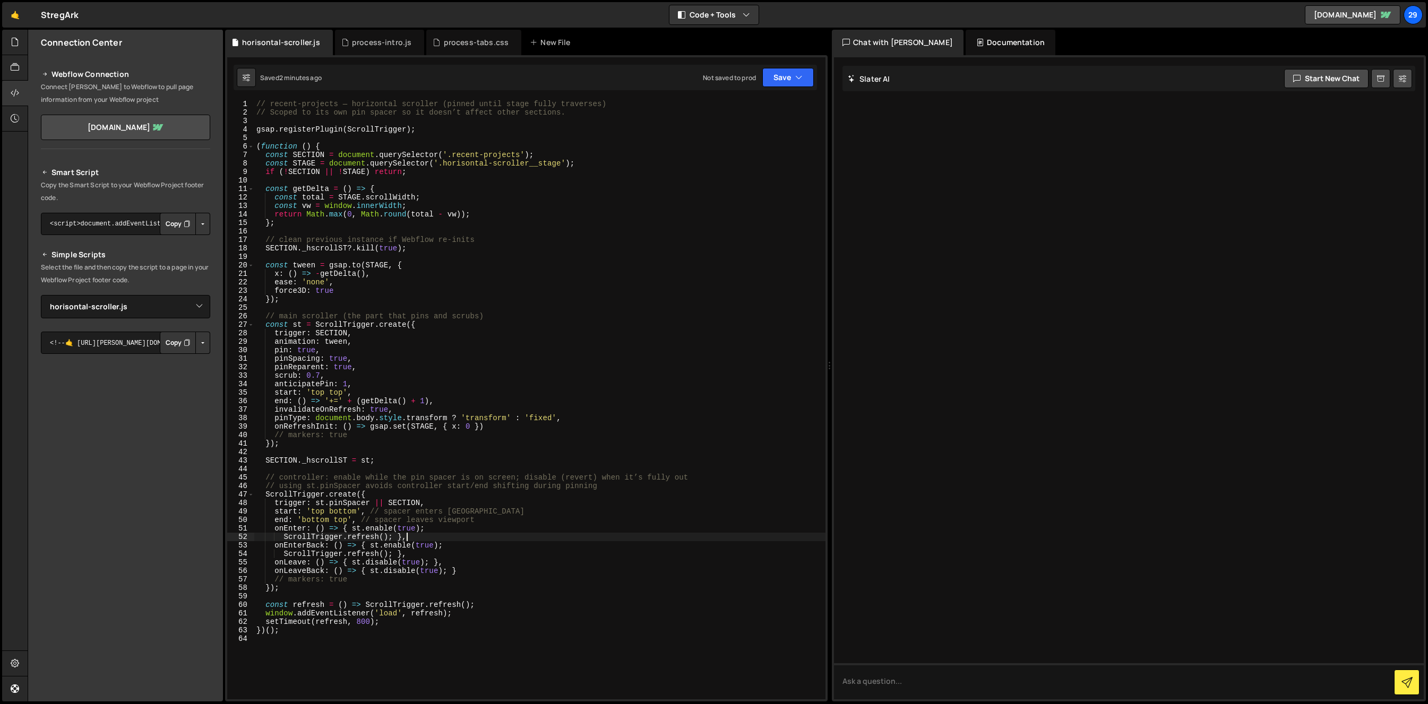
drag, startPoint x: 566, startPoint y: 534, endPoint x: 563, endPoint y: 550, distance: 16.3
click at [566, 534] on div "// recent-projects — horizontal scroller (pinned until stage fully traverses) /…" at bounding box center [539, 408] width 571 height 617
click at [564, 559] on div "// recent-projects — horizontal scroller (pinned until stage fully traverses) /…" at bounding box center [539, 408] width 571 height 617
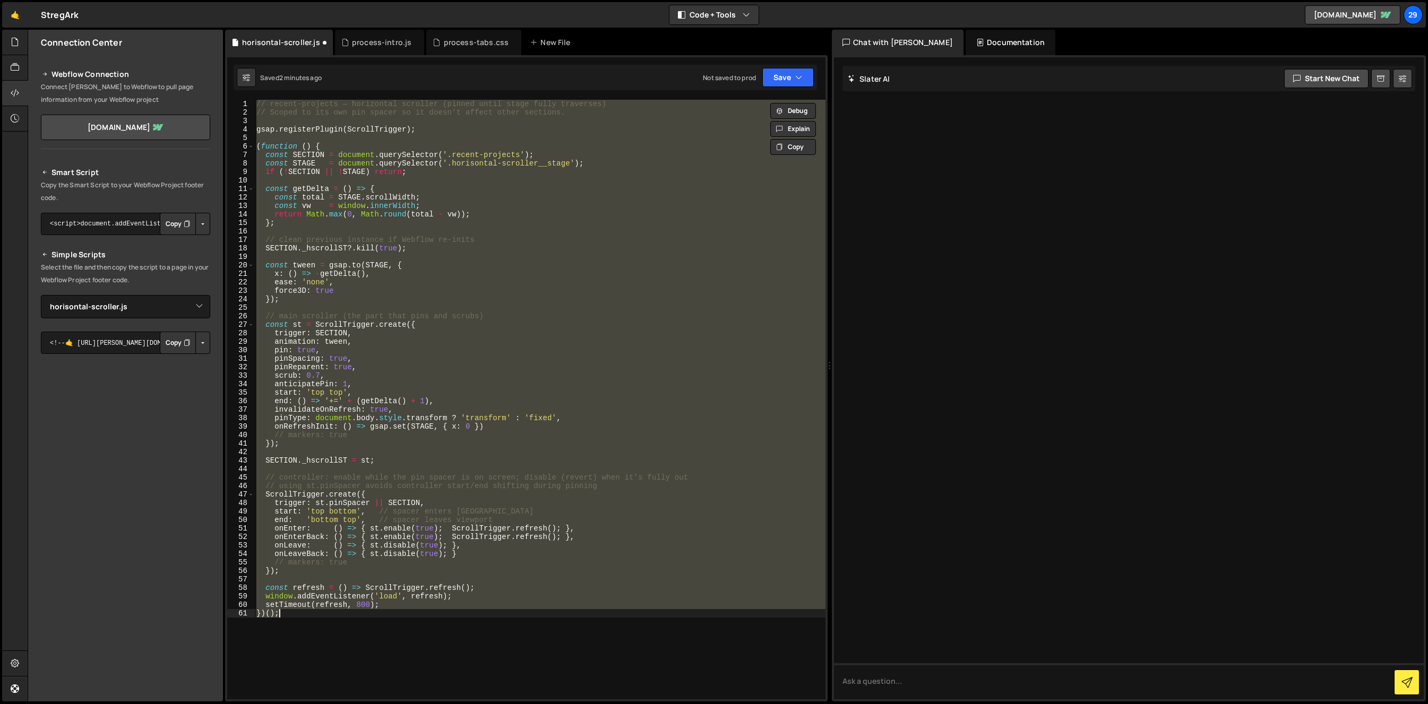
click at [375, 541] on div "// recent-projects — horizontal scroller (pinned until stage fully traverses) /…" at bounding box center [539, 400] width 571 height 600
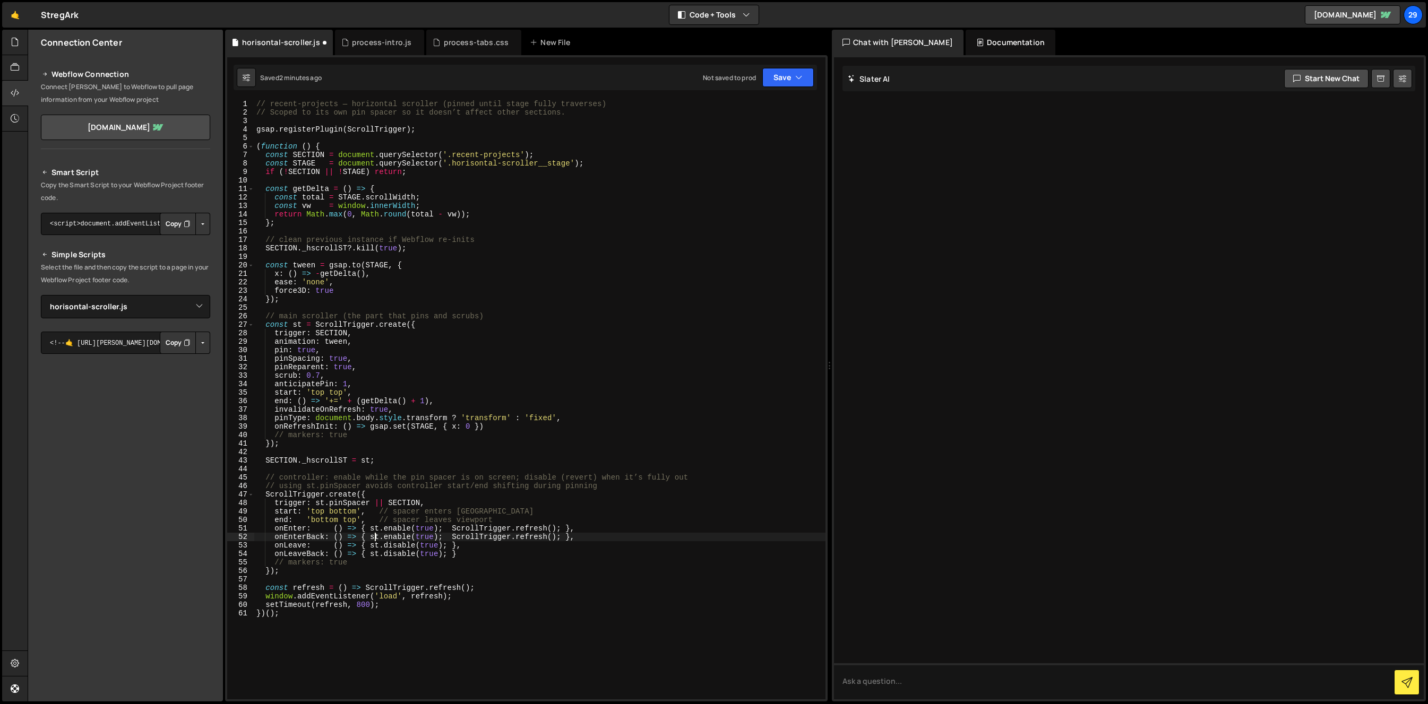
click at [586, 336] on div "// recent-projects — horizontal scroller (pinned until stage fully traverses) /…" at bounding box center [539, 408] width 571 height 617
drag, startPoint x: 586, startPoint y: 336, endPoint x: 577, endPoint y: 345, distance: 12.8
click at [585, 340] on div "// recent-projects — horizontal scroller (pinned until stage fully traverses) /…" at bounding box center [539, 408] width 571 height 617
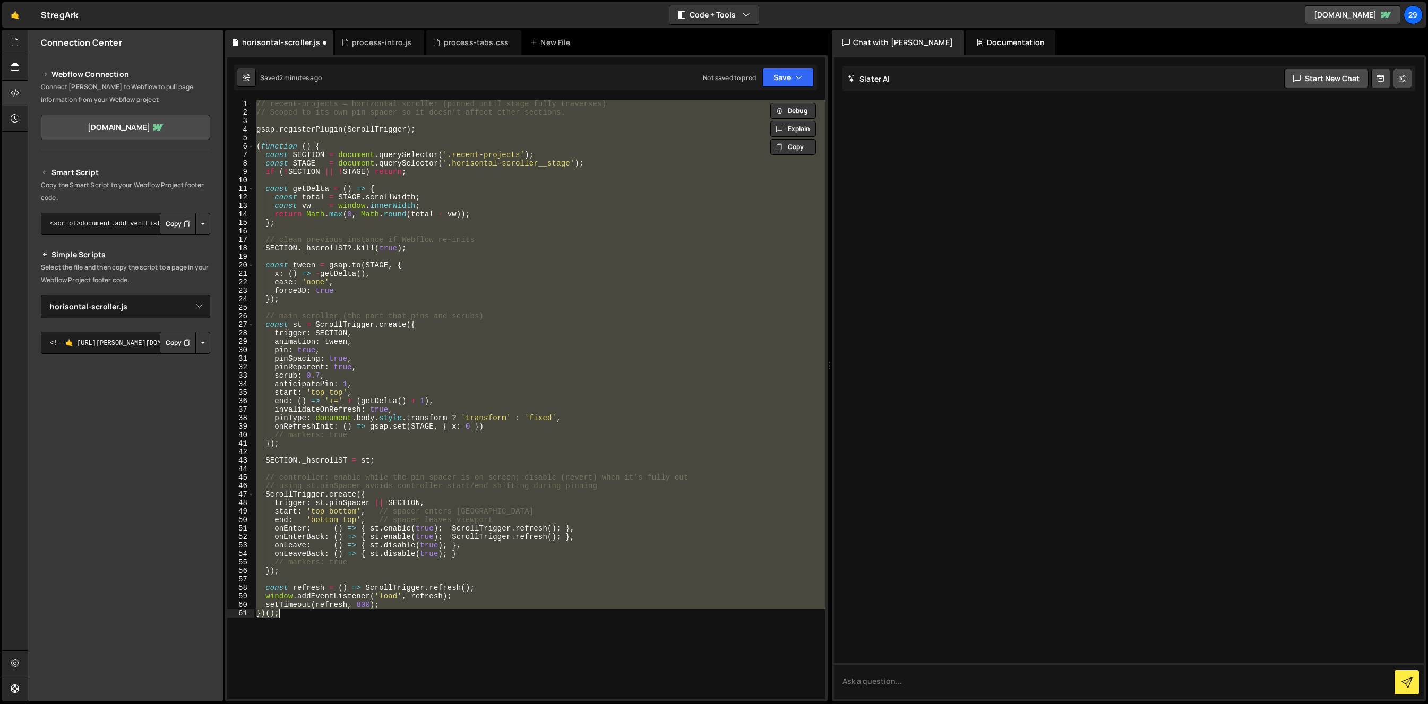
paste textarea
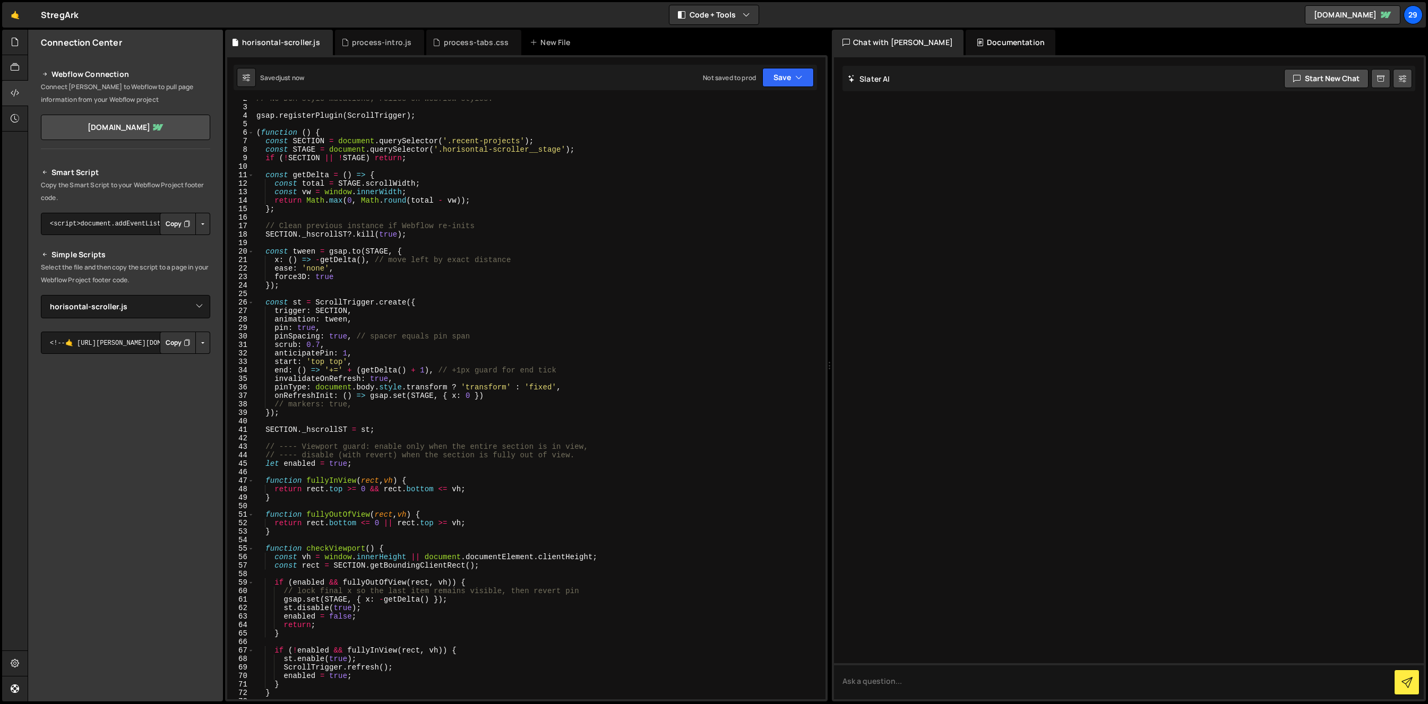
scroll to position [9, 0]
click at [782, 76] on button "Save" at bounding box center [787, 77] width 51 height 19
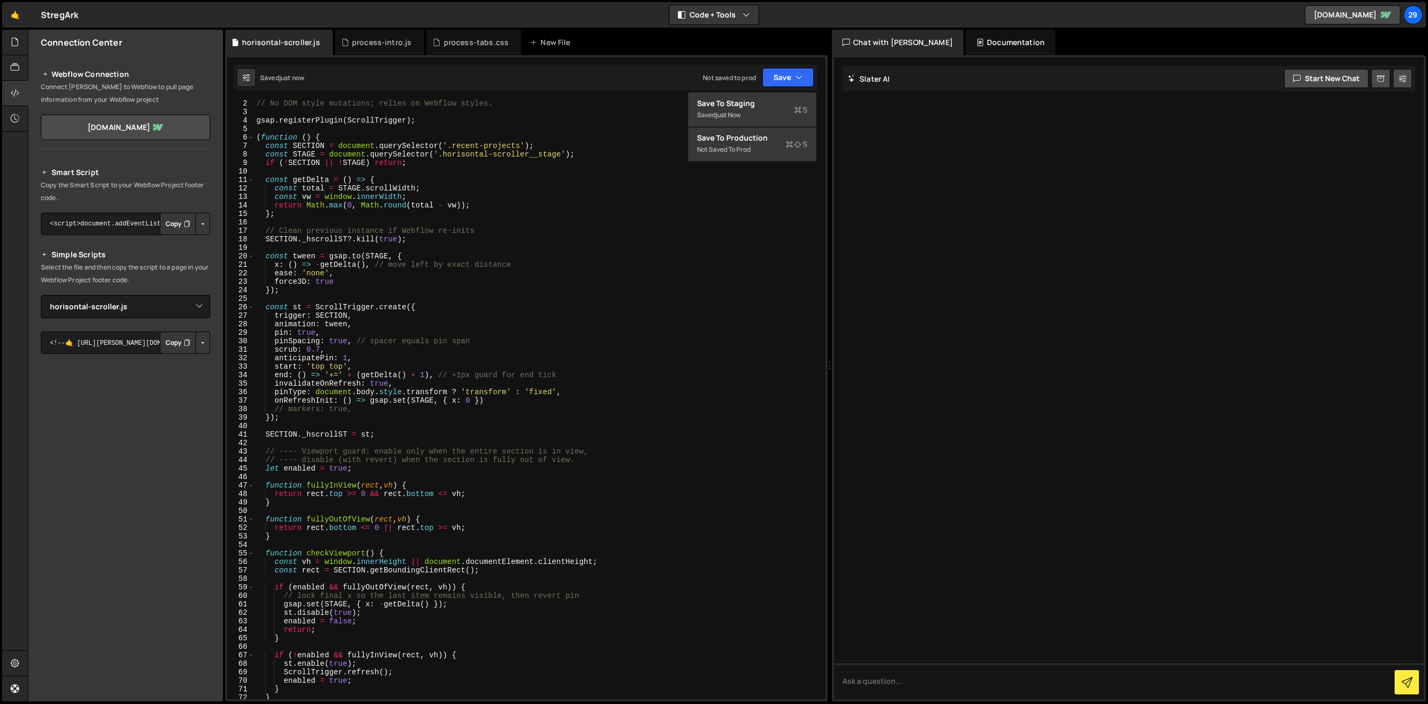
scroll to position [7, 0]
click at [619, 101] on div "// No DOM style mutations; relies on Webflow styles. gsap . registerPlugin ( Sc…" at bounding box center [537, 407] width 567 height 617
click at [567, 417] on div "// Horizontal scroller — pin until stage fully traverses (desktop + mobile) // …" at bounding box center [537, 400] width 567 height 617
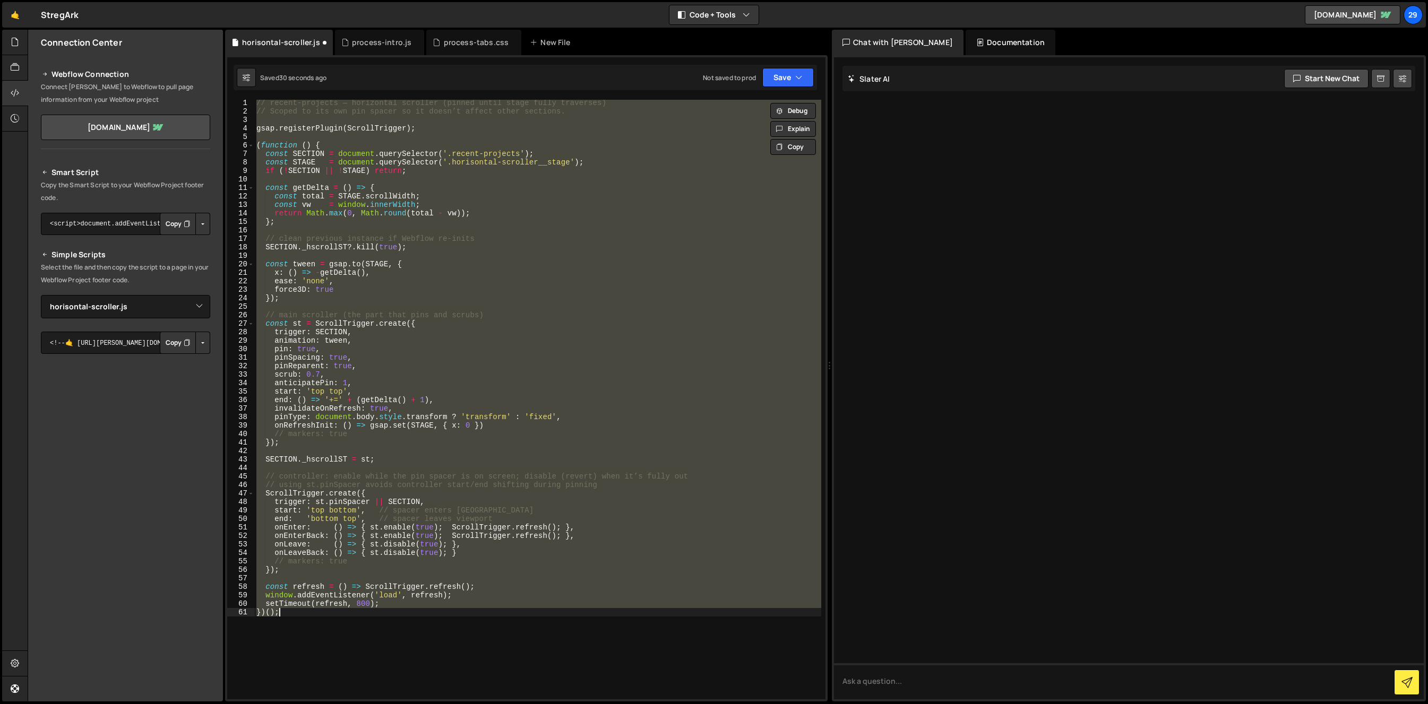
scroll to position [0, 0]
click at [788, 79] on button "Save" at bounding box center [787, 77] width 51 height 19
click at [750, 103] on div "Save to Staging S" at bounding box center [752, 103] width 110 height 11
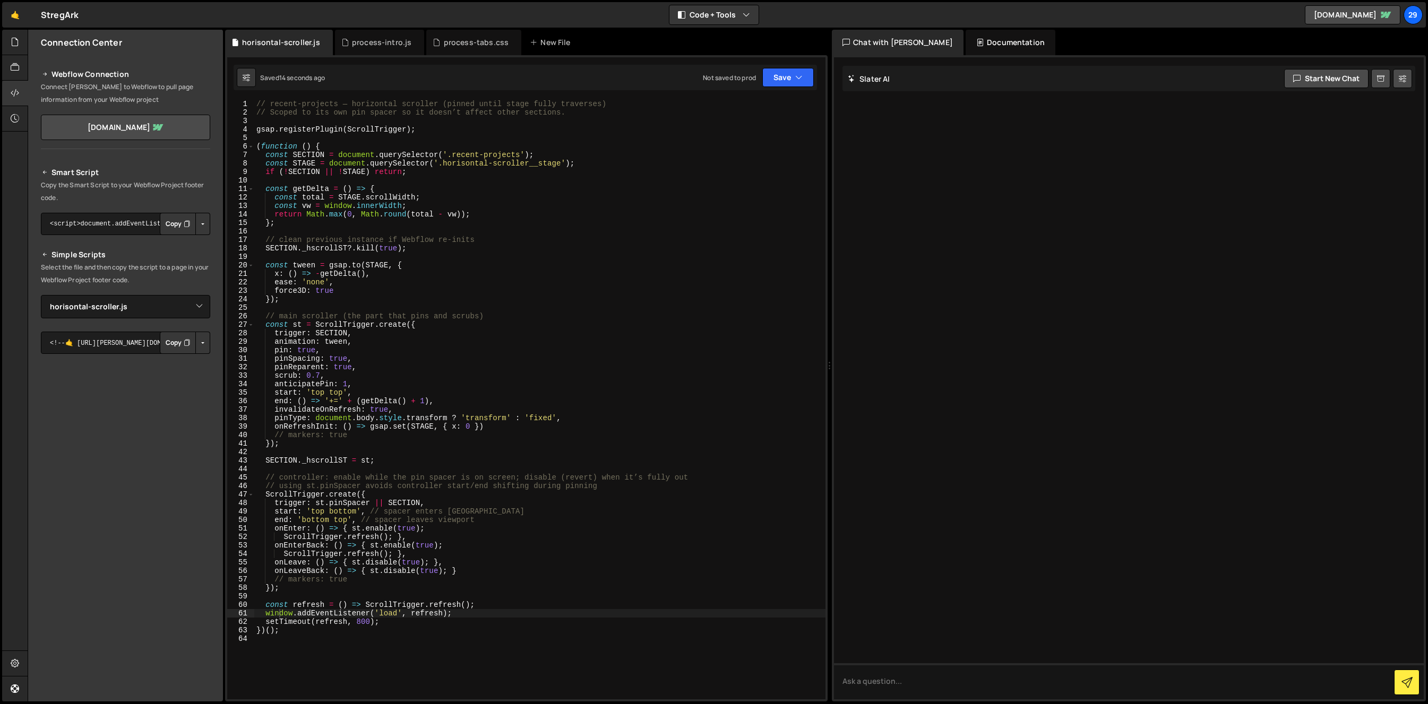
click at [535, 410] on div "// recent-projects — horizontal scroller (pinned until stage fully traverses) /…" at bounding box center [539, 408] width 571 height 617
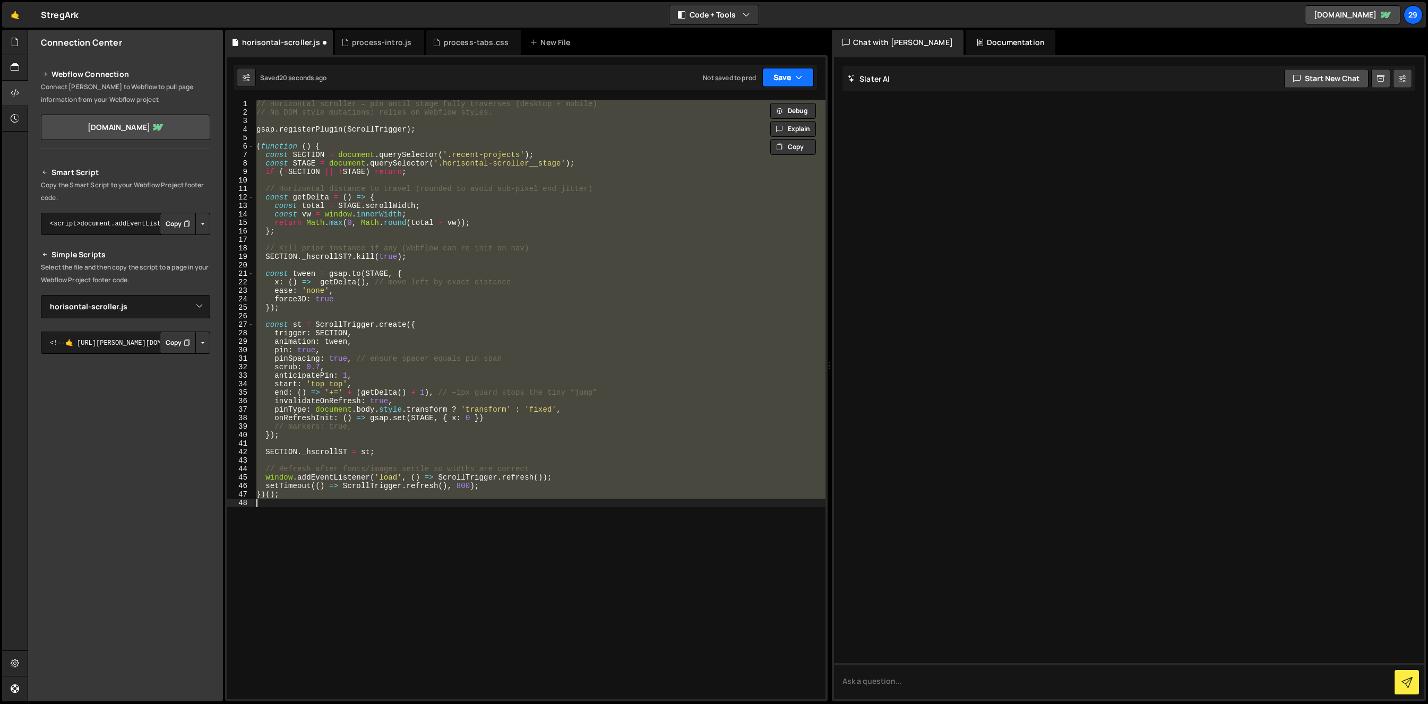
click at [792, 77] on button "Save" at bounding box center [787, 77] width 51 height 19
click at [728, 110] on div "20 seconds ago" at bounding box center [739, 114] width 48 height 9
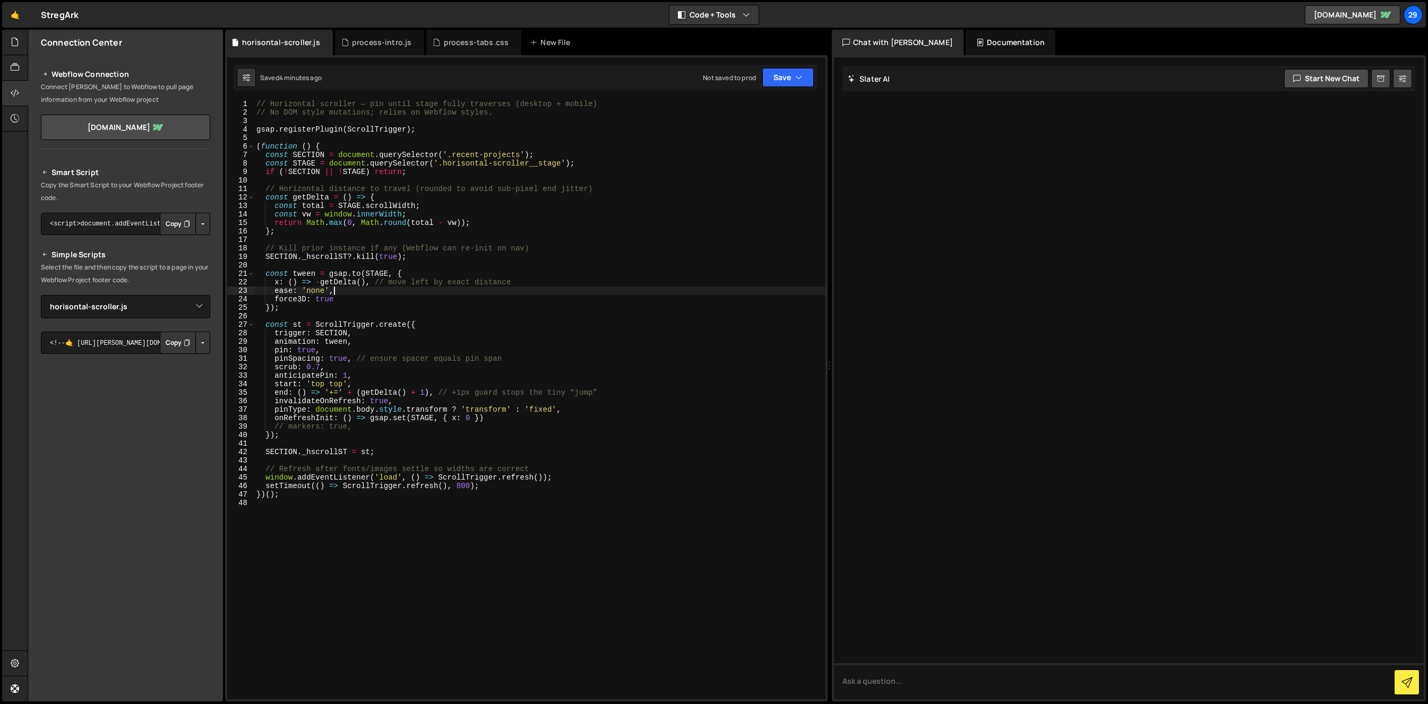
click at [465, 293] on div "// Horizontal scroller — pin until stage fully traverses (desktop + mobile) // …" at bounding box center [539, 408] width 571 height 617
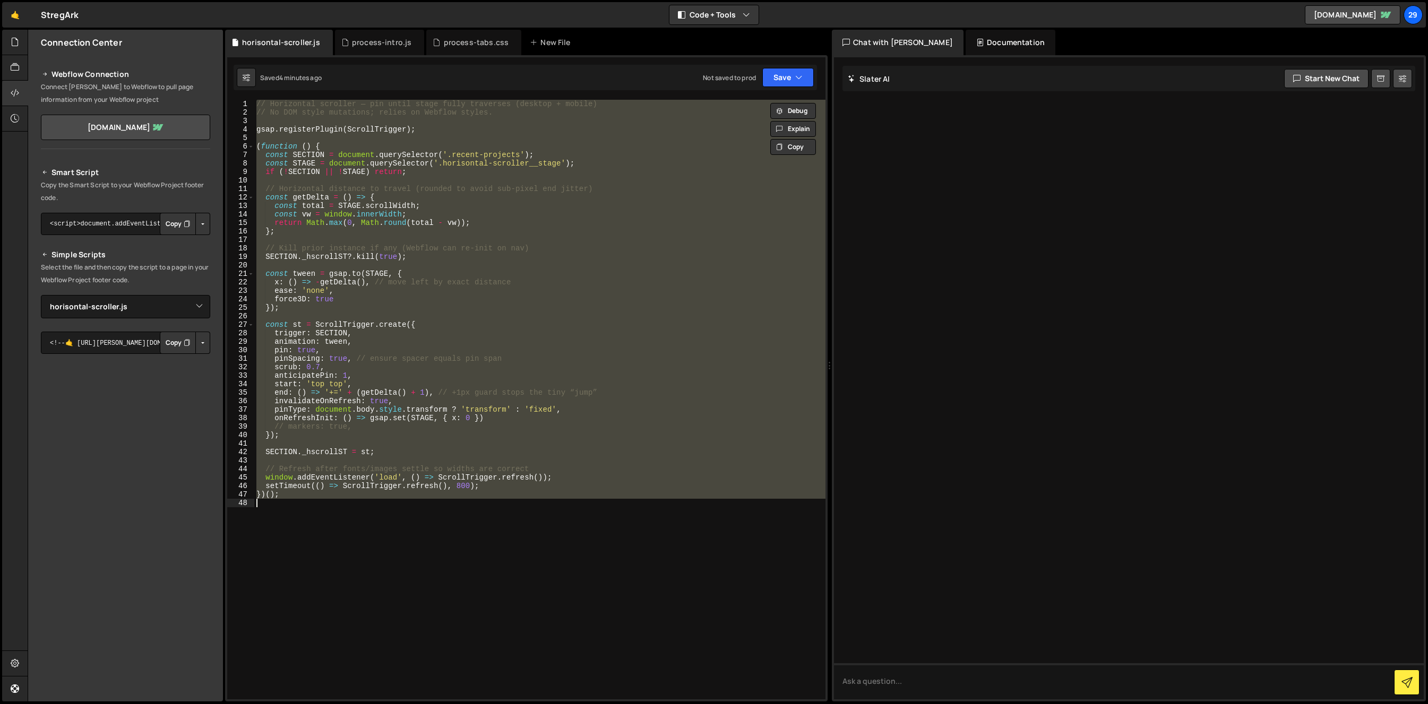
paste textarea
type textarea "})();"
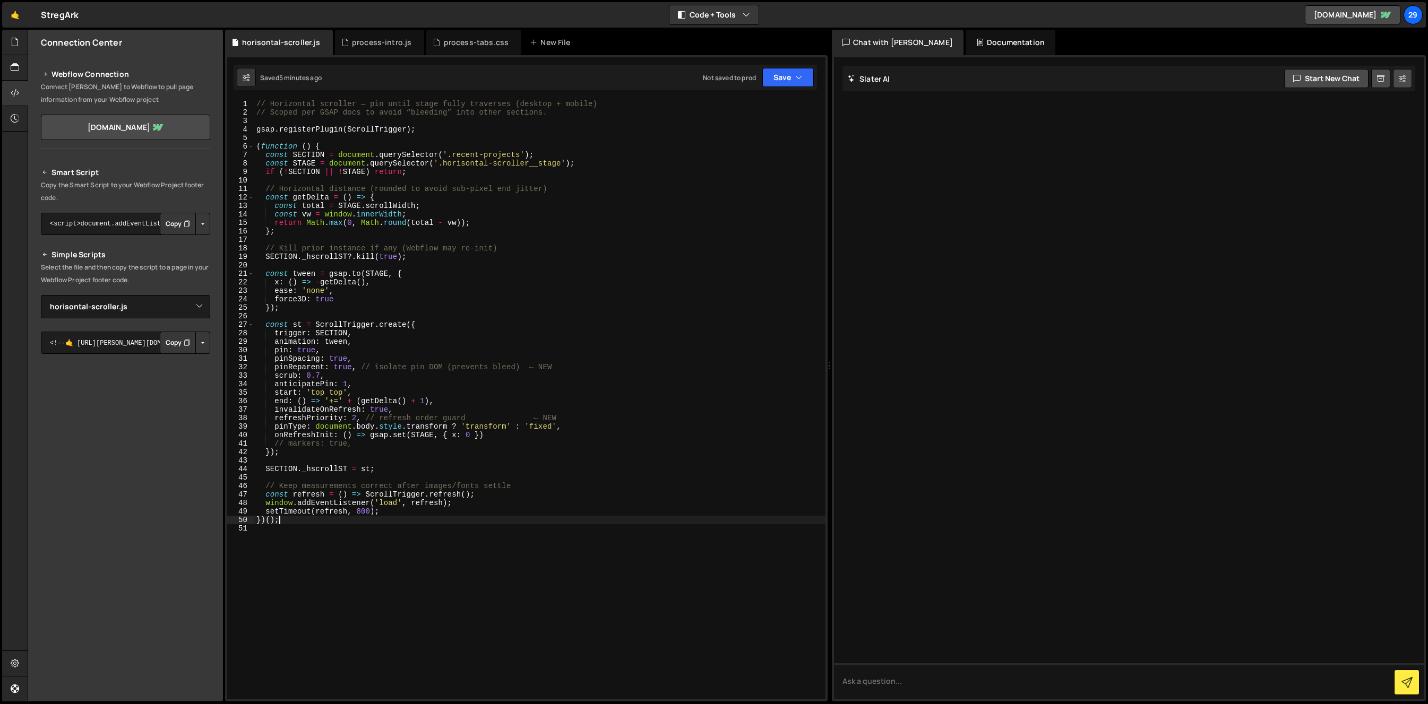
scroll to position [14, 0]
click at [617, 181] on div "// Horizontal scroller — pin until stage fully traverses (desktop + mobile) // …" at bounding box center [539, 408] width 571 height 617
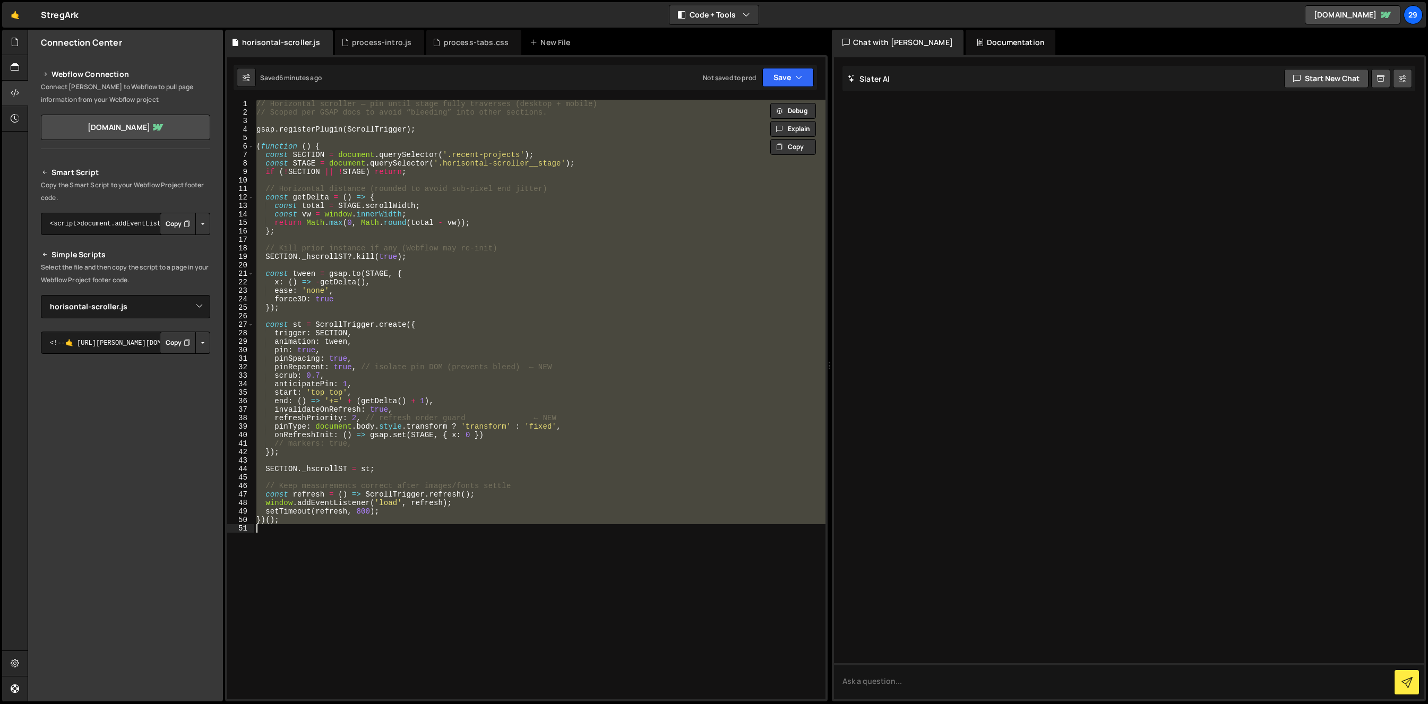
paste textarea
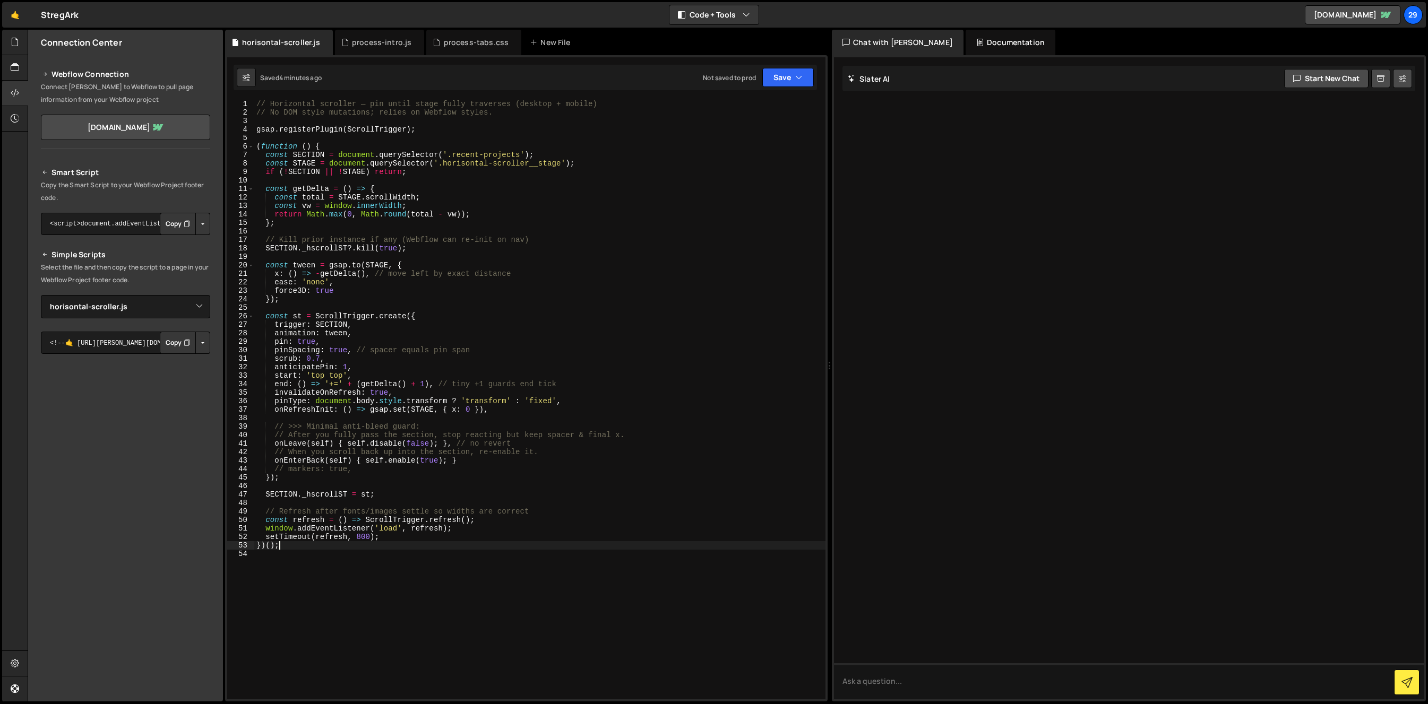
click at [585, 237] on div "// Horizontal scroller — pin until stage fully traverses (desktop + mobile) // …" at bounding box center [539, 408] width 571 height 617
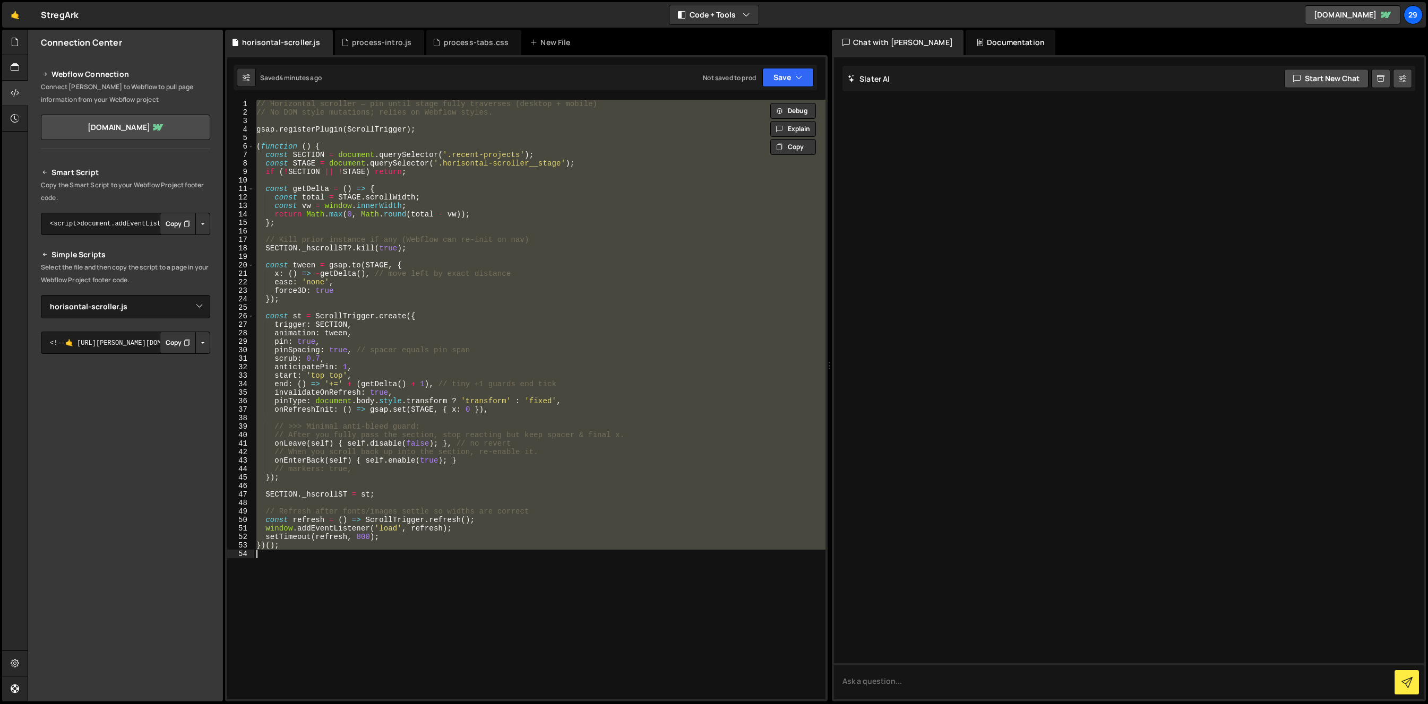
paste textarea
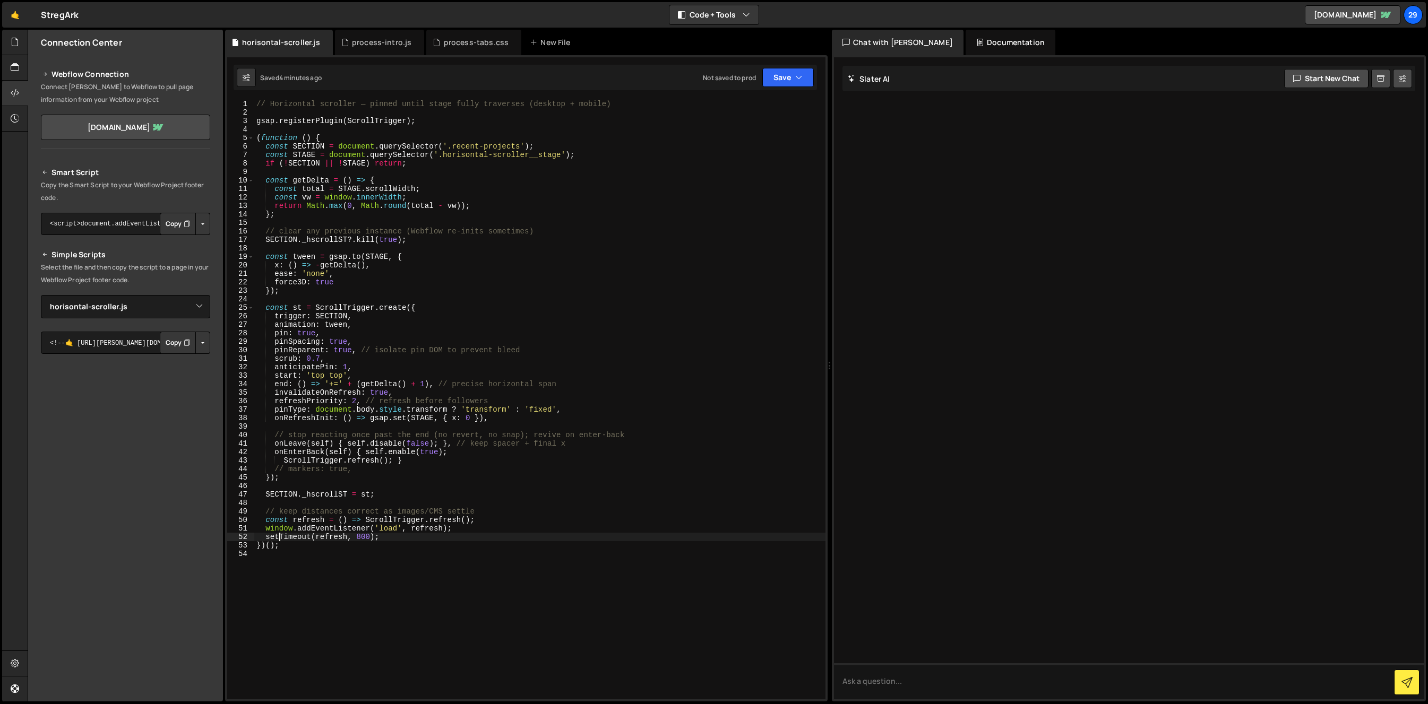
click at [599, 348] on div "// Horizontal scroller — pinned until stage fully traverses (desktop + mobile) …" at bounding box center [539, 408] width 571 height 617
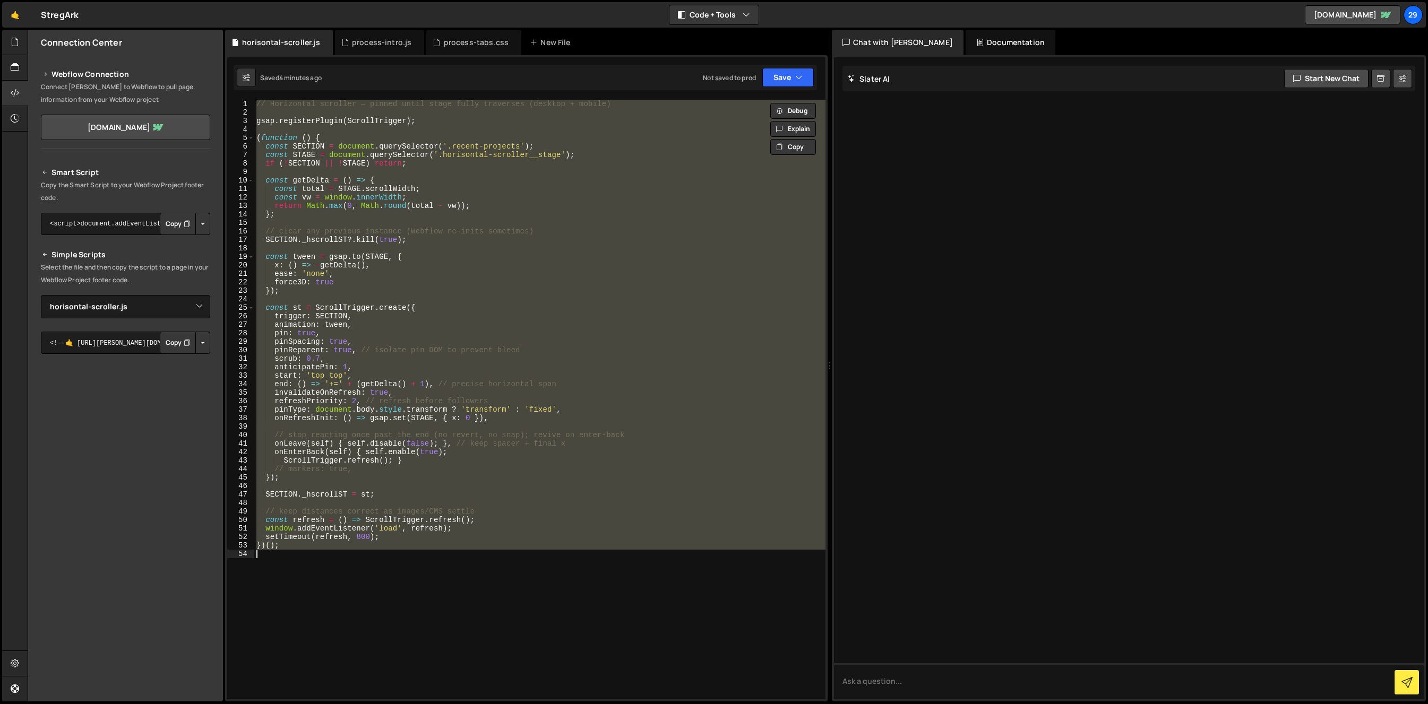
paste textarea
type textarea "})();"
